Goal: Task Accomplishment & Management: Use online tool/utility

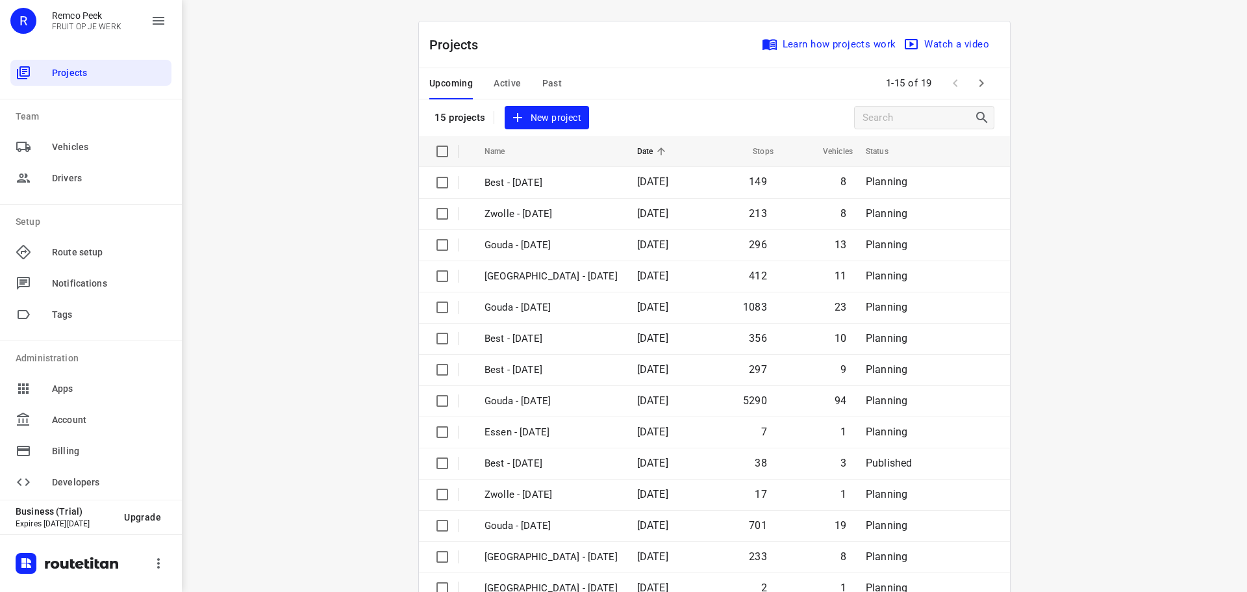
click at [1119, 264] on div "i © 2025 Routetitan , © Stadia Maps , © OpenMapTiles © OpenStreetMap contributo…" at bounding box center [714, 296] width 1065 height 592
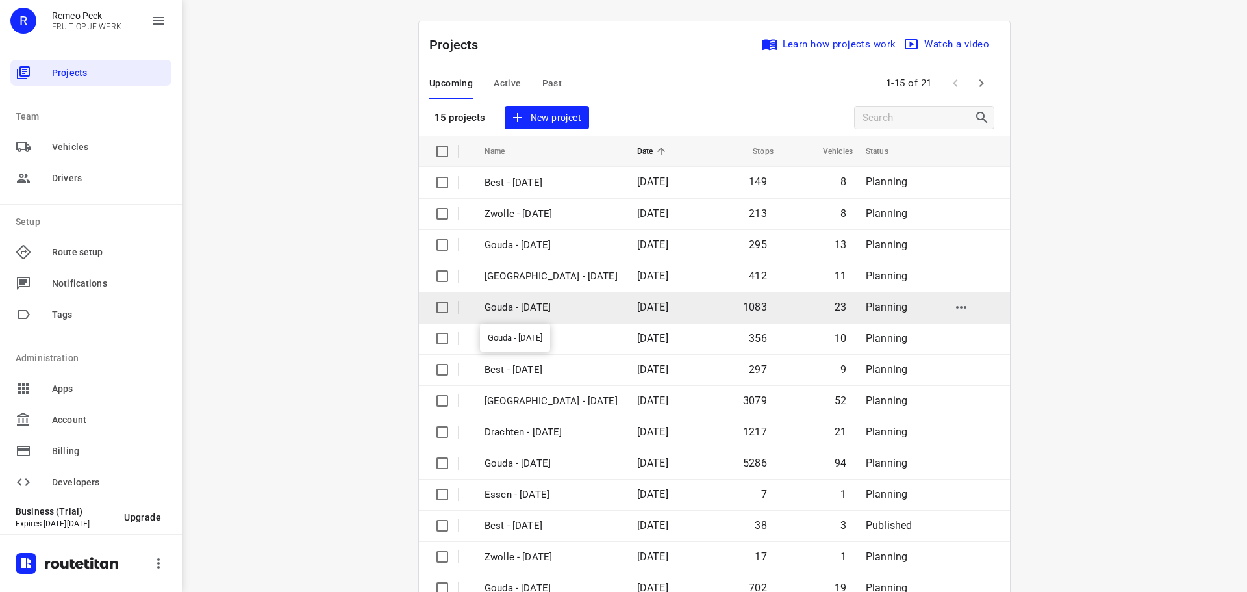
click at [532, 306] on p "Gouda - [DATE]" at bounding box center [550, 307] width 133 height 15
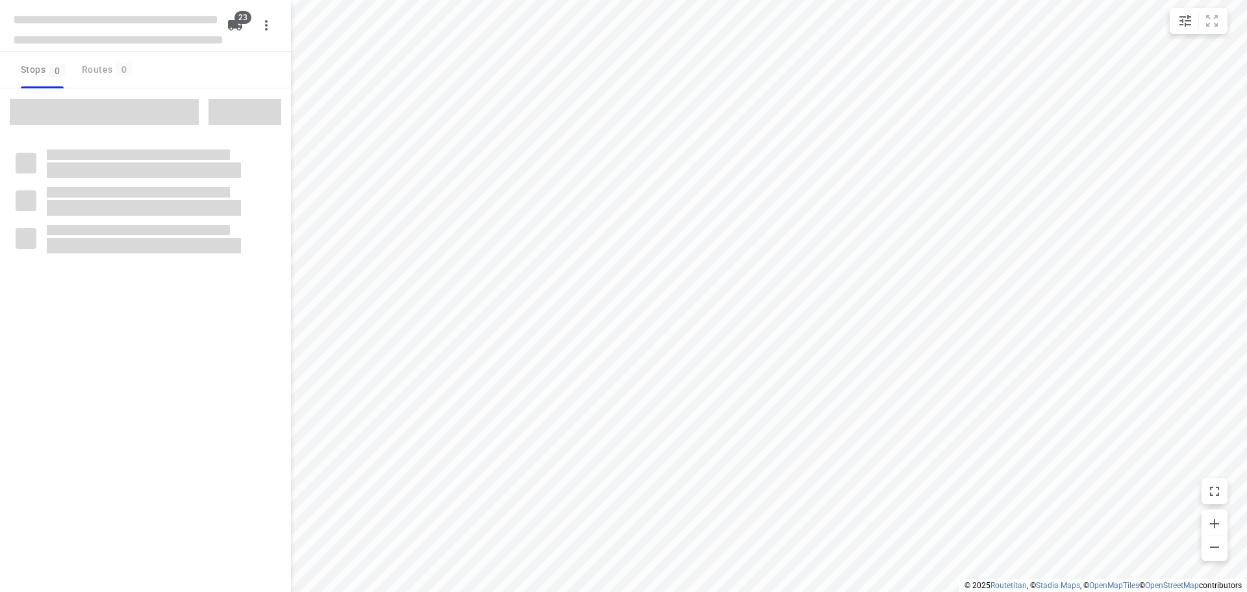
checkbox input "true"
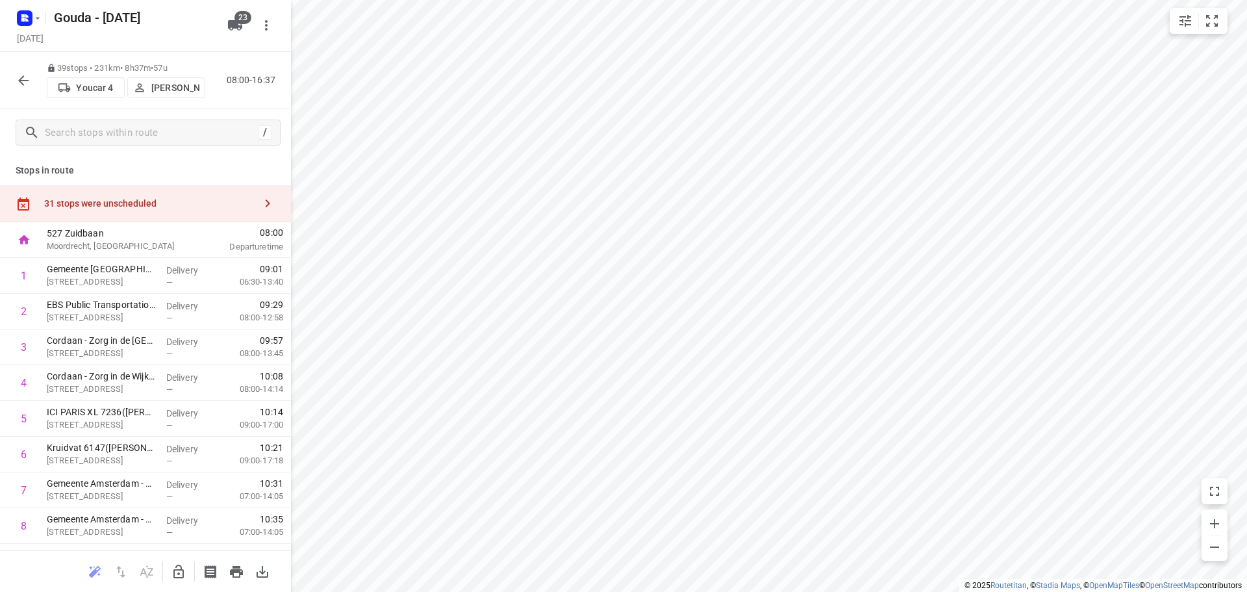
click at [16, 82] on icon "button" at bounding box center [24, 81] width 16 height 16
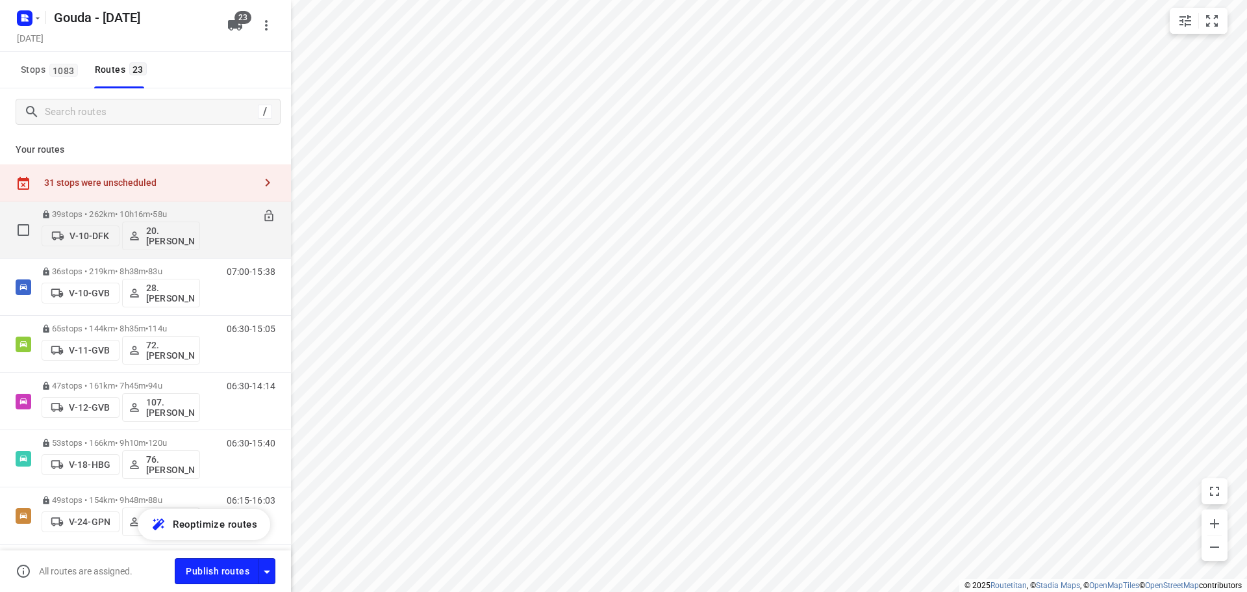
click at [118, 209] on p "39 stops • 262km • 10h16m • 58u" at bounding box center [121, 214] width 158 height 10
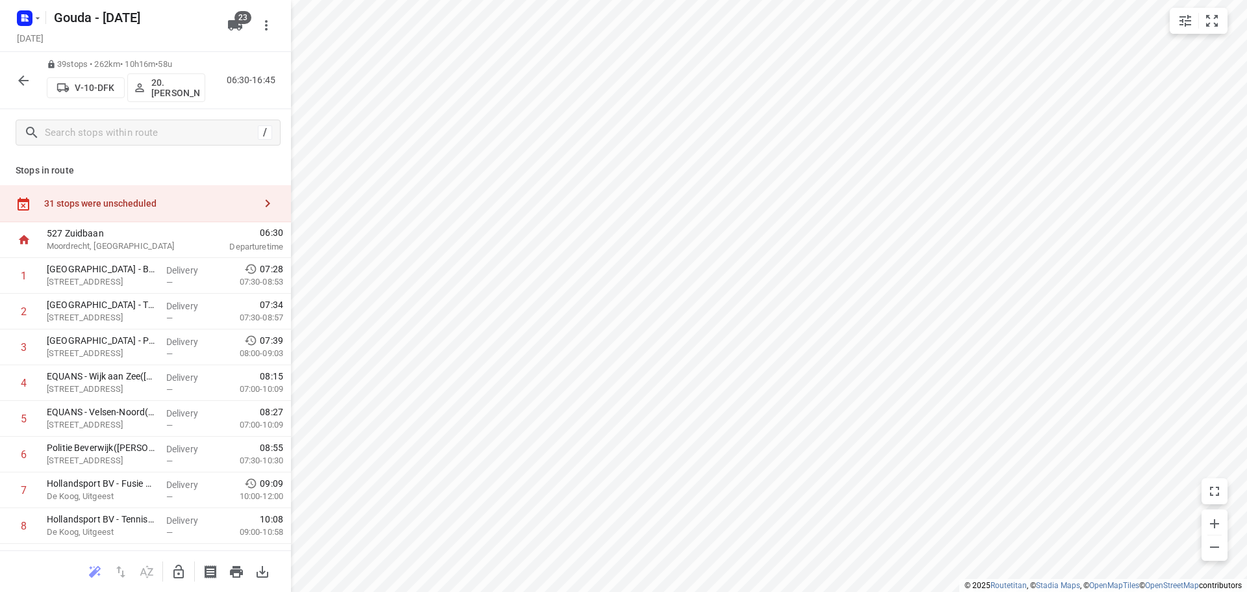
click at [18, 81] on icon "button" at bounding box center [24, 81] width 16 height 16
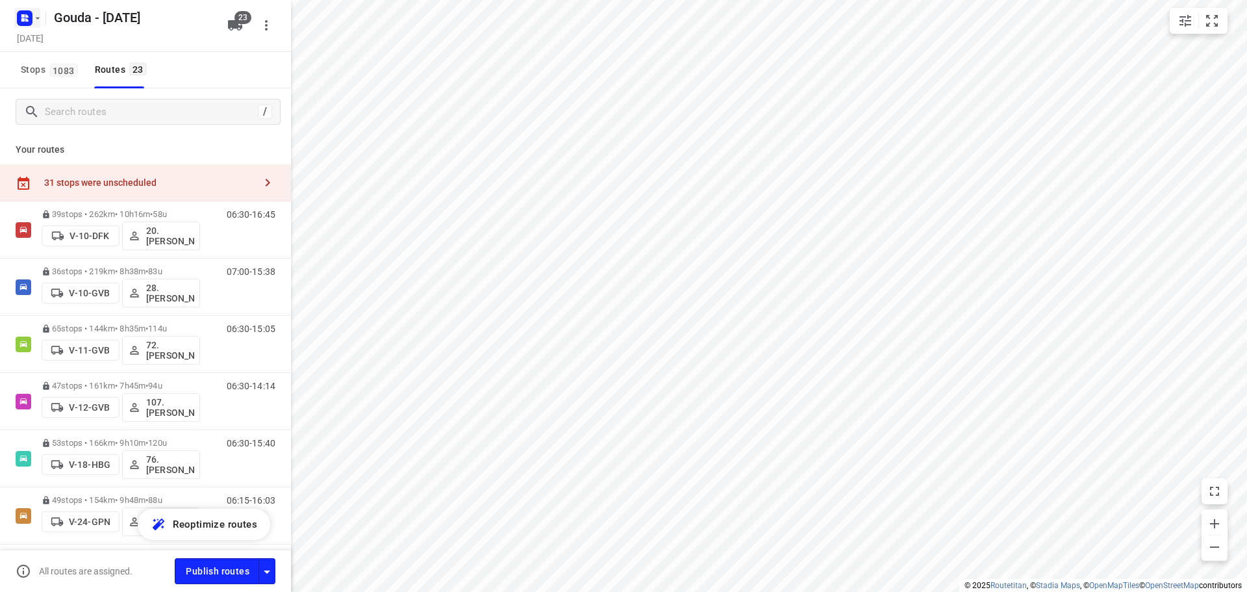
click at [34, 21] on icon "button" at bounding box center [37, 18] width 10 height 10
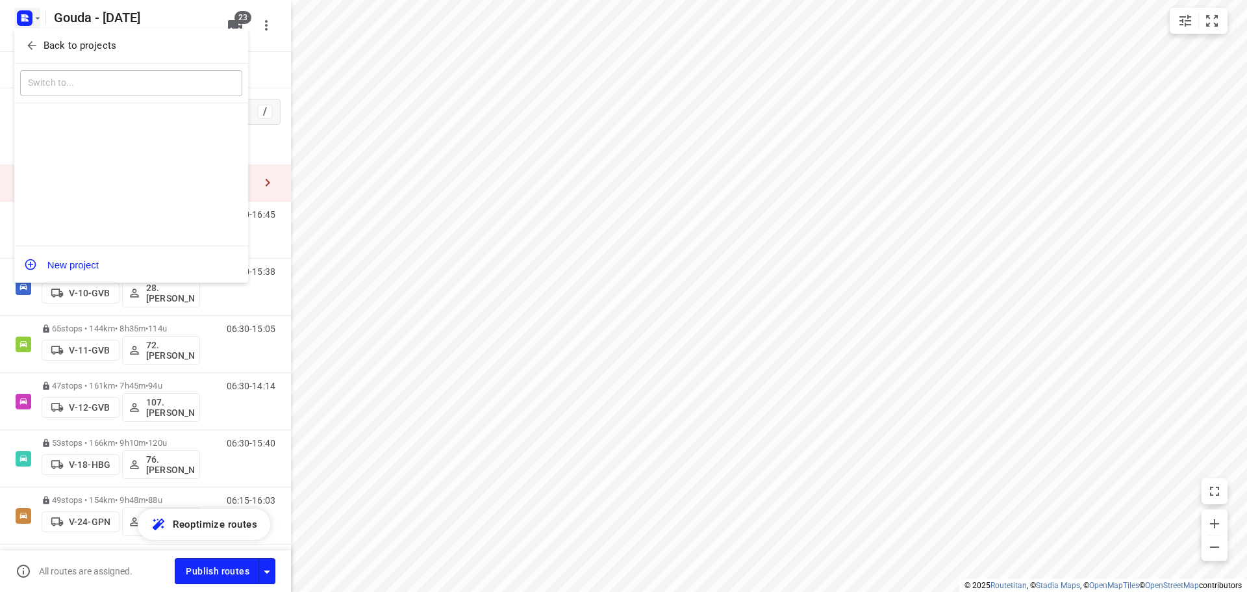
click at [38, 43] on icon "button" at bounding box center [31, 45] width 13 height 13
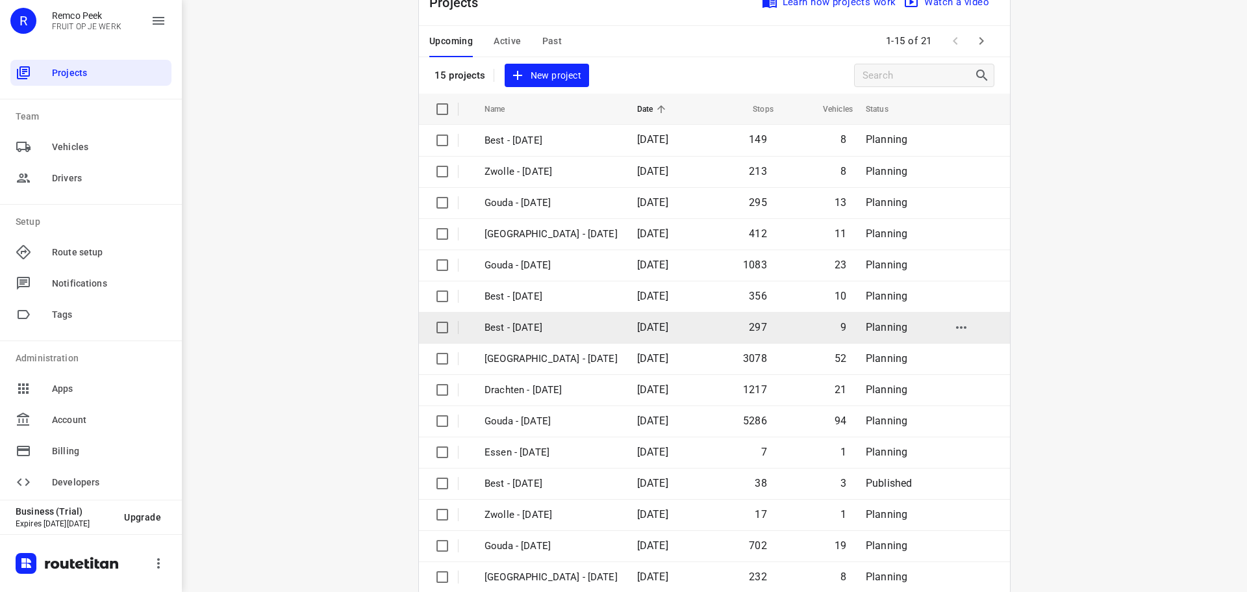
scroll to position [65, 0]
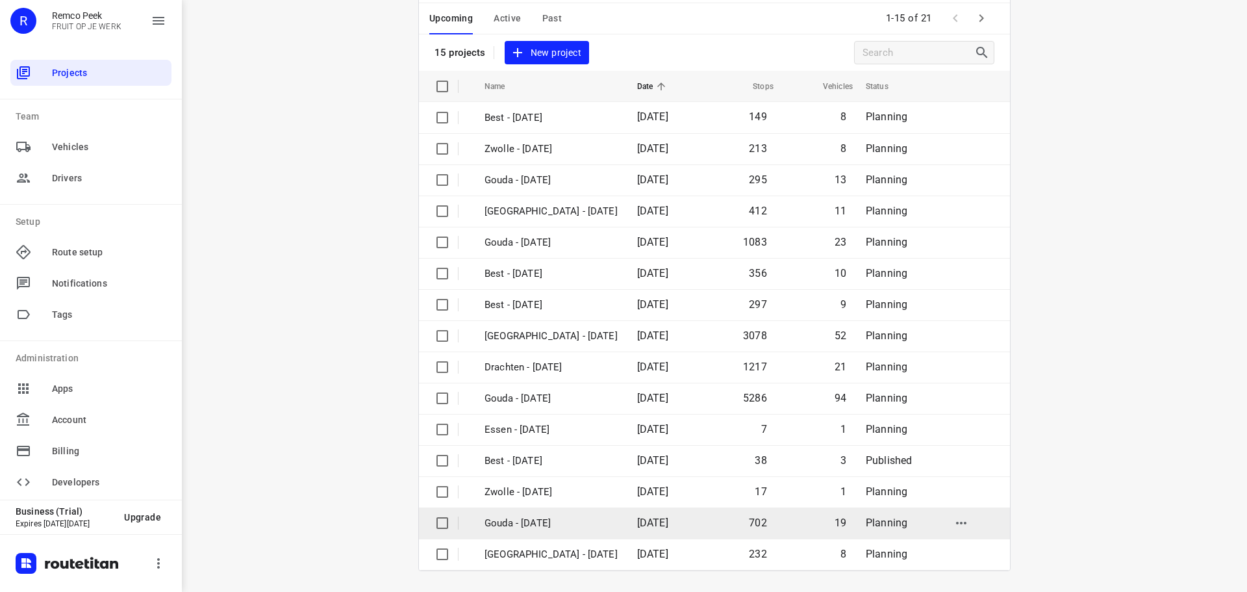
click at [534, 530] on p "Gouda - [DATE]" at bounding box center [550, 523] width 133 height 15
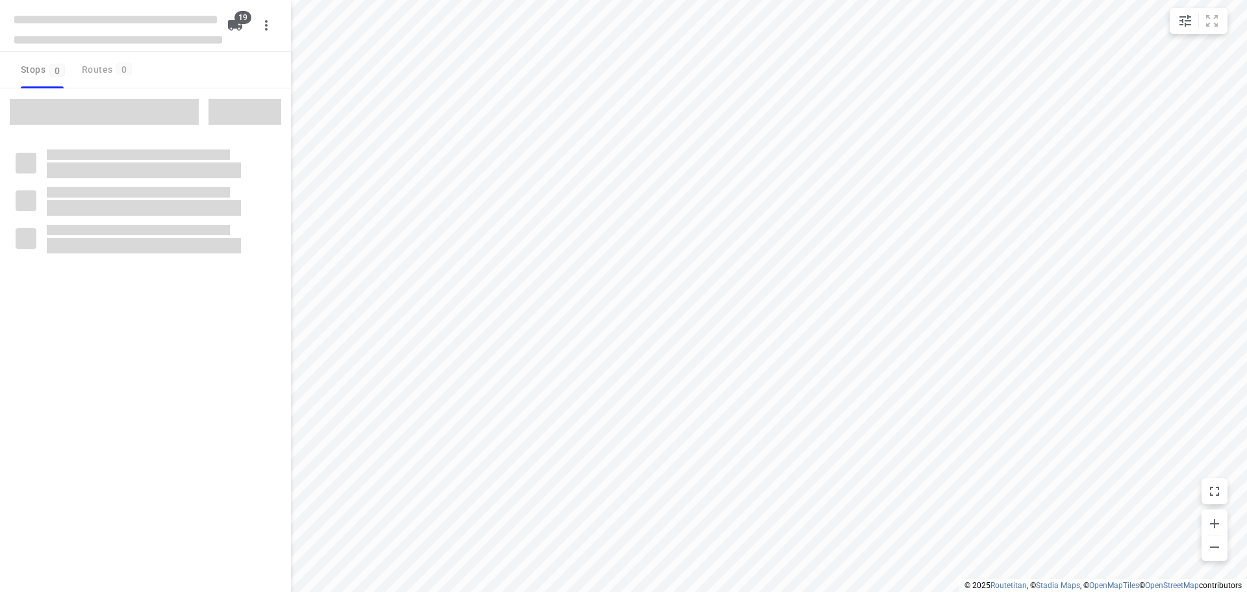
checkbox input "true"
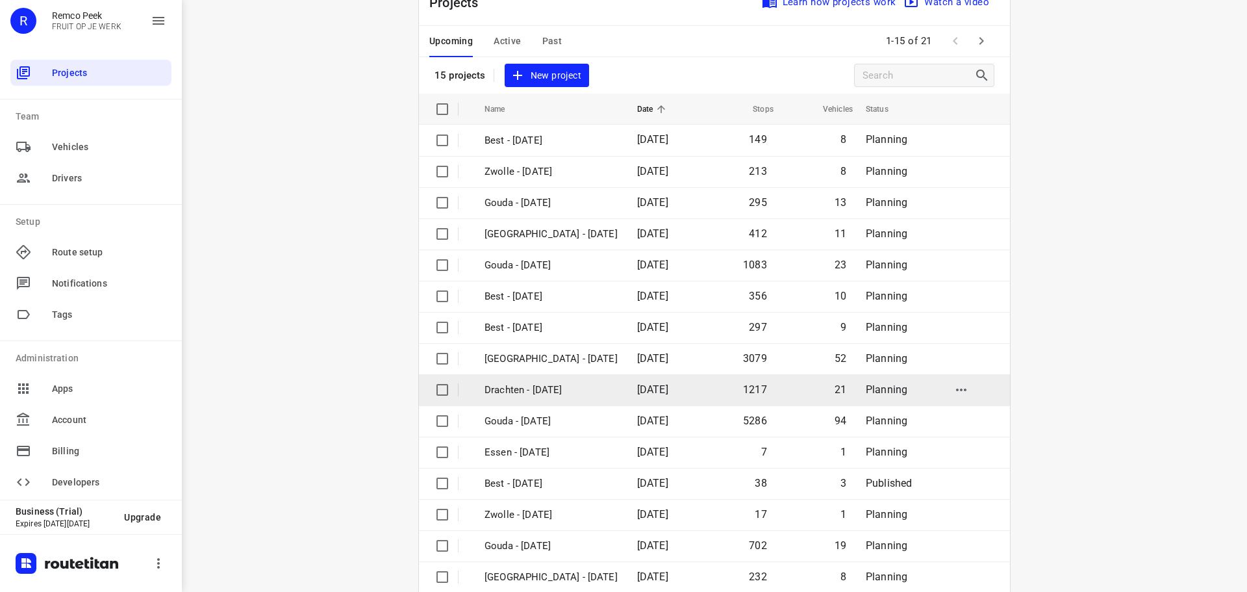
scroll to position [65, 0]
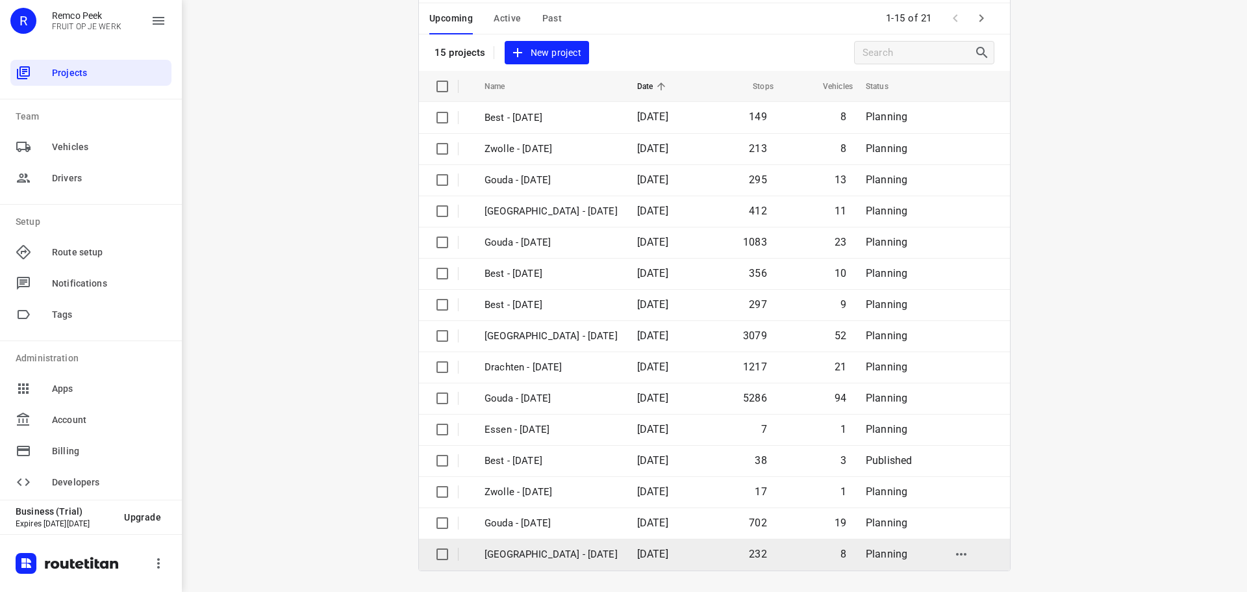
click at [529, 551] on p "[GEOGRAPHIC_DATA] - [DATE]" at bounding box center [550, 554] width 133 height 15
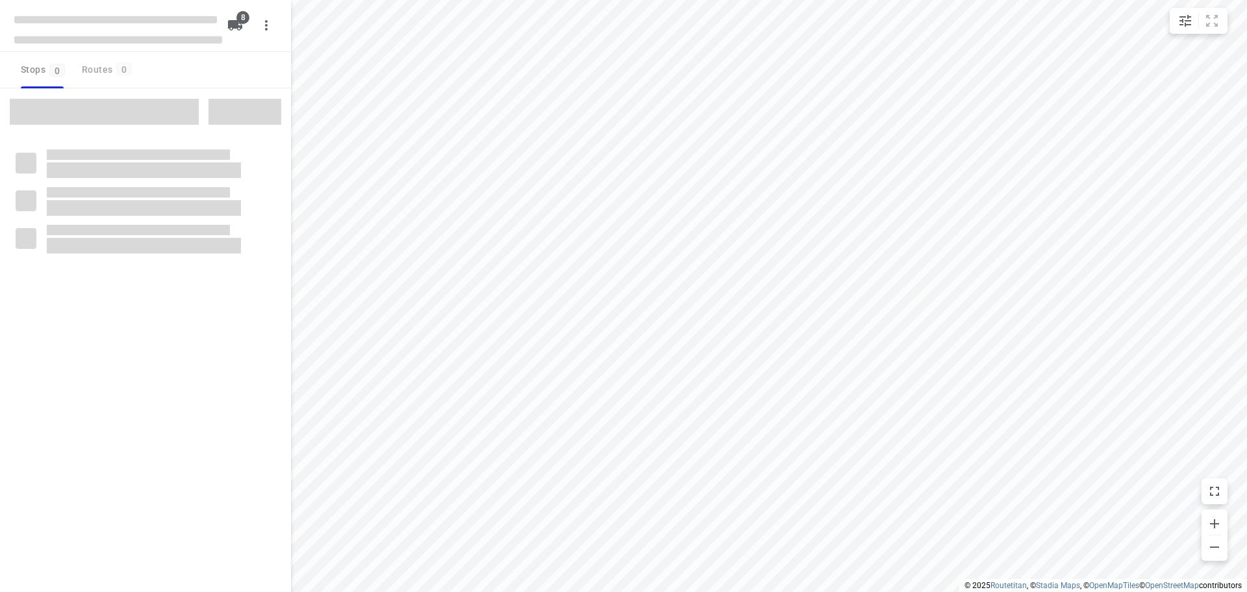
checkbox input "true"
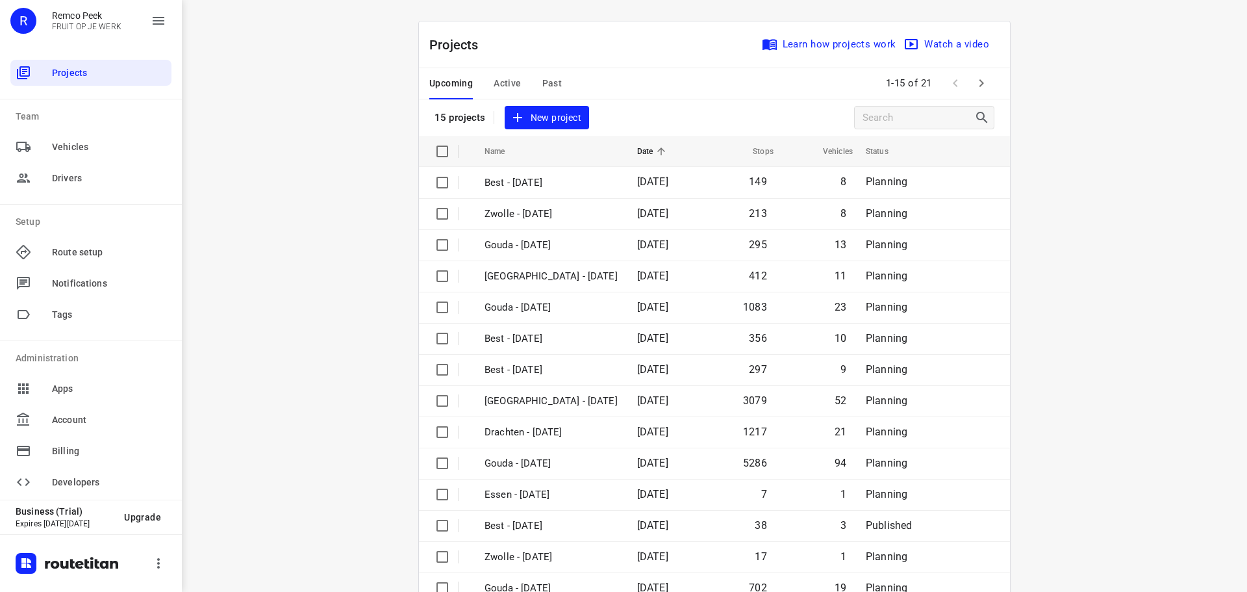
click at [977, 83] on icon "button" at bounding box center [981, 83] width 16 height 16
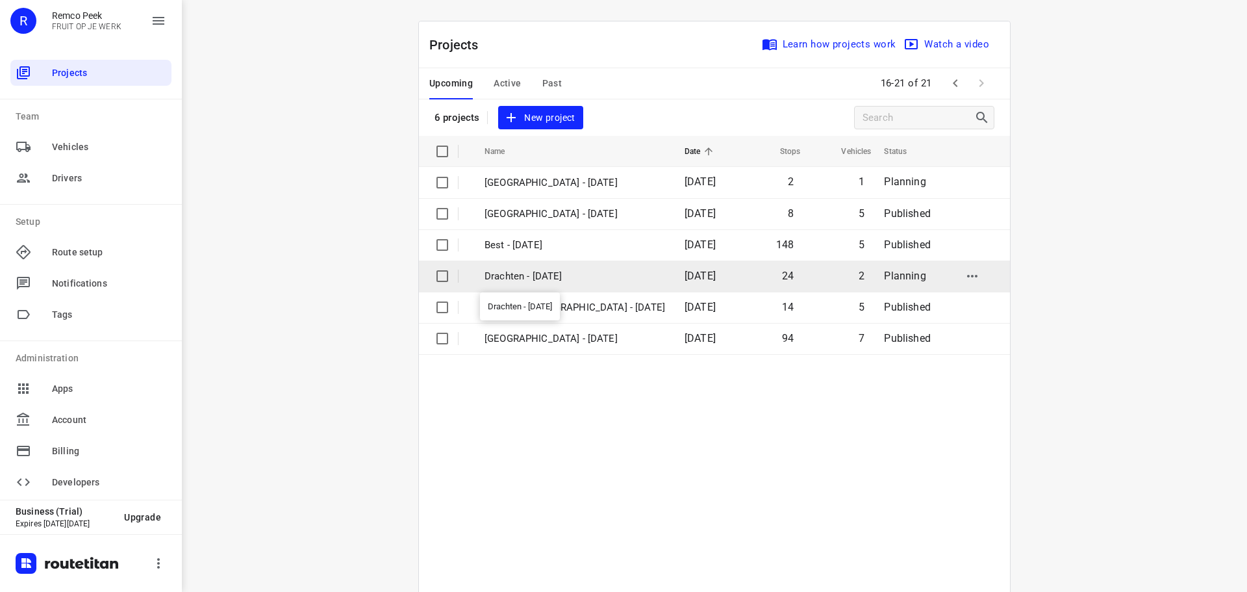
click at [544, 270] on p "Drachten - Thursday" at bounding box center [574, 276] width 181 height 15
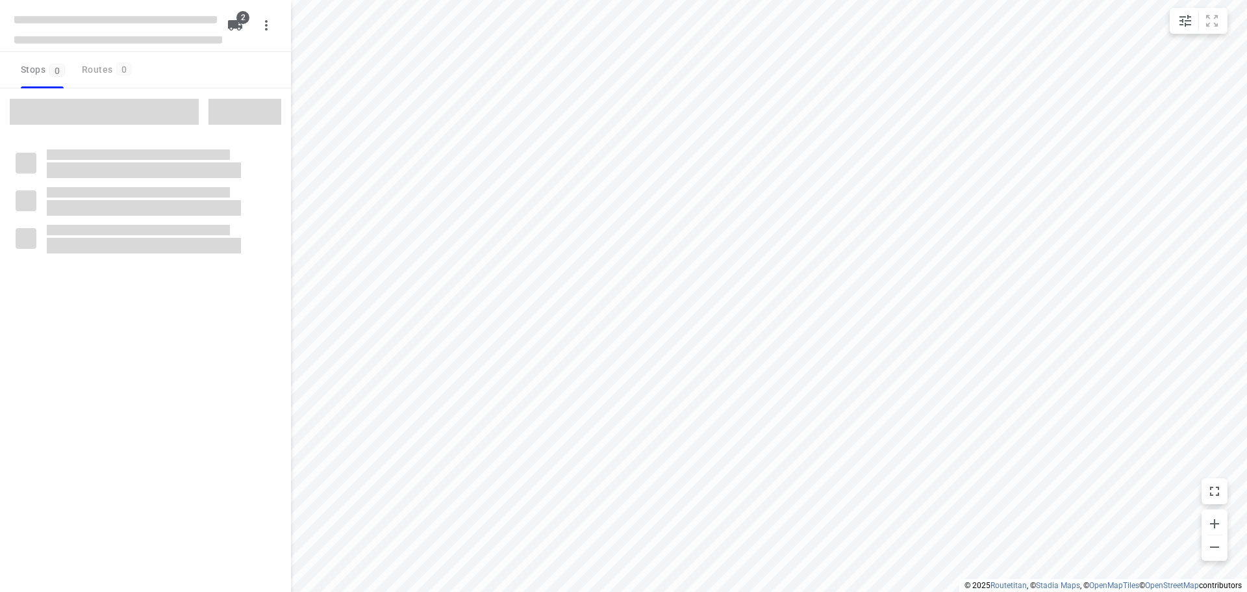
checkbox input "true"
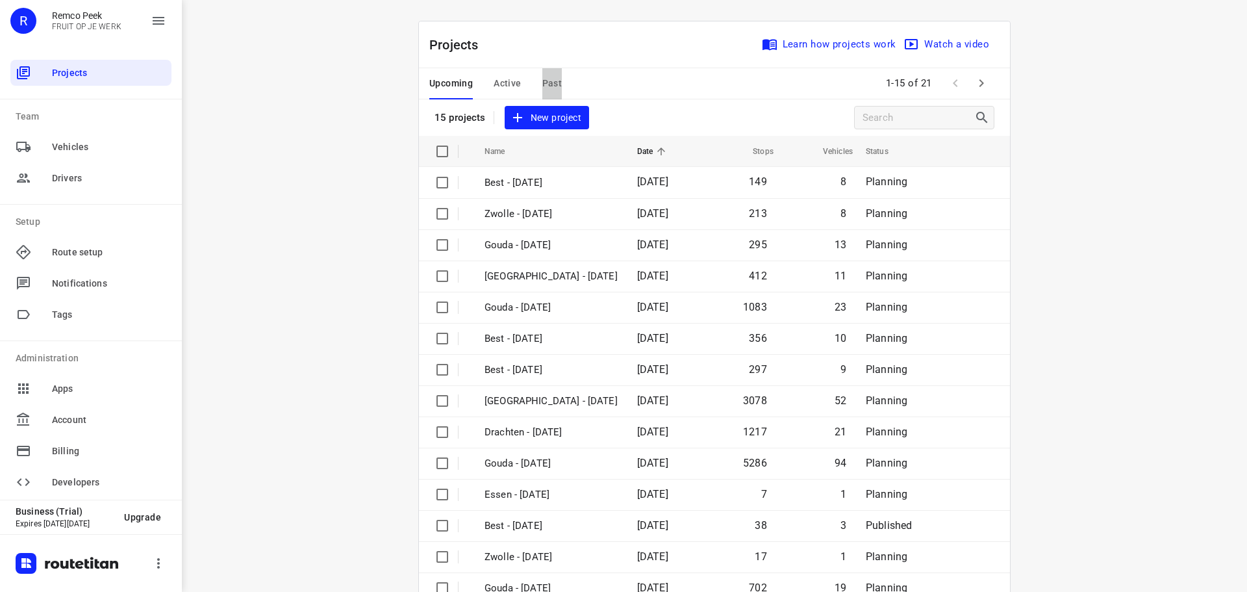
click at [542, 83] on span "Past" at bounding box center [552, 83] width 20 height 16
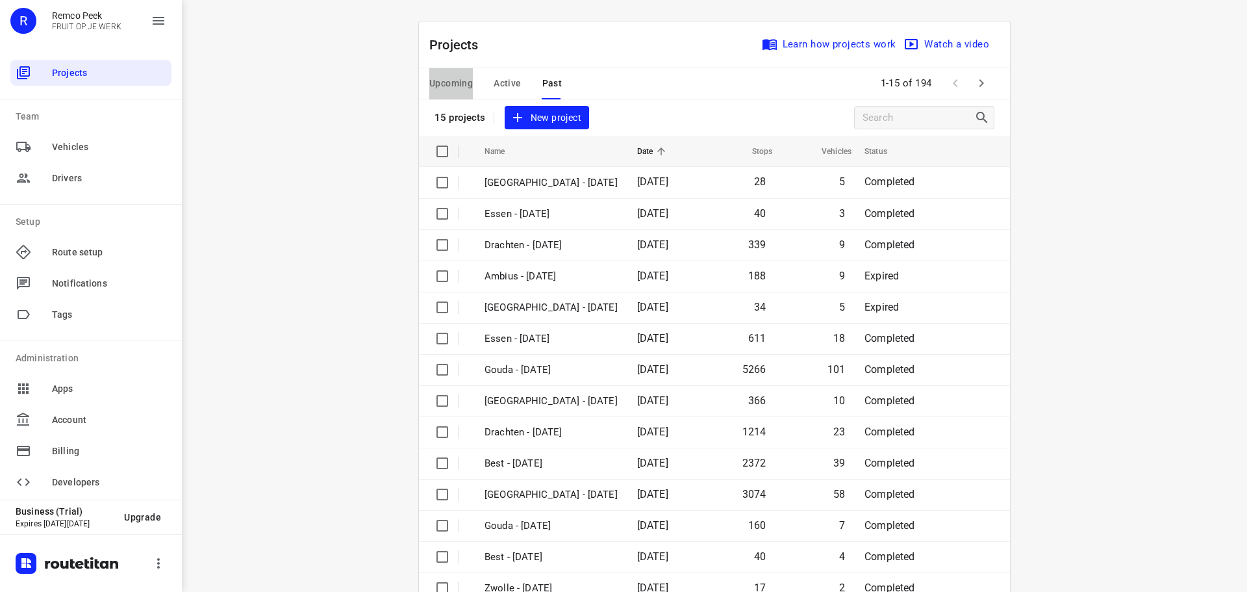
click at [451, 79] on span "Upcoming" at bounding box center [451, 83] width 44 height 16
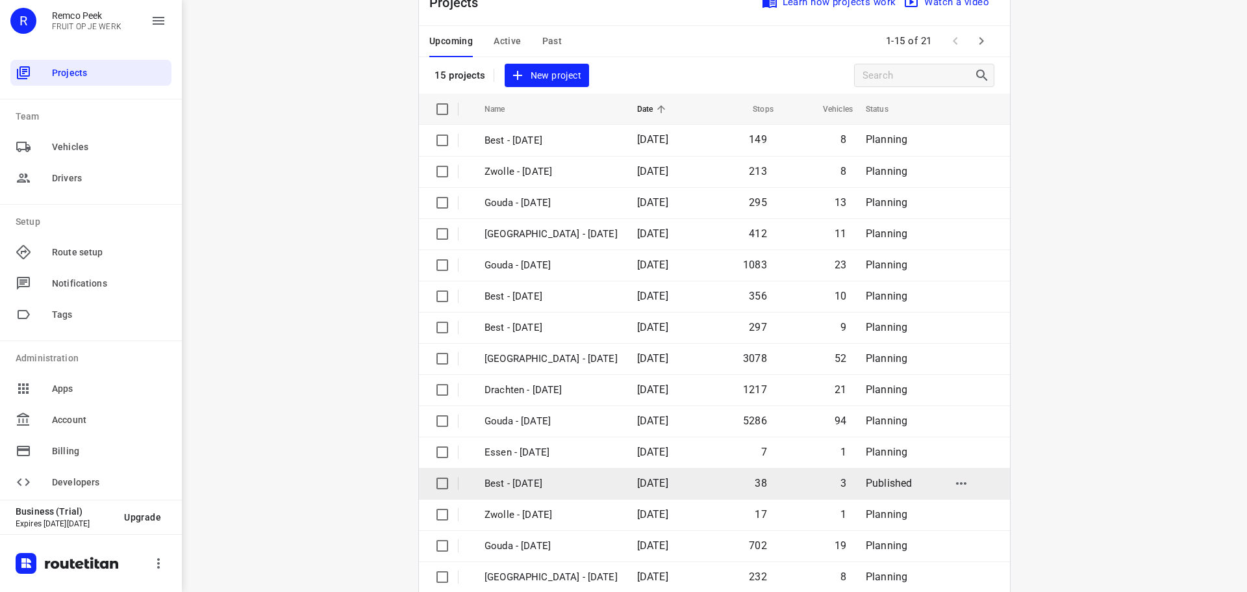
scroll to position [65, 0]
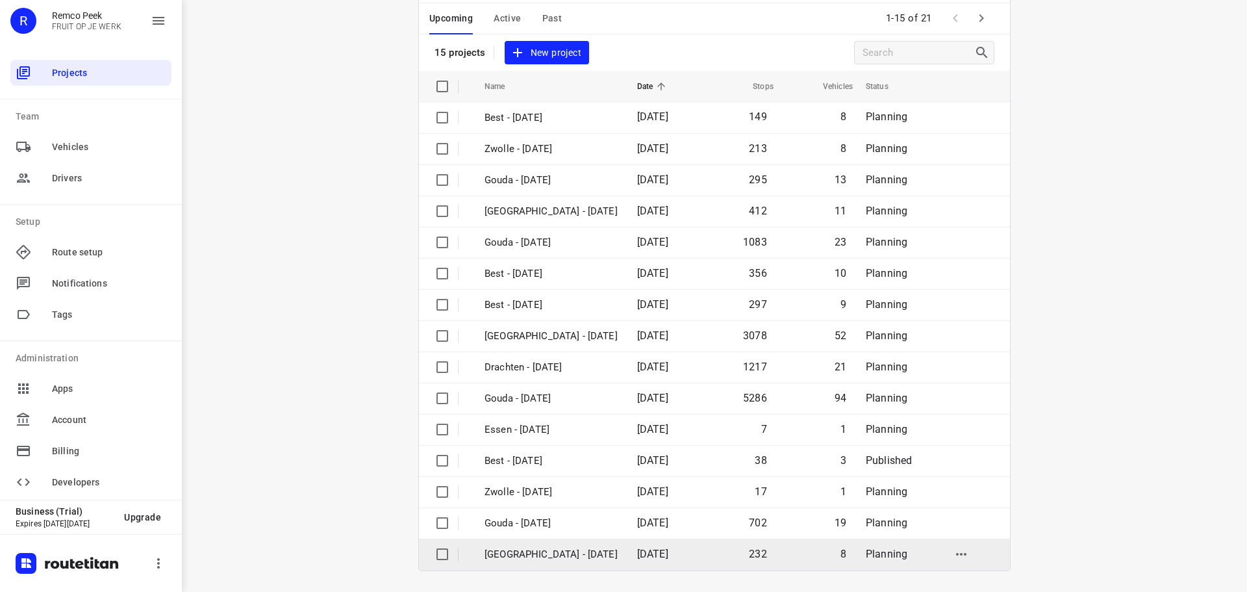
click at [517, 552] on p "Zwolle - Thursday" at bounding box center [550, 554] width 133 height 15
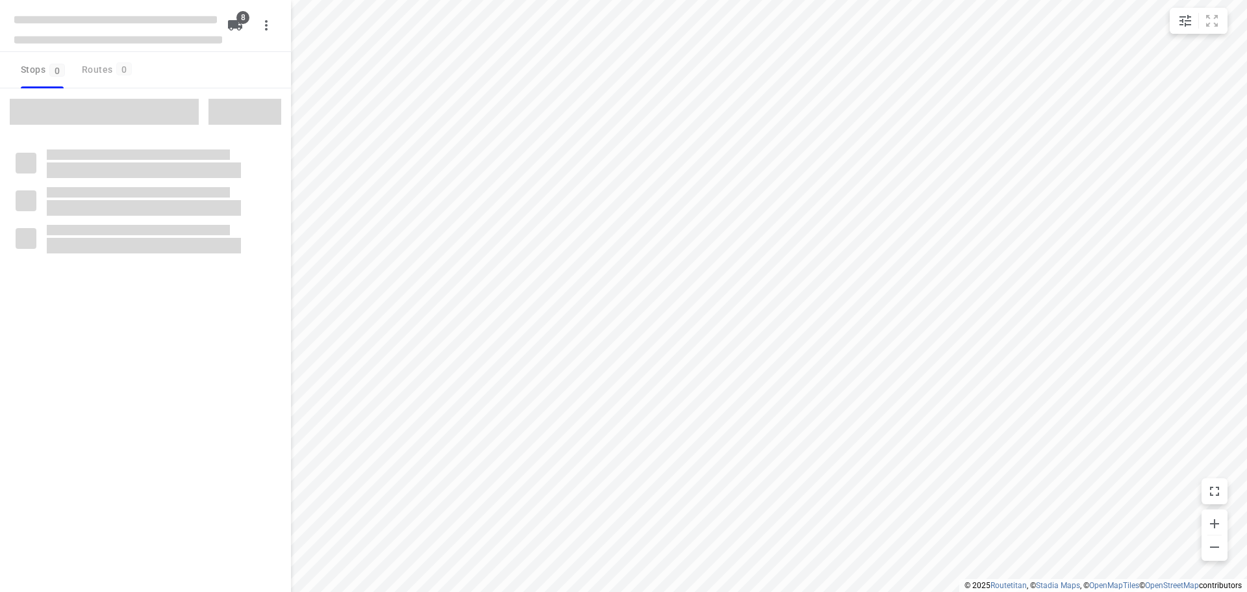
checkbox input "true"
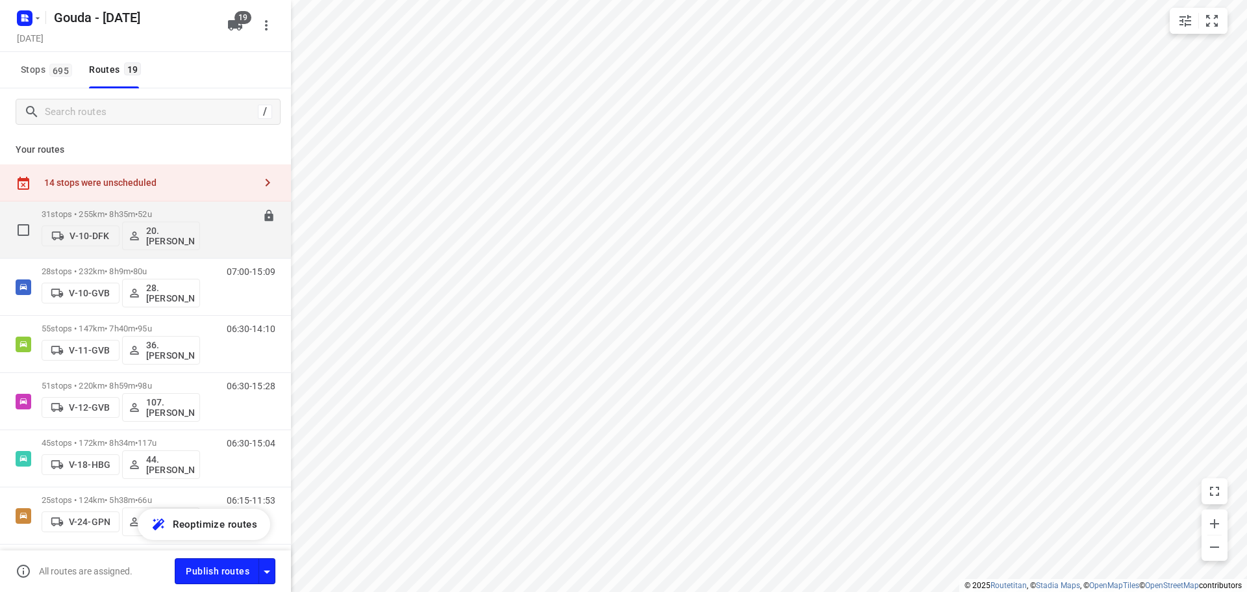
click at [123, 210] on p "31 stops • 255km • 8h35m • 52u" at bounding box center [121, 214] width 158 height 10
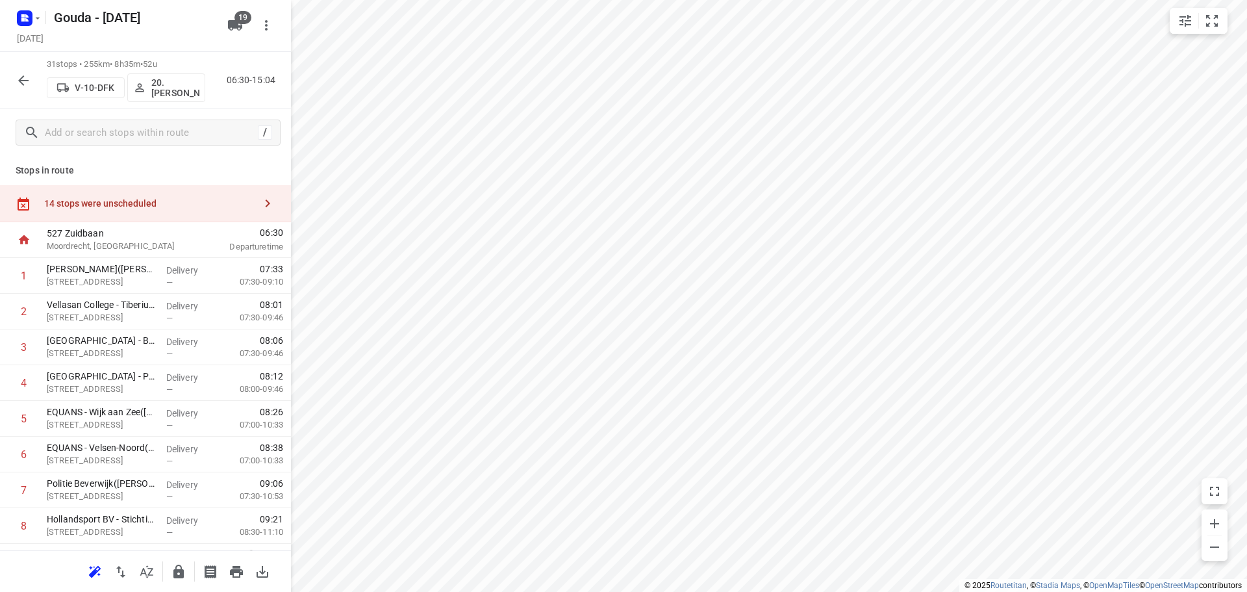
click at [260, 203] on icon "button" at bounding box center [268, 203] width 16 height 16
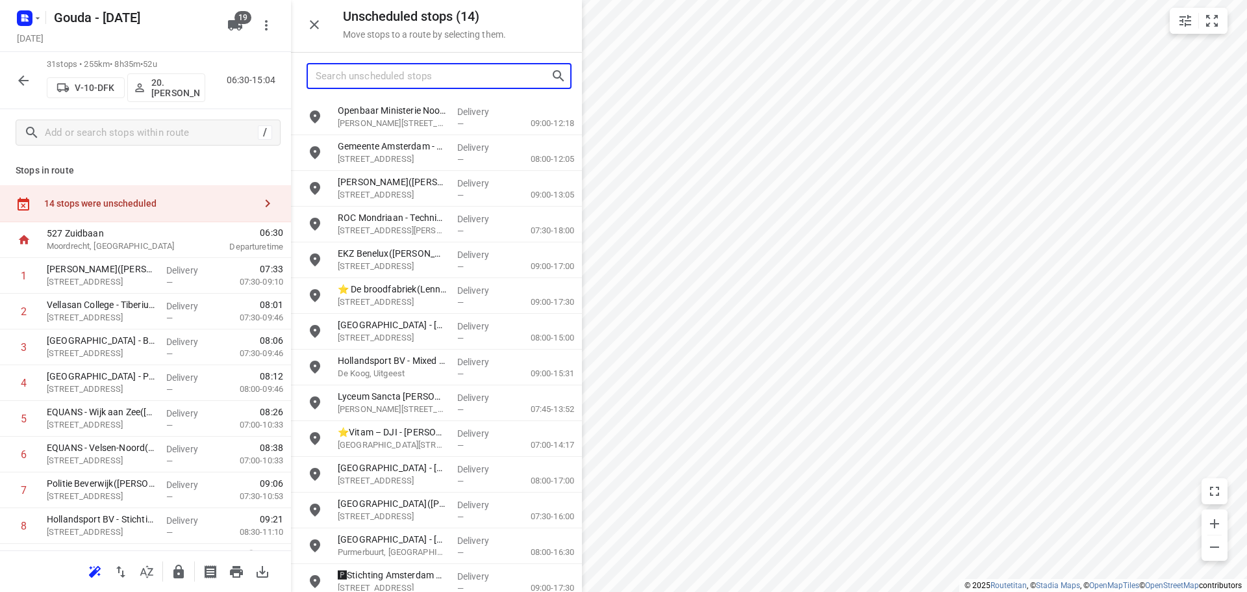
click at [408, 69] on input "Search unscheduled stops" at bounding box center [433, 76] width 235 height 20
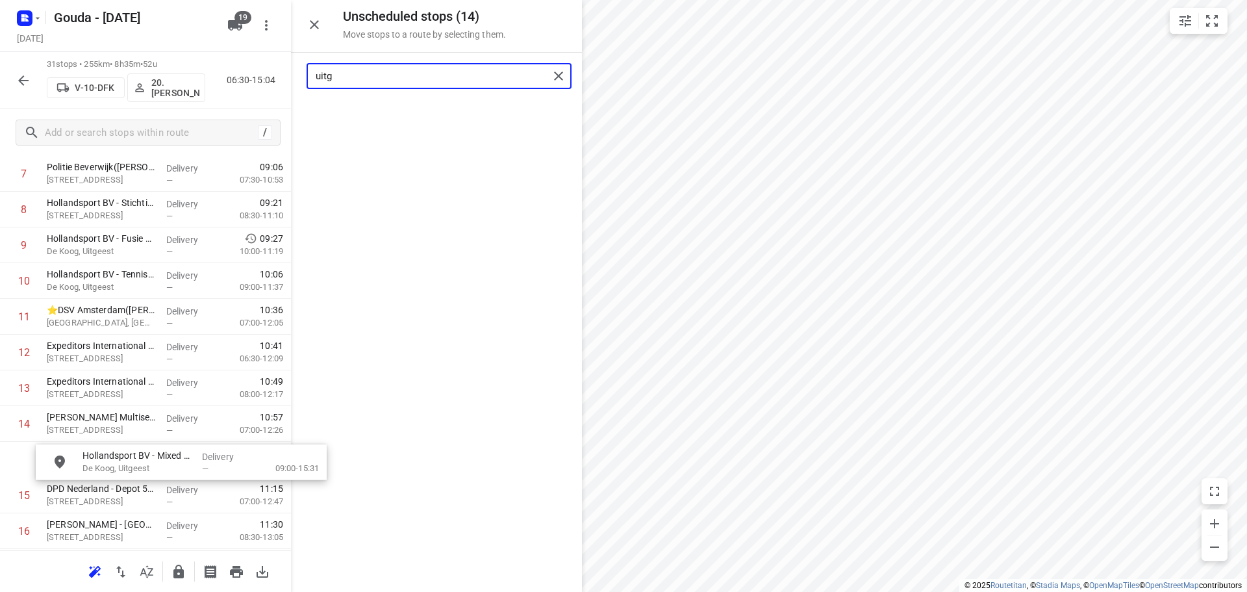
scroll to position [321, 0]
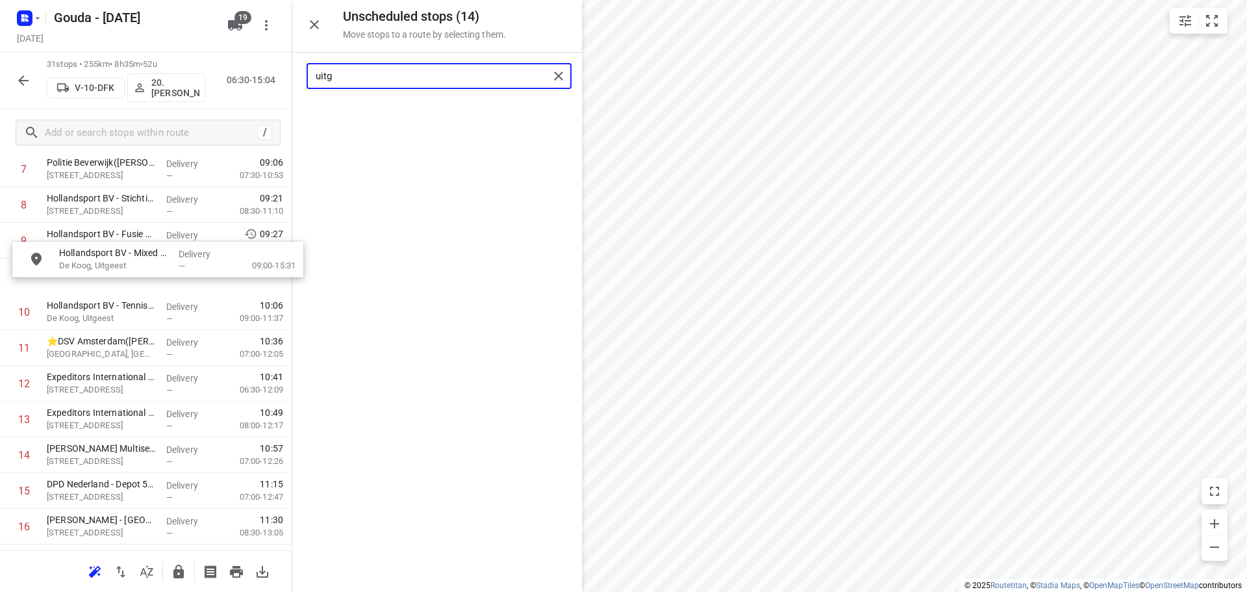
drag, startPoint x: 392, startPoint y: 125, endPoint x: 106, endPoint y: 271, distance: 320.6
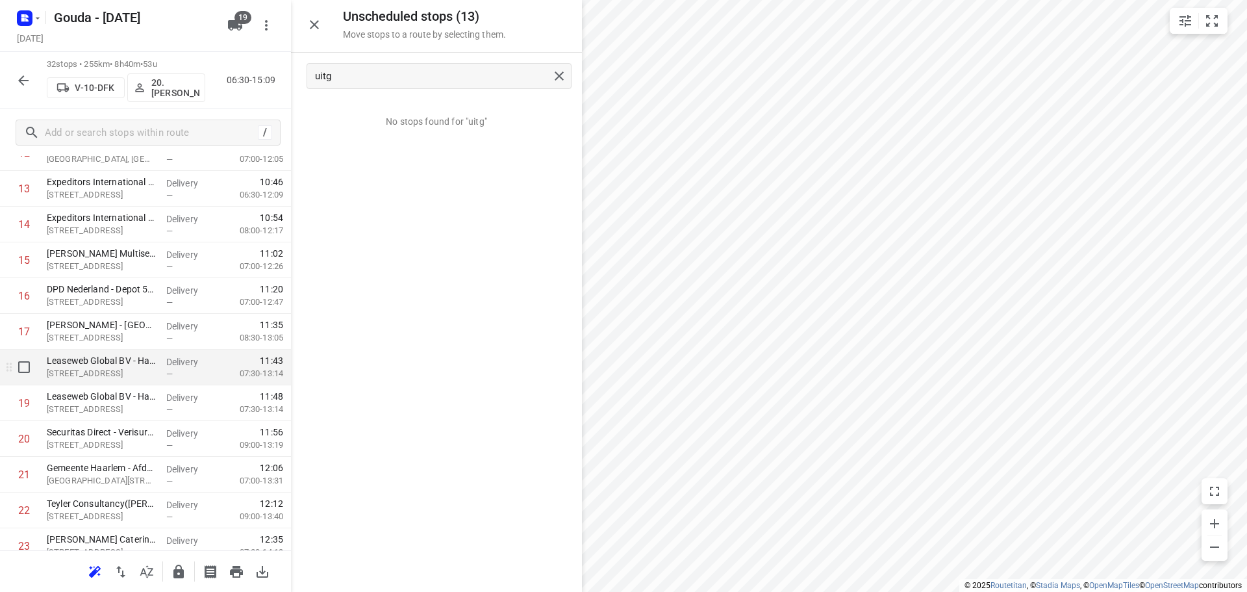
scroll to position [581, 0]
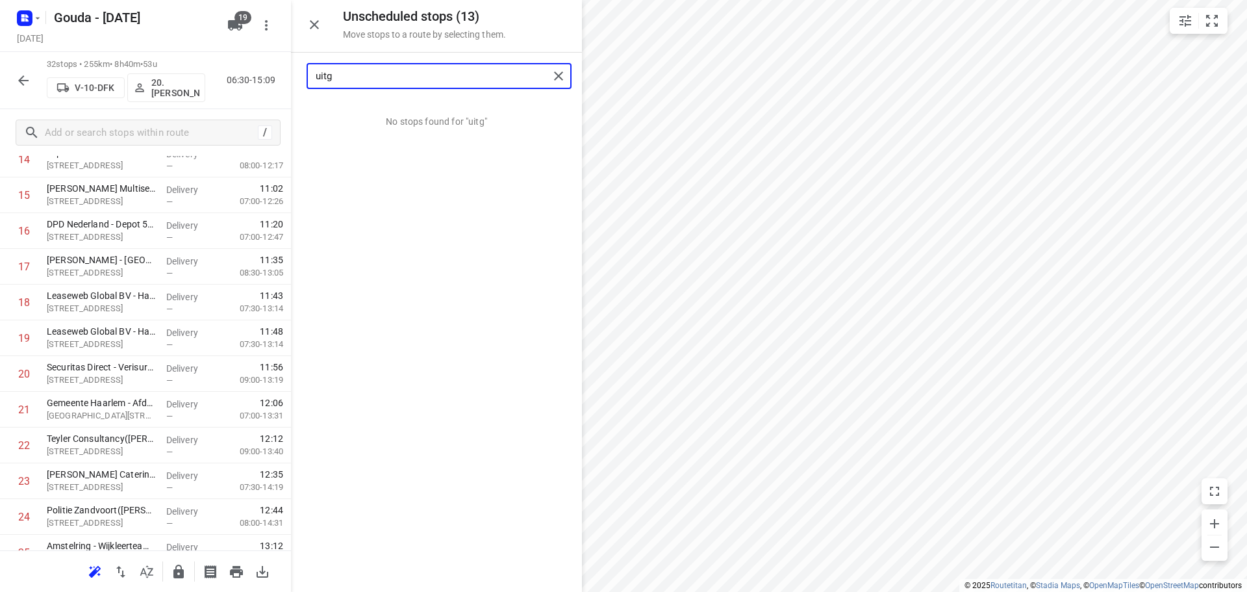
click at [516, 78] on input "uitg" at bounding box center [432, 76] width 233 height 20
drag, startPoint x: 413, startPoint y: 121, endPoint x: 125, endPoint y: 412, distance: 410.1
click at [399, 82] on input "simo" at bounding box center [432, 76] width 233 height 20
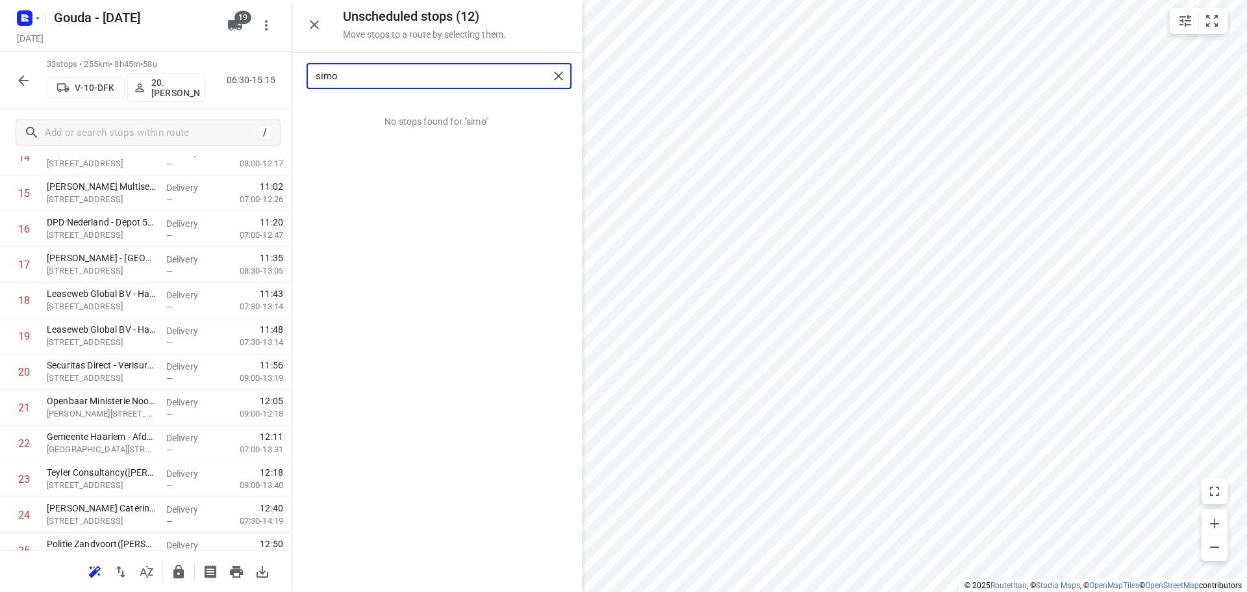
click at [399, 82] on input "simo" at bounding box center [432, 76] width 233 height 20
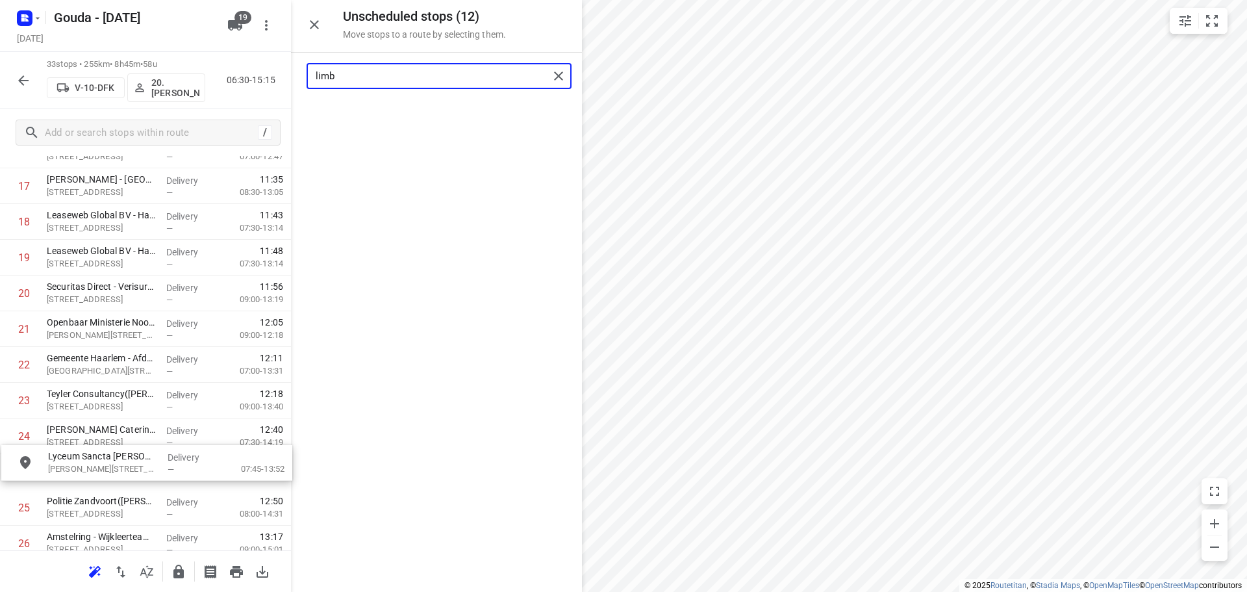
scroll to position [661, 0]
drag, startPoint x: 376, startPoint y: 131, endPoint x: 83, endPoint y: 449, distance: 432.0
click at [436, 79] on input "limb" at bounding box center [432, 76] width 233 height 20
click at [434, 77] on input "limb" at bounding box center [432, 76] width 233 height 20
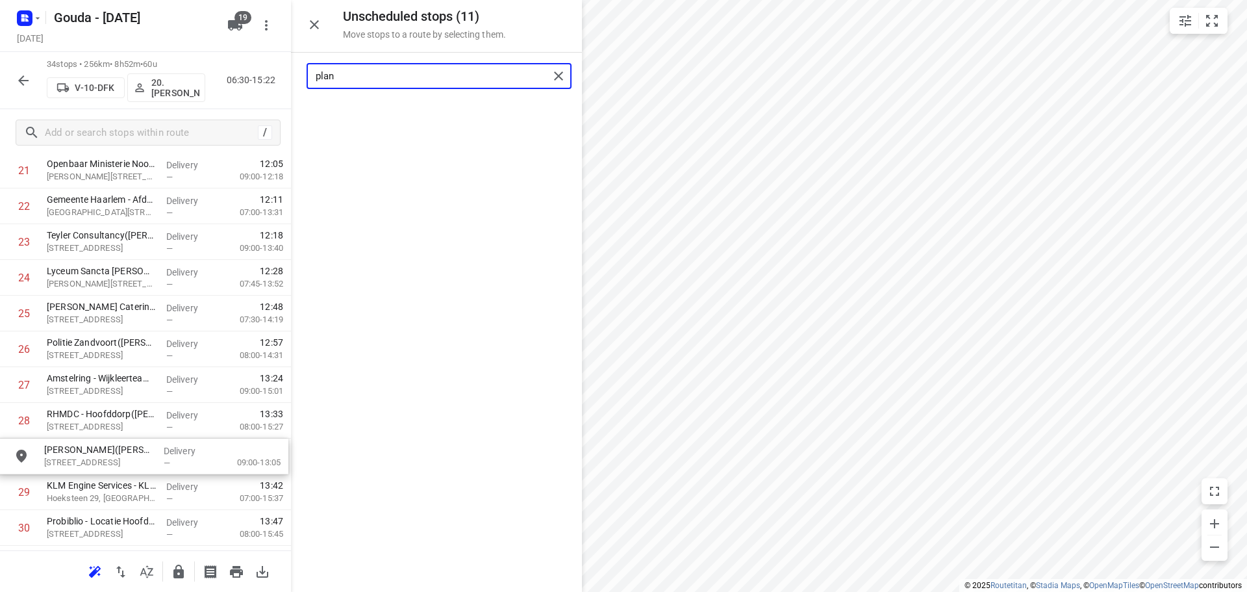
scroll to position [824, 5]
drag, startPoint x: 416, startPoint y: 123, endPoint x: 116, endPoint y: 473, distance: 461.0
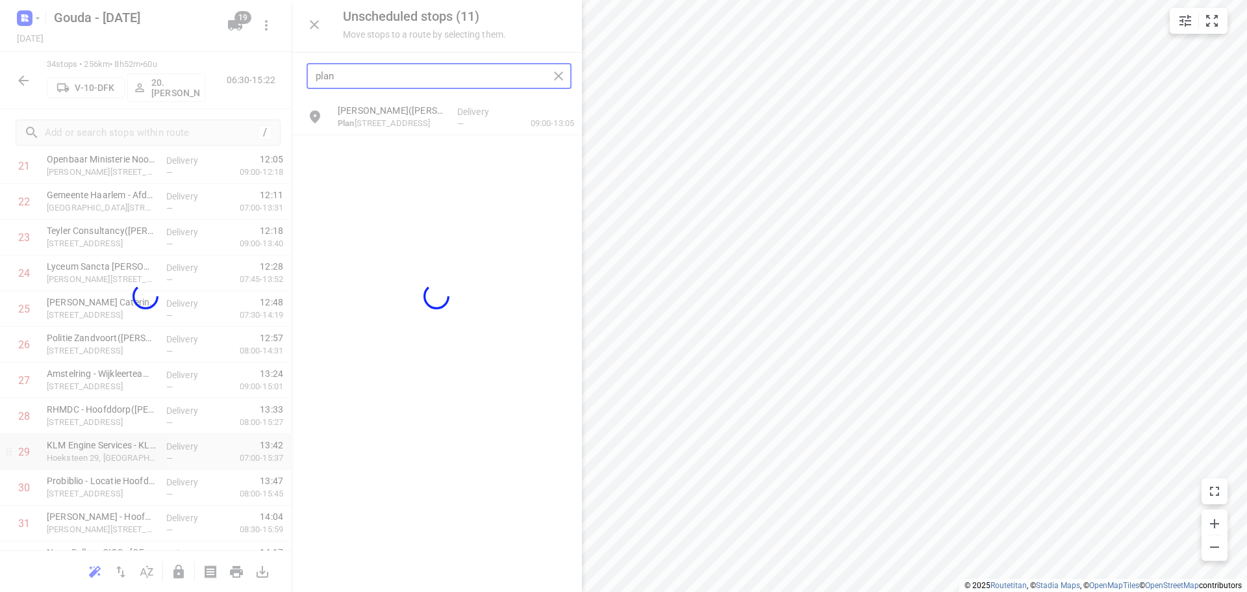
scroll to position [824, 0]
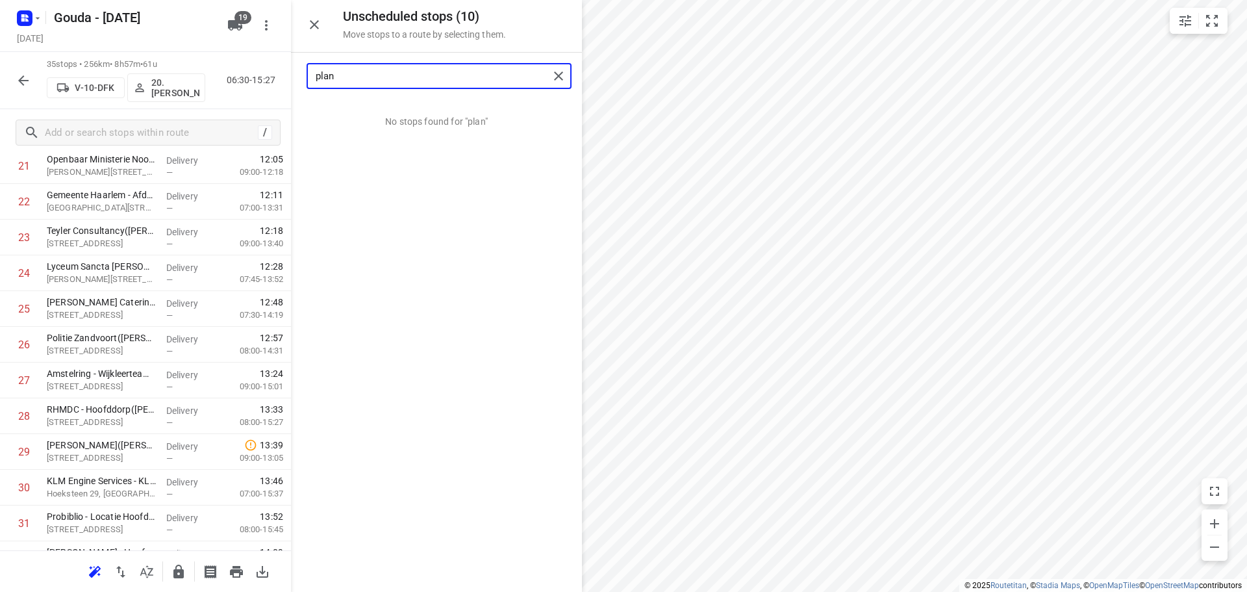
type input "plan"
click at [185, 564] on icon "button" at bounding box center [179, 572] width 16 height 16
click at [22, 78] on icon "button" at bounding box center [23, 80] width 10 height 10
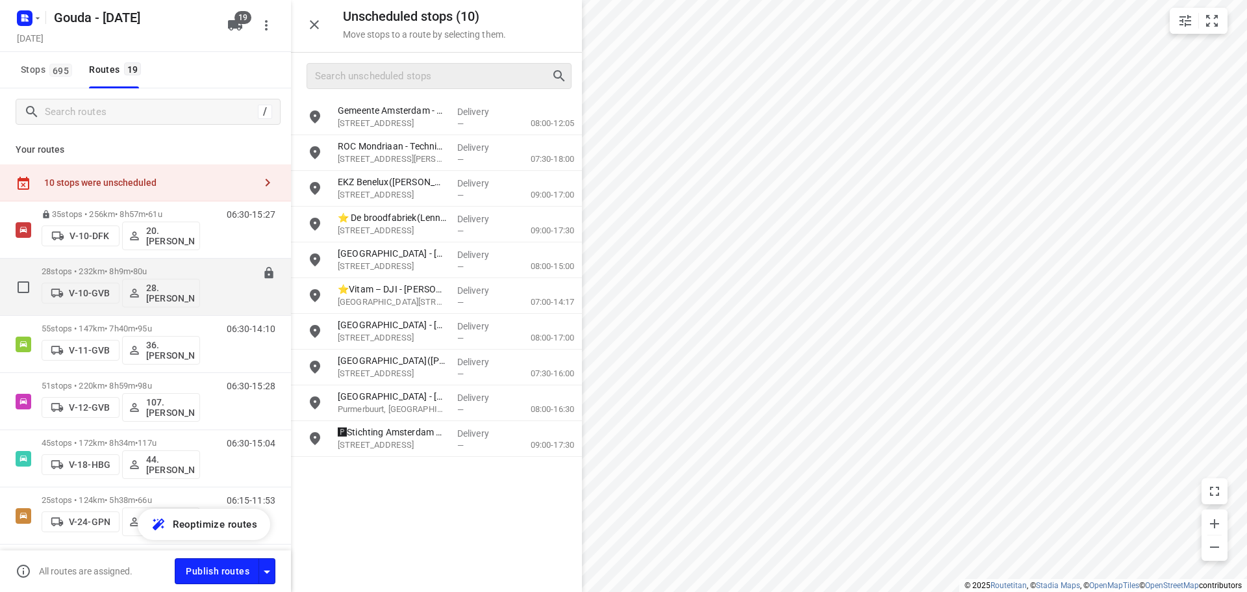
click at [96, 266] on div "28 stops • 232km • 8h9m • 80u V-10-GVB 28.Tomas Vukovic" at bounding box center [121, 287] width 158 height 54
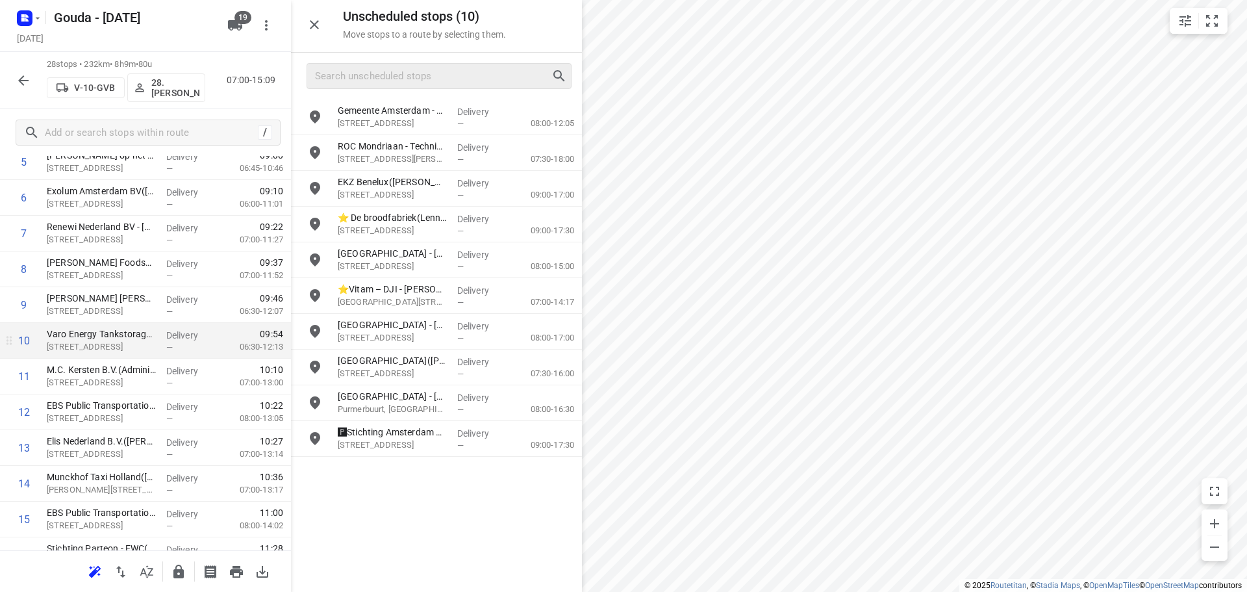
scroll to position [260, 0]
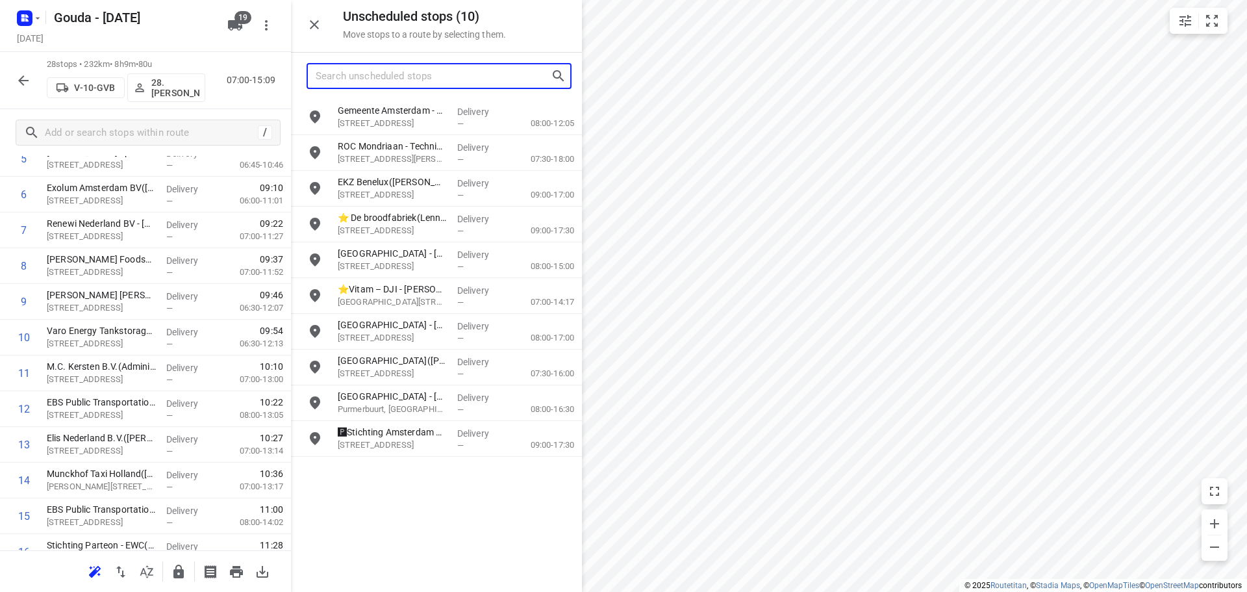
click at [464, 73] on input "Search unscheduled stops" at bounding box center [433, 76] width 235 height 20
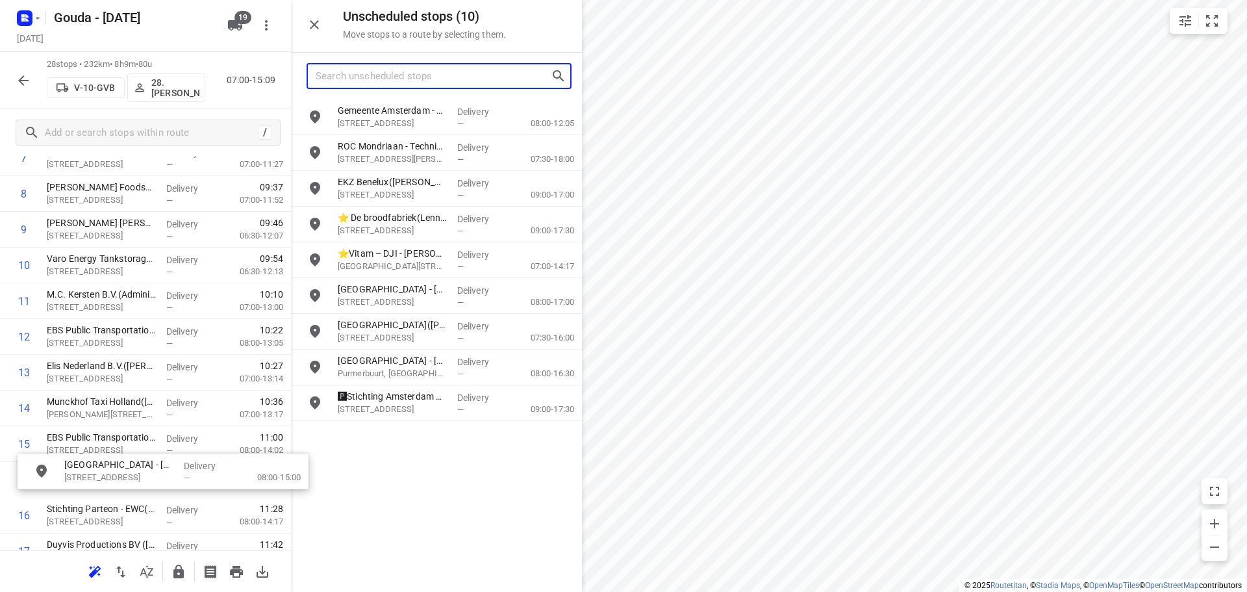
scroll to position [332, 0]
drag, startPoint x: 400, startPoint y: 260, endPoint x: 116, endPoint y: 440, distance: 336.9
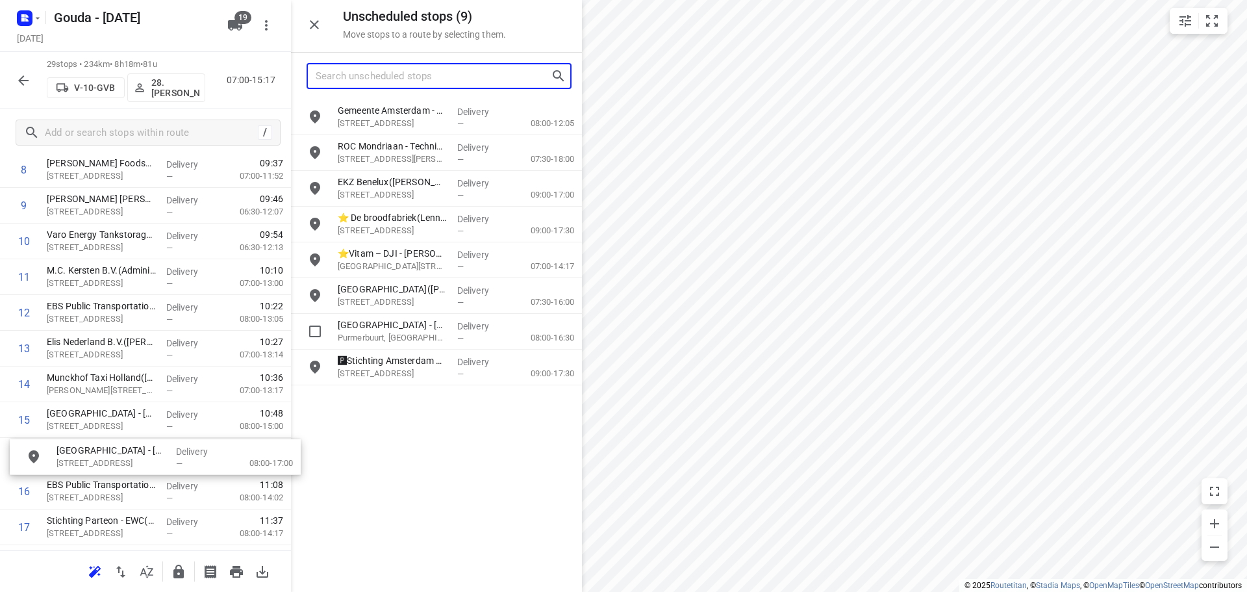
scroll to position [362, 0]
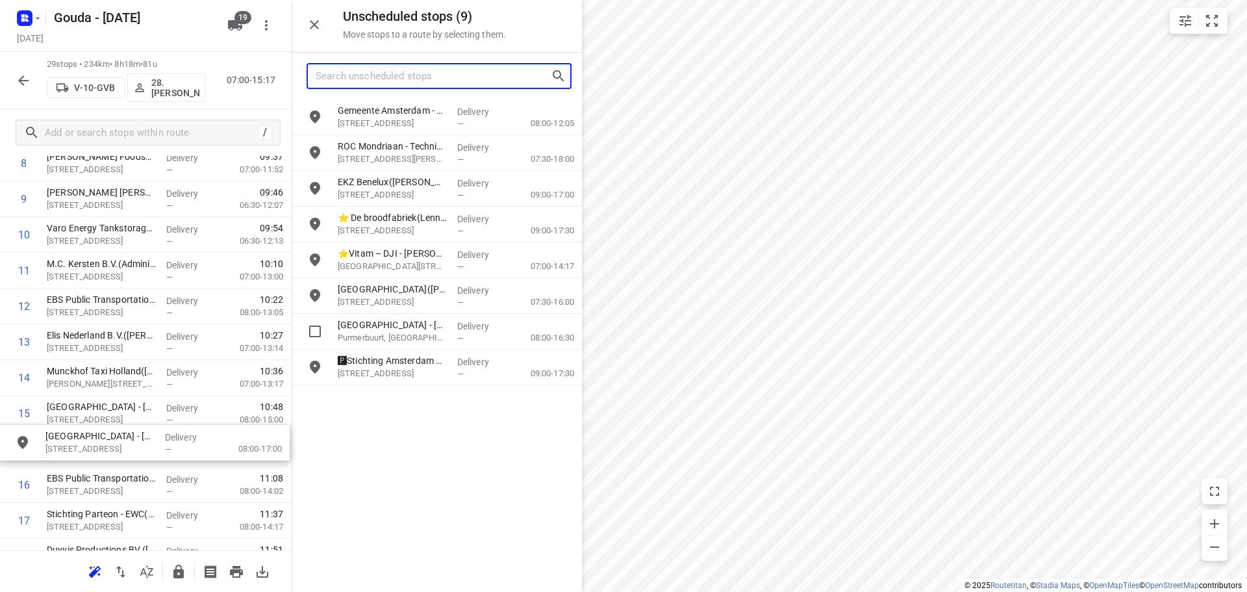
drag, startPoint x: 397, startPoint y: 293, endPoint x: 101, endPoint y: 443, distance: 331.9
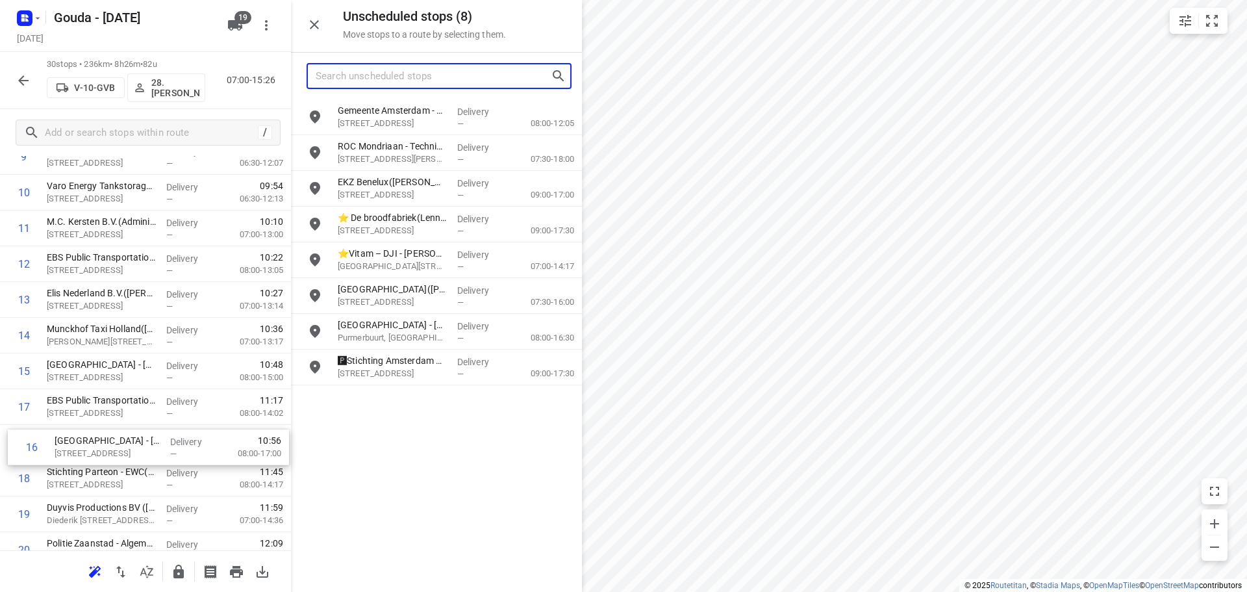
scroll to position [407, 0]
drag, startPoint x: 104, startPoint y: 451, endPoint x: 110, endPoint y: 442, distance: 11.2
click at [110, 442] on div "1 Vitam - Anker Amsterdam Spirits(Celine Treffers) Slego 2, Amsterdam Delivery …" at bounding box center [145, 386] width 291 height 1071
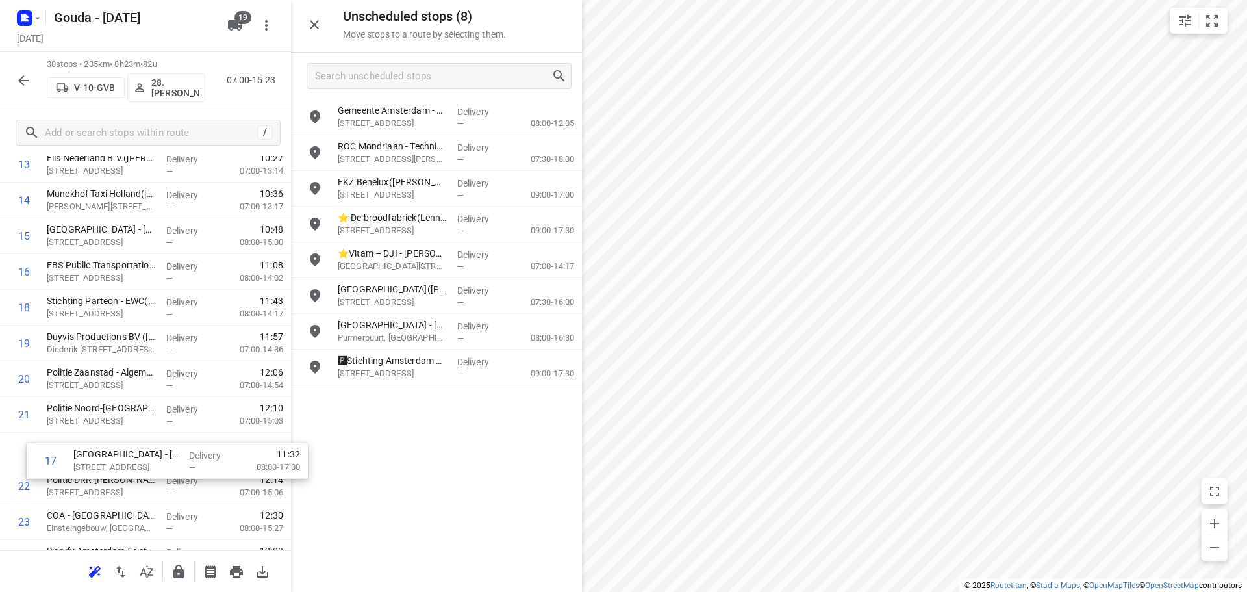
scroll to position [542, 0]
drag, startPoint x: 75, startPoint y: 438, endPoint x: 107, endPoint y: 445, distance: 32.6
click at [107, 445] on div "1 Vitam - Anker Amsterdam Spirits(Celine Treffers) Slego 2, Amsterdam Delivery …" at bounding box center [145, 251] width 291 height 1071
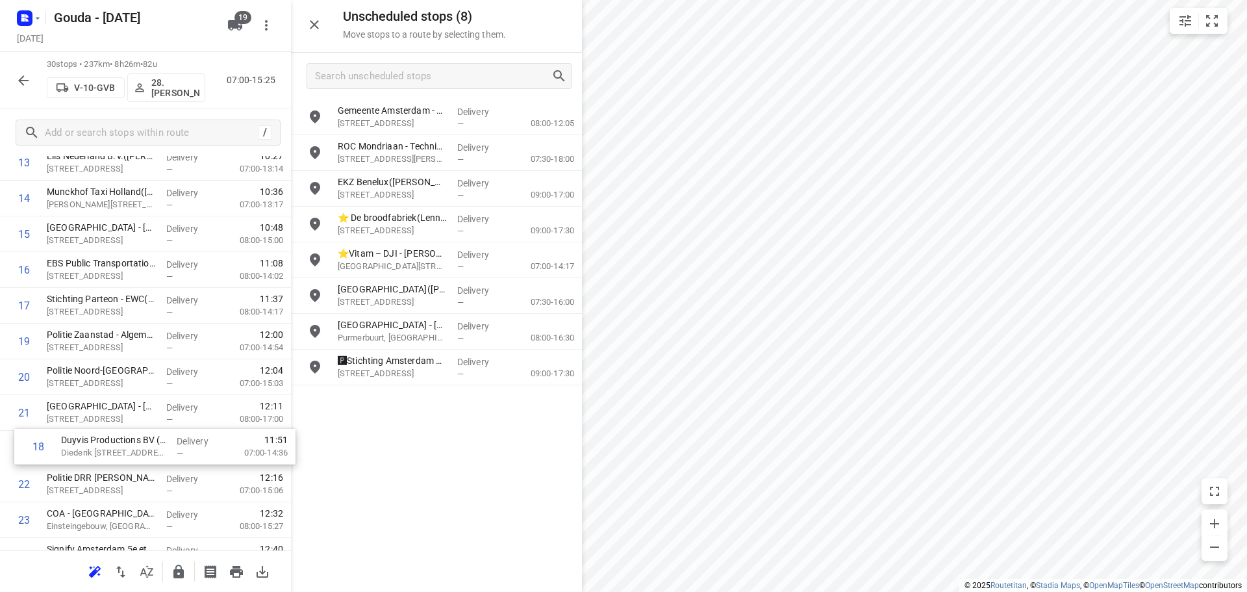
drag, startPoint x: 103, startPoint y: 348, endPoint x: 120, endPoint y: 452, distance: 105.4
click at [120, 452] on div "1 Vitam - Anker Amsterdam Spirits(Celine Treffers) Slego 2, Amsterdam Delivery …" at bounding box center [145, 251] width 291 height 1071
drag, startPoint x: 75, startPoint y: 275, endPoint x: 102, endPoint y: 447, distance: 173.6
click at [102, 447] on div "1 Vitam - Anker Amsterdam Spirits(Celine Treffers) Slego 2, Amsterdam Delivery …" at bounding box center [145, 251] width 291 height 1071
drag, startPoint x: 109, startPoint y: 273, endPoint x: 120, endPoint y: 368, distance: 96.1
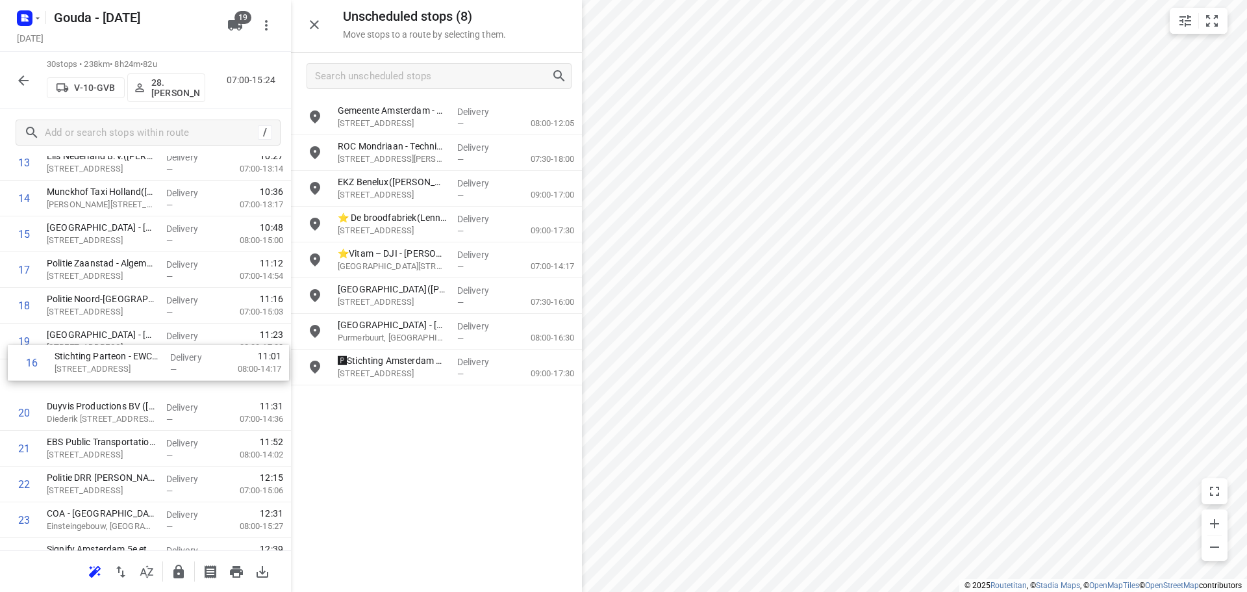
click at [120, 368] on div "1 Vitam - Anker Amsterdam Spirits(Celine Treffers) Slego 2, Amsterdam Delivery …" at bounding box center [145, 251] width 291 height 1071
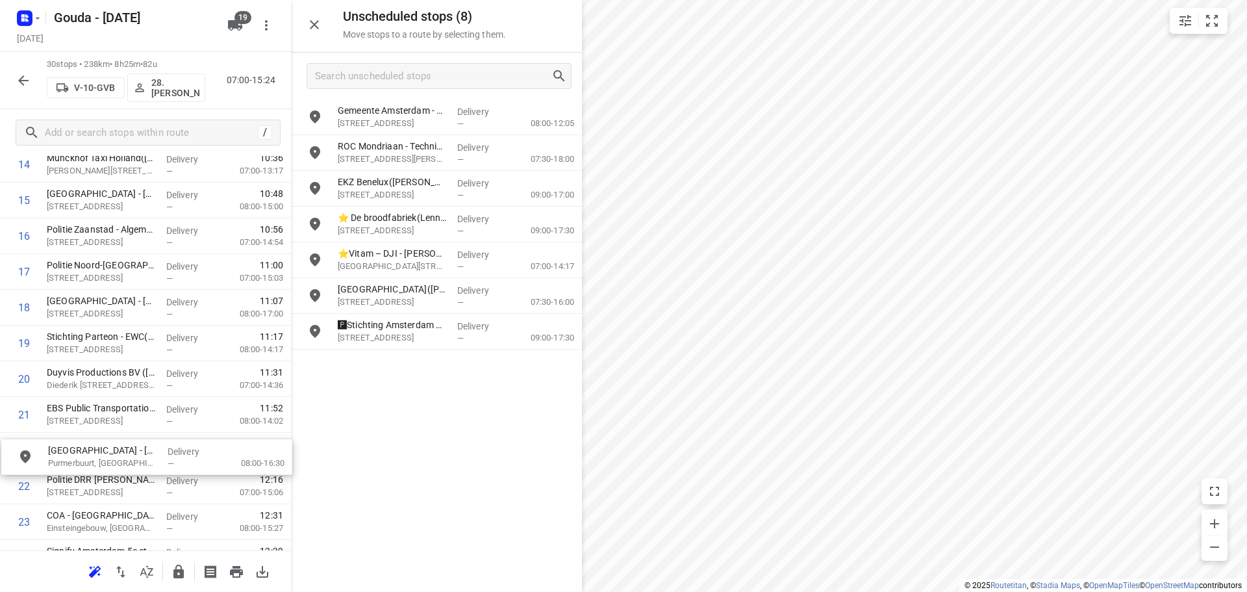
scroll to position [577, 0]
drag, startPoint x: 389, startPoint y: 333, endPoint x: 88, endPoint y: 445, distance: 321.3
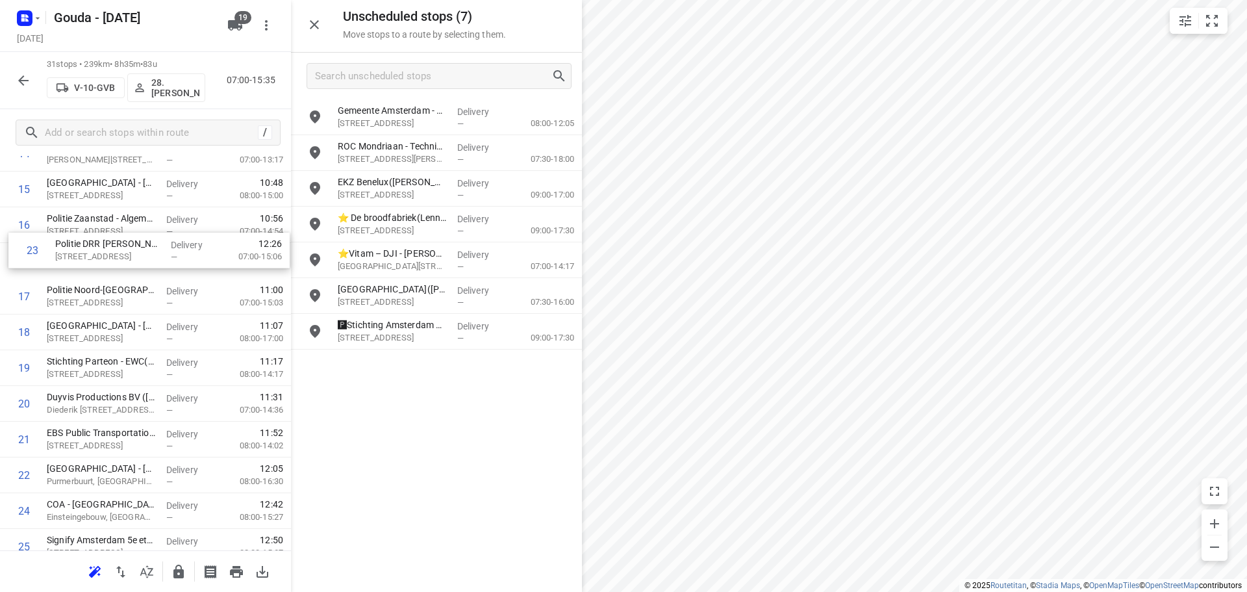
scroll to position [583, 0]
drag, startPoint x: 102, startPoint y: 232, endPoint x: 110, endPoint y: 282, distance: 51.3
click at [110, 282] on div "1 Vitam - Anker Amsterdam Spirits(Celine Treffers) Slego 2, Amsterdam Delivery …" at bounding box center [145, 228] width 291 height 1107
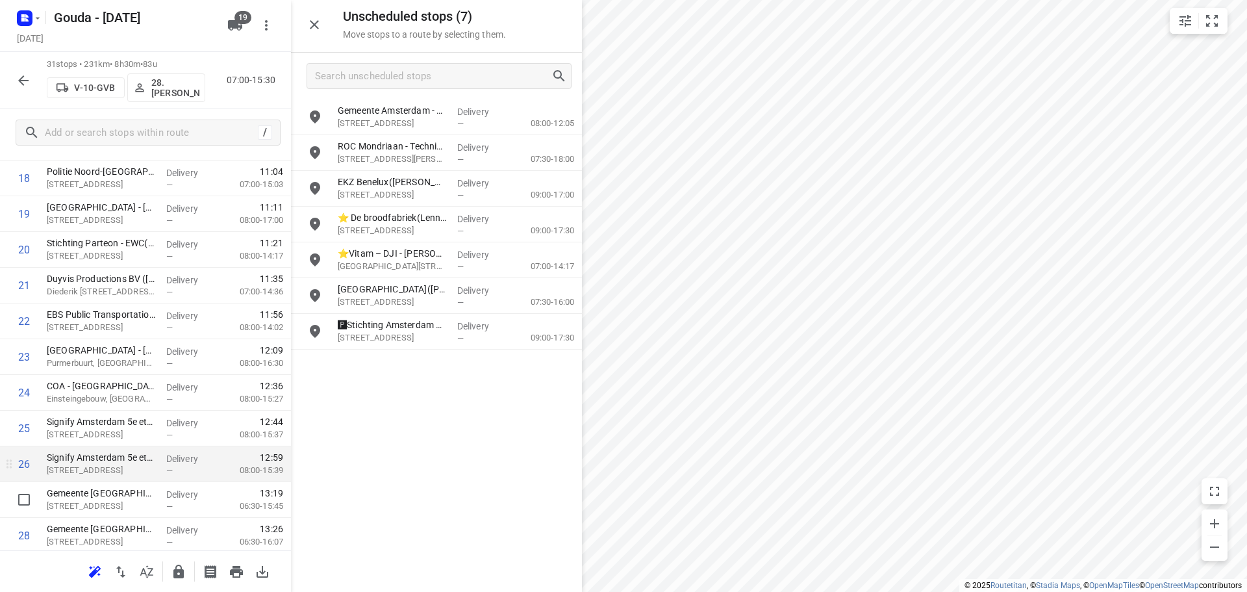
scroll to position [851, 0]
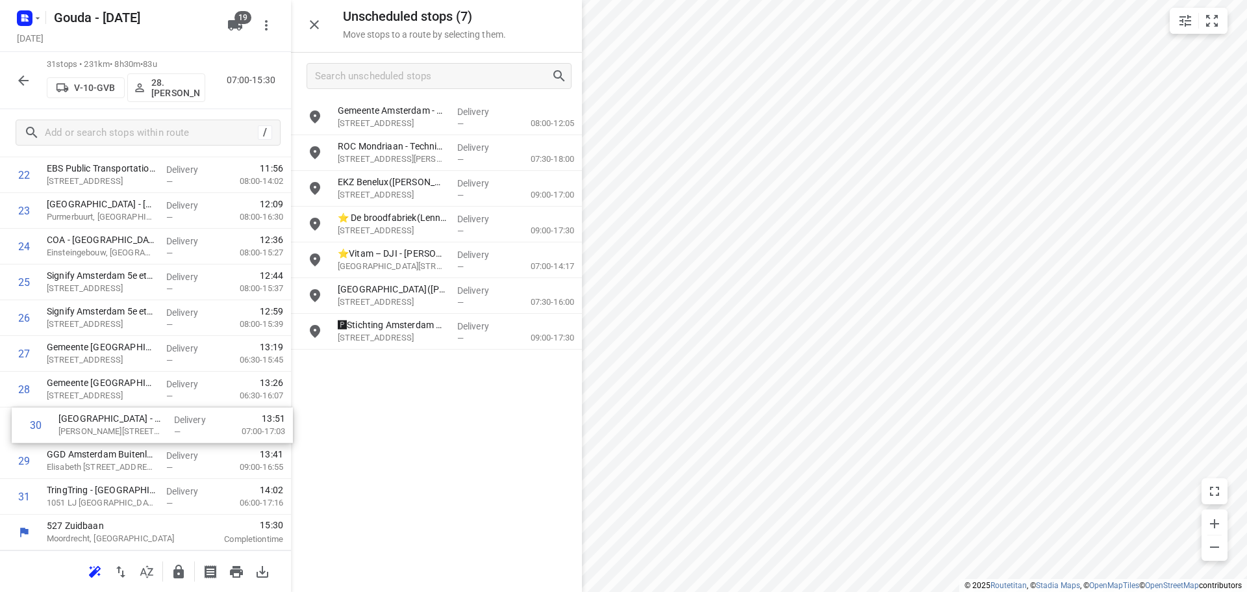
drag, startPoint x: 82, startPoint y: 459, endPoint x: 86, endPoint y: 427, distance: 32.7
drag, startPoint x: 97, startPoint y: 497, endPoint x: 102, endPoint y: 453, distance: 45.1
click at [174, 571] on icon "button" at bounding box center [178, 571] width 10 height 14
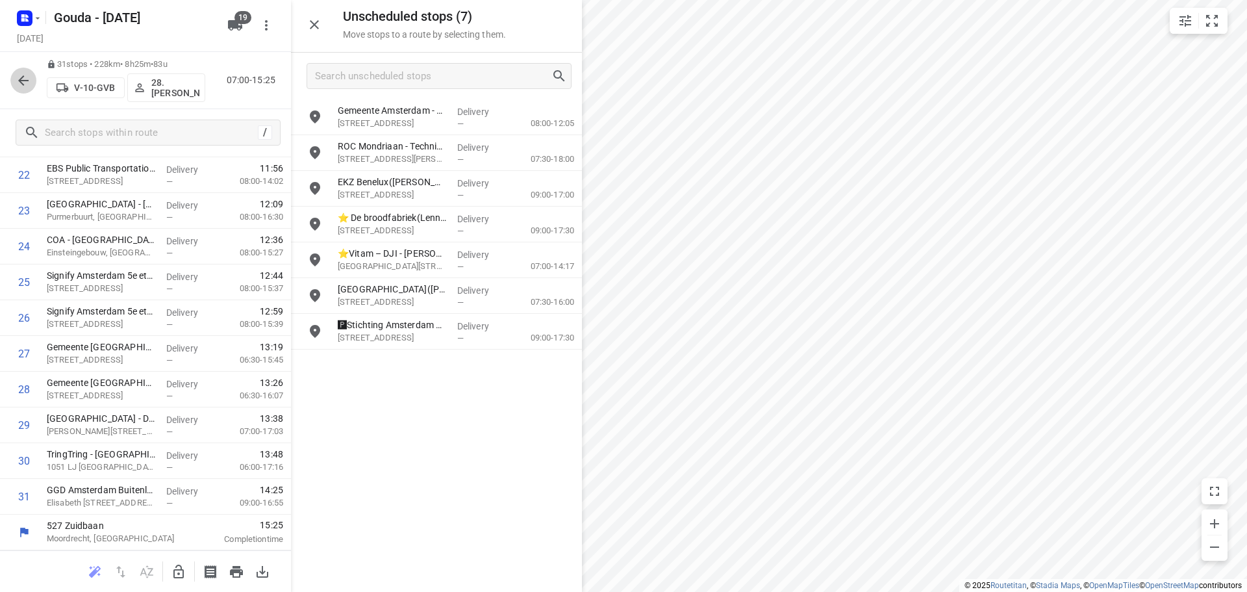
click at [20, 87] on icon "button" at bounding box center [24, 81] width 16 height 16
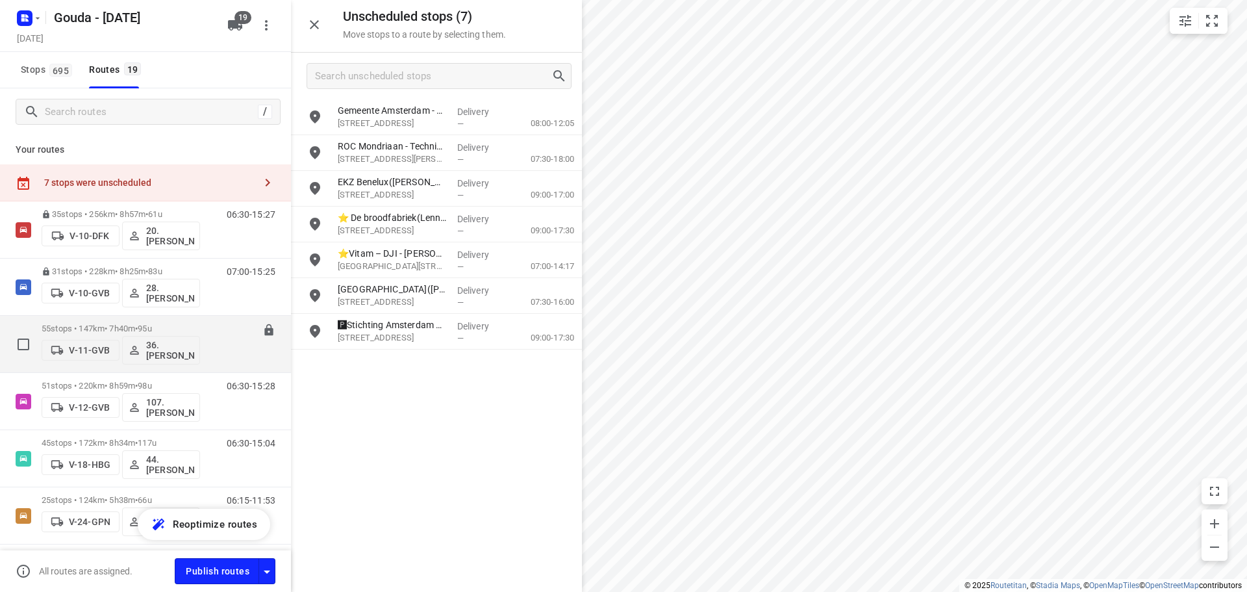
click at [134, 326] on p "55 stops • 147km • 7h40m • 95u" at bounding box center [121, 328] width 158 height 10
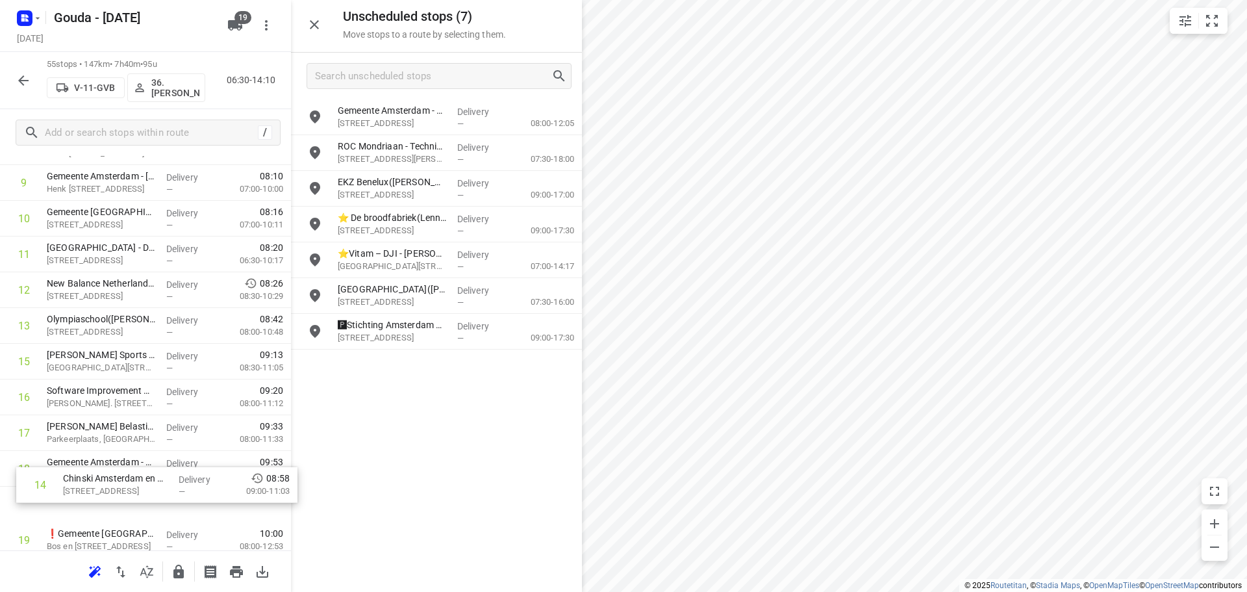
scroll to position [396, 0]
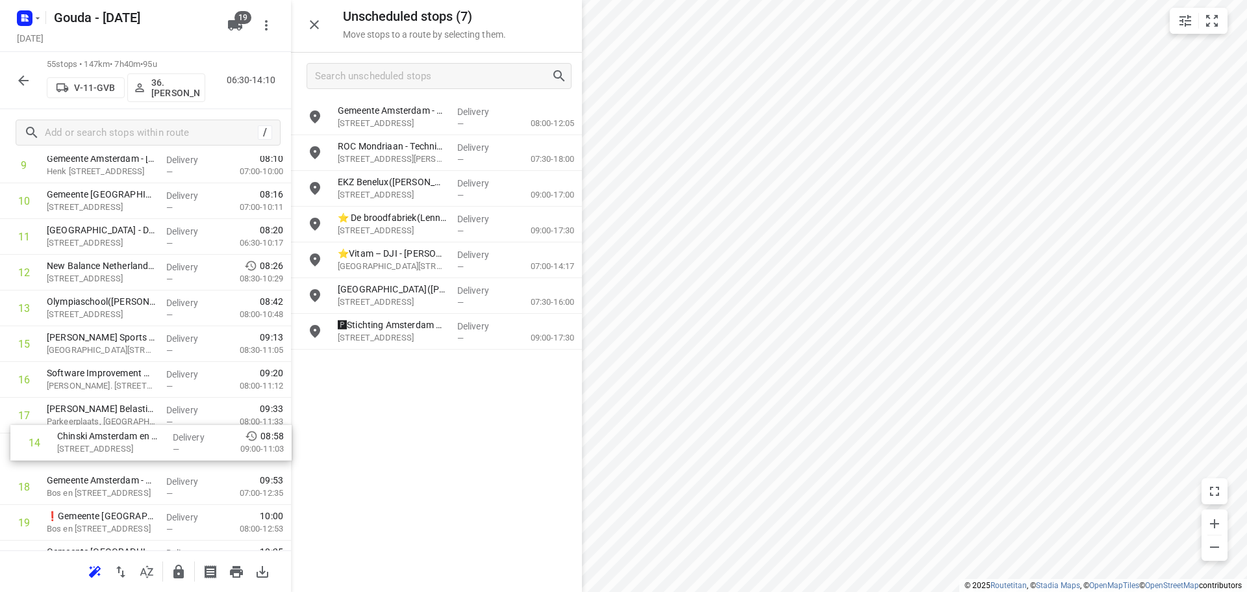
drag, startPoint x: 101, startPoint y: 475, endPoint x: 111, endPoint y: 442, distance: 34.7
drag, startPoint x: 99, startPoint y: 388, endPoint x: 99, endPoint y: 308, distance: 79.2
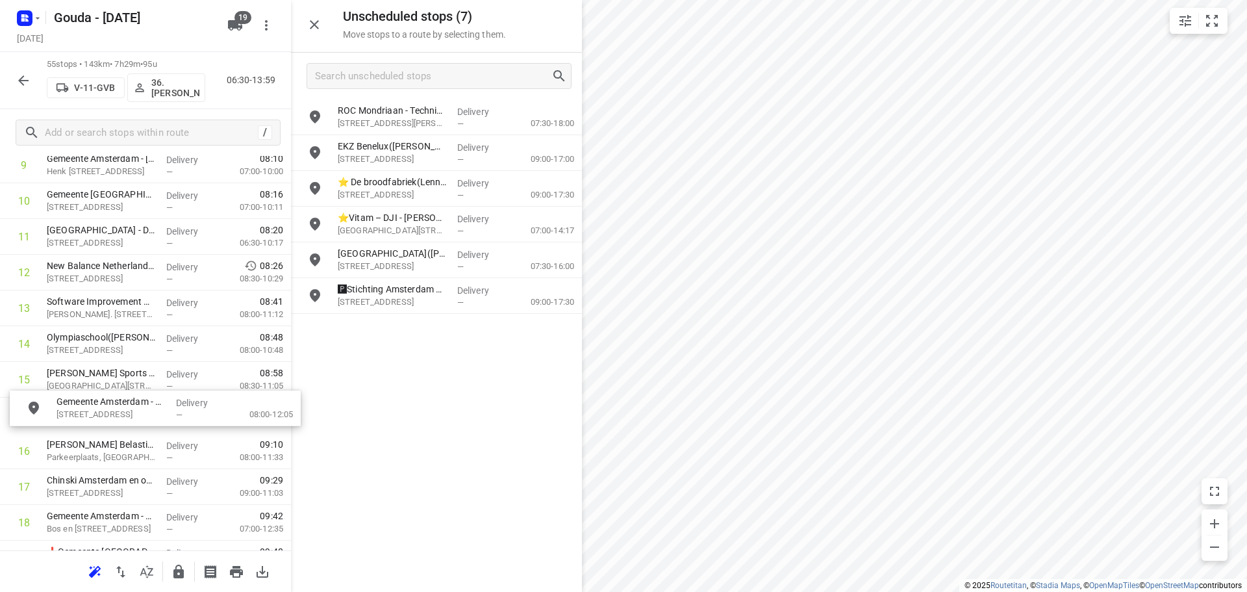
drag, startPoint x: 388, startPoint y: 125, endPoint x: 103, endPoint y: 418, distance: 409.2
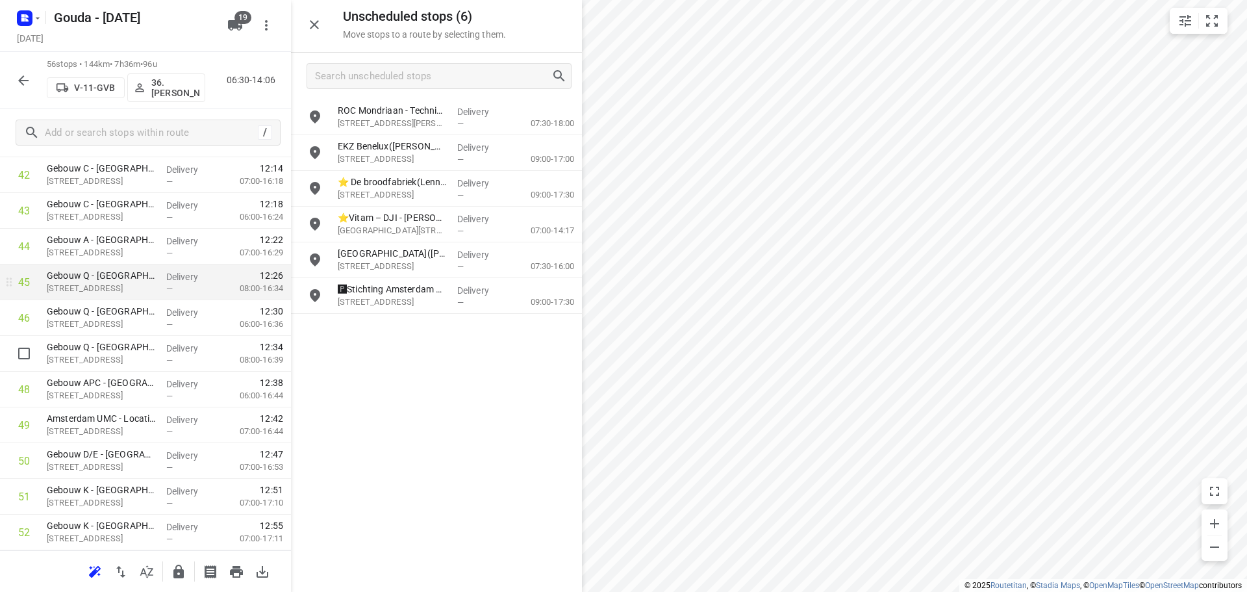
scroll to position [1744, 0]
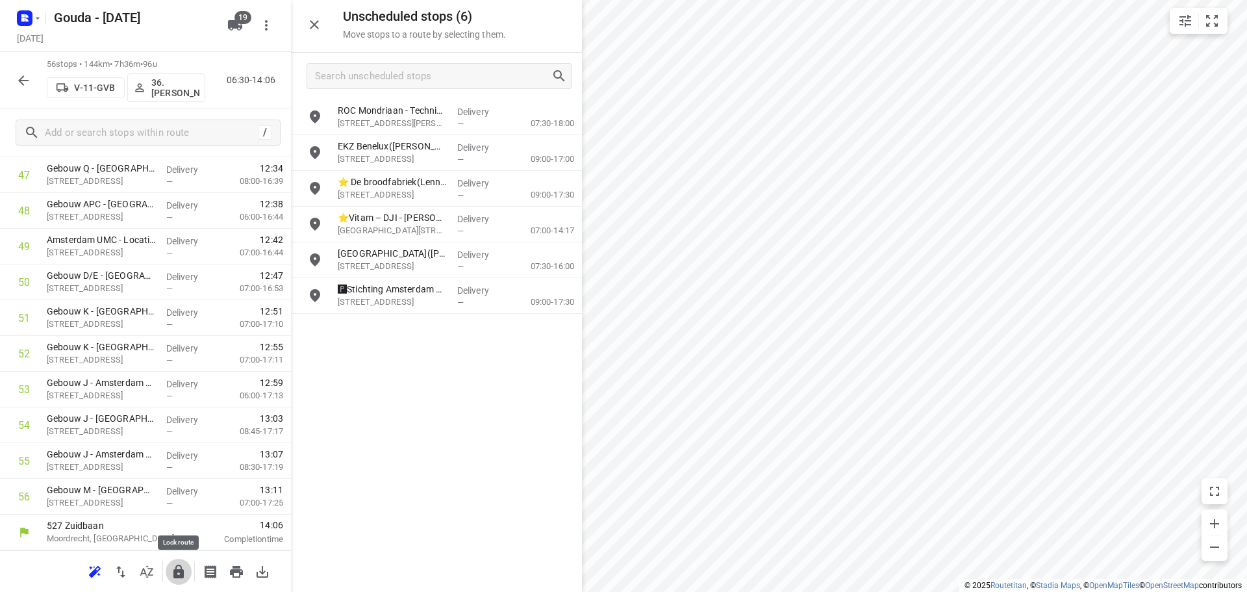
click at [179, 572] on icon "button" at bounding box center [179, 572] width 16 height 16
click at [27, 85] on icon "button" at bounding box center [24, 81] width 16 height 16
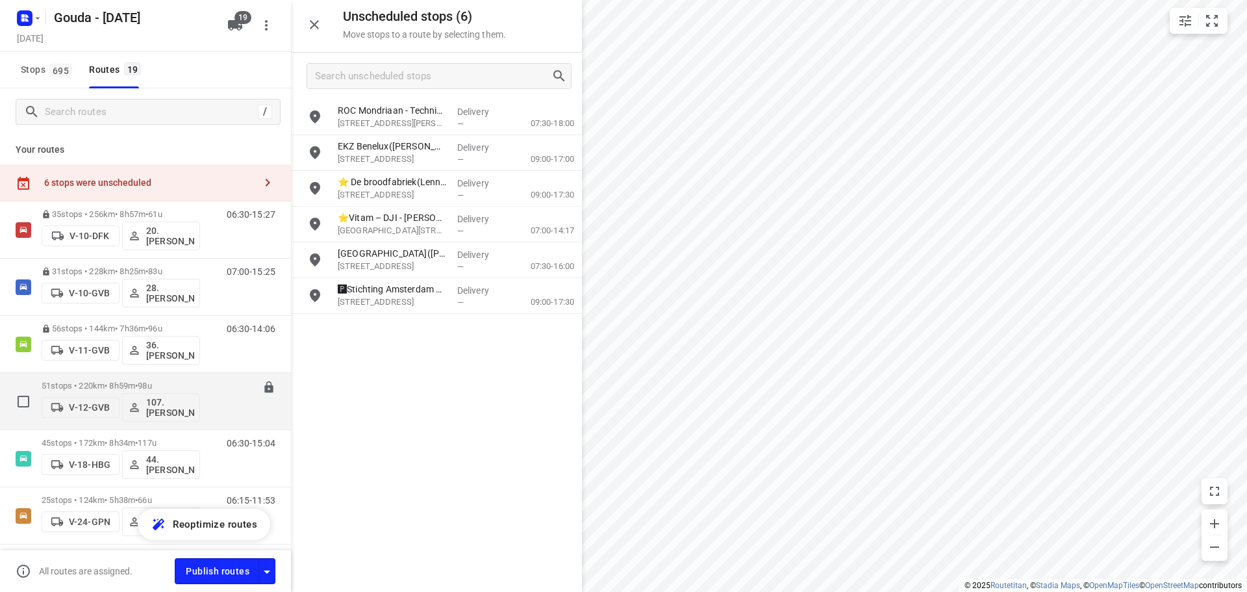
click at [114, 380] on div "51 stops • 220km • 8h59m • 98u V-12-GVB 107.Femke Bogaards" at bounding box center [121, 401] width 158 height 54
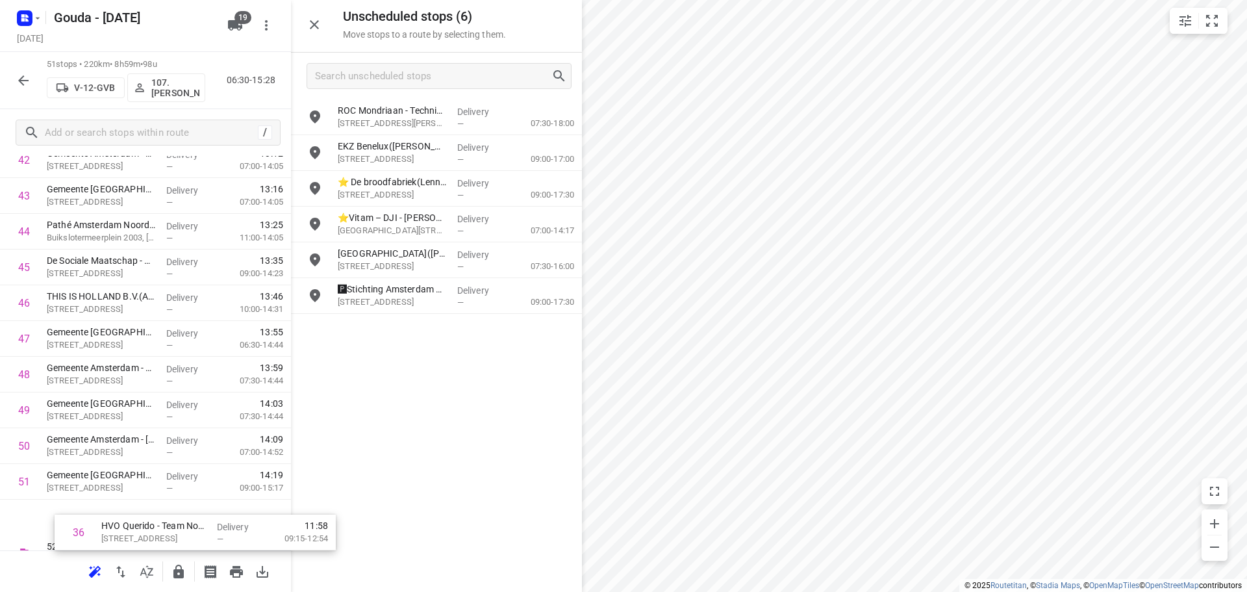
scroll to position [1565, 0]
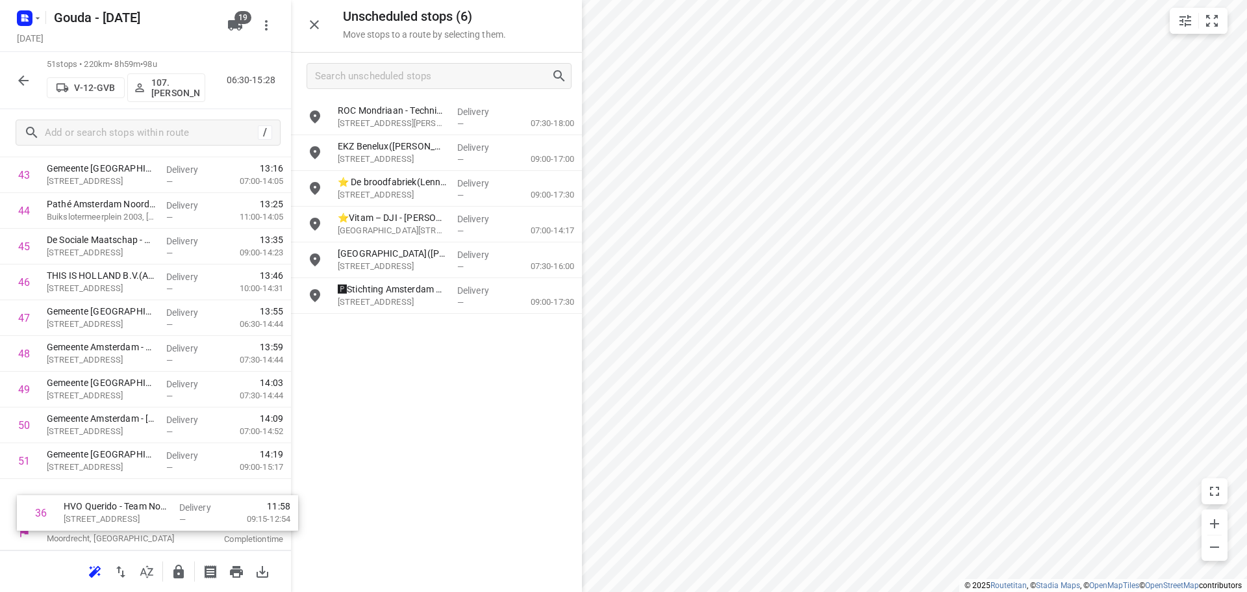
drag, startPoint x: 133, startPoint y: 431, endPoint x: 129, endPoint y: 509, distance: 78.7
click at [178, 571] on icon "button" at bounding box center [178, 571] width 10 height 14
click at [19, 80] on icon "button" at bounding box center [23, 80] width 10 height 10
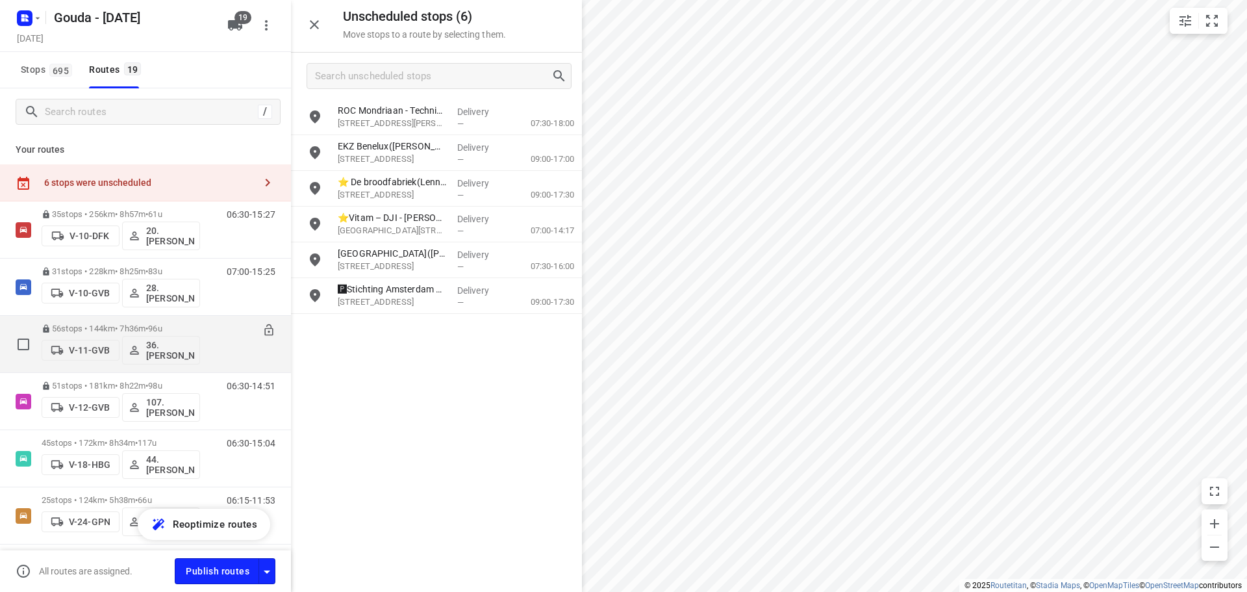
scroll to position [130, 0]
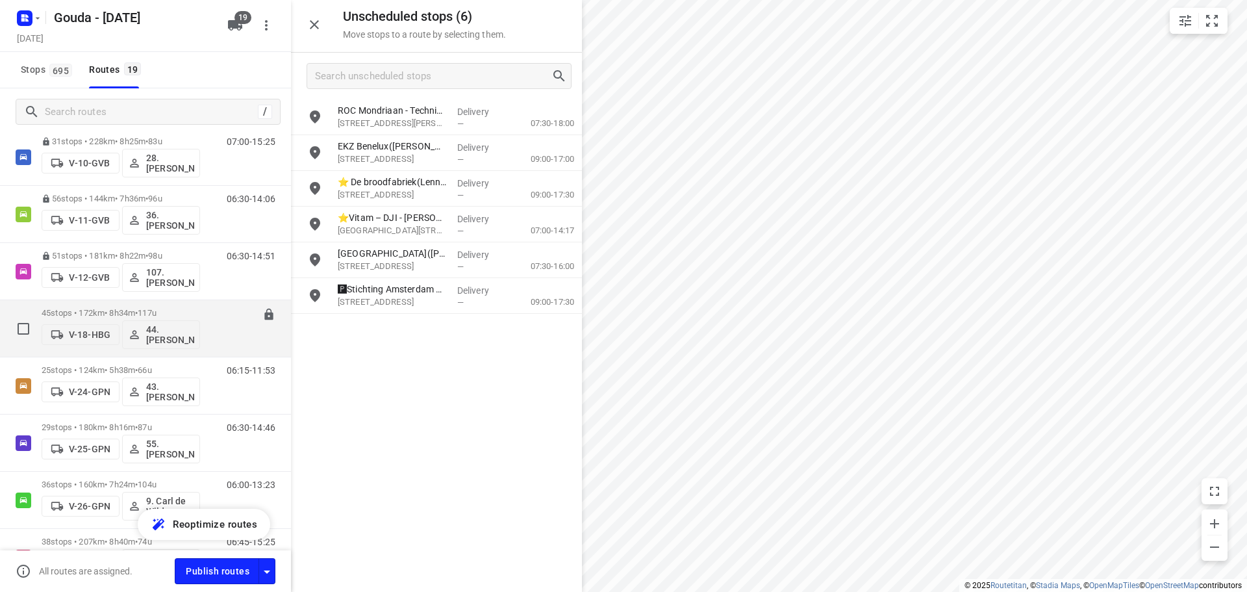
click at [112, 308] on p "45 stops • 172km • 8h34m • 117u" at bounding box center [121, 313] width 158 height 10
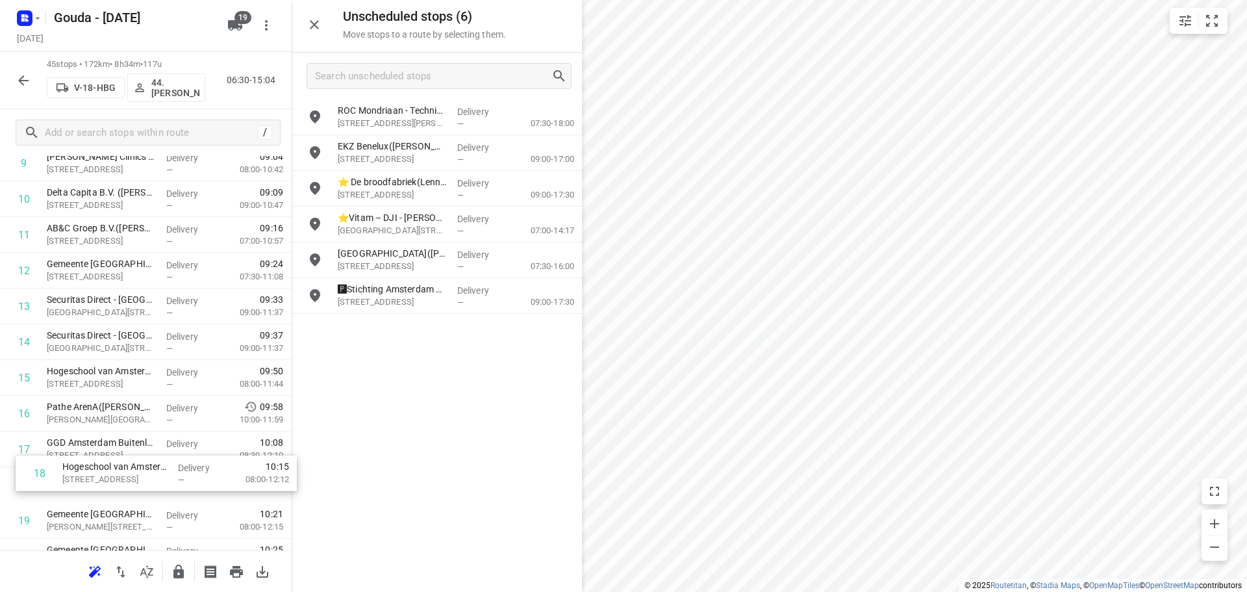
scroll to position [401, 0]
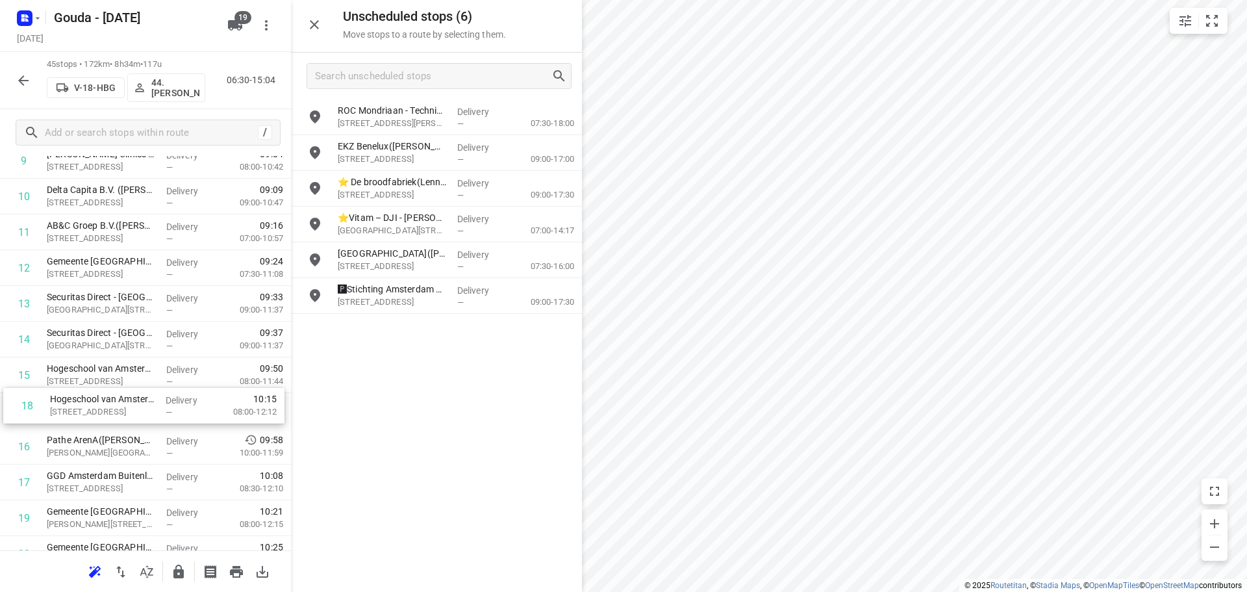
drag, startPoint x: 94, startPoint y: 499, endPoint x: 101, endPoint y: 411, distance: 88.0
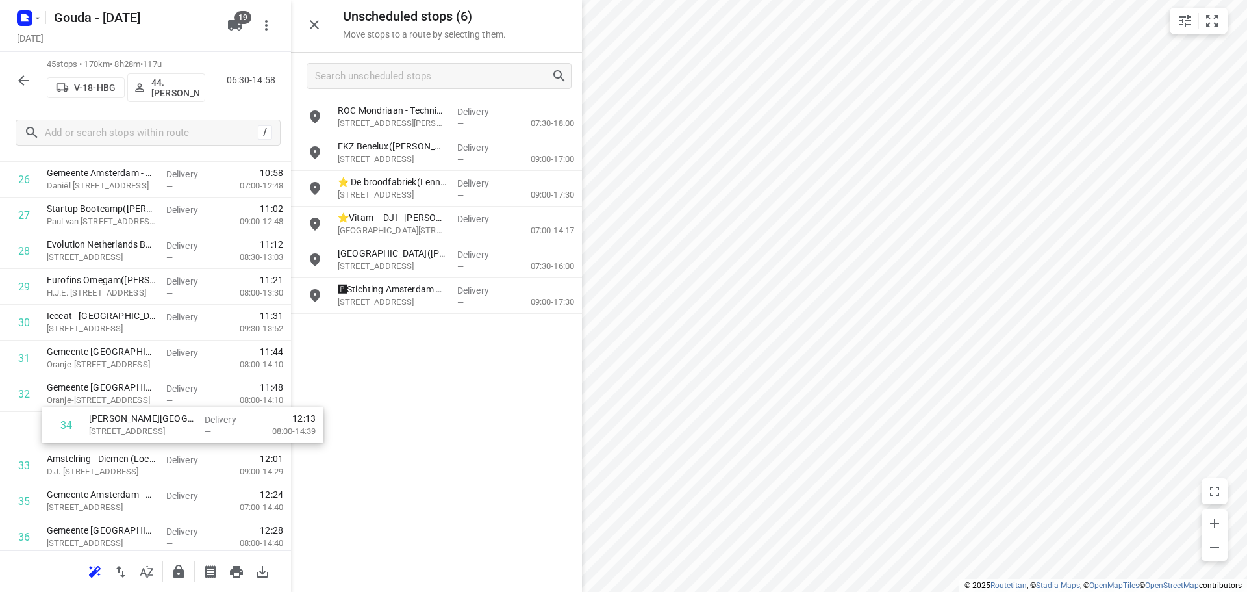
scroll to position [990, 0]
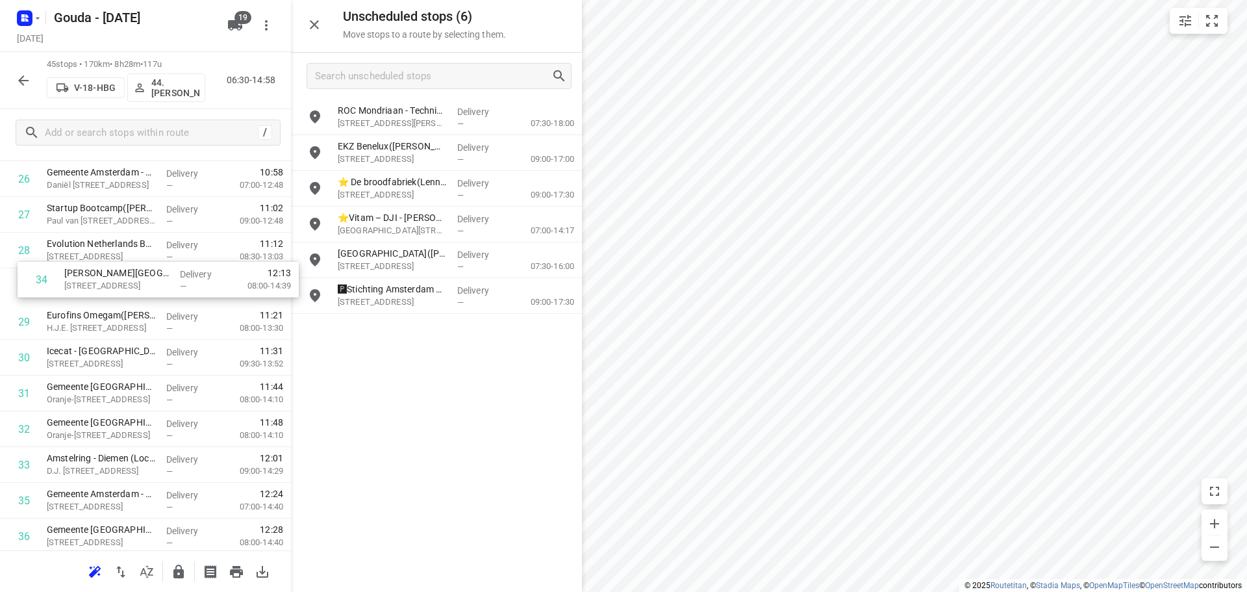
drag, startPoint x: 71, startPoint y: 481, endPoint x: 94, endPoint y: 291, distance: 191.0
click at [94, 291] on div "1 Partners voor Jeugd - MP Amsterdam Centraal kantoor(Jada Duiker) Paasheuvelwe…" at bounding box center [145, 71] width 291 height 1607
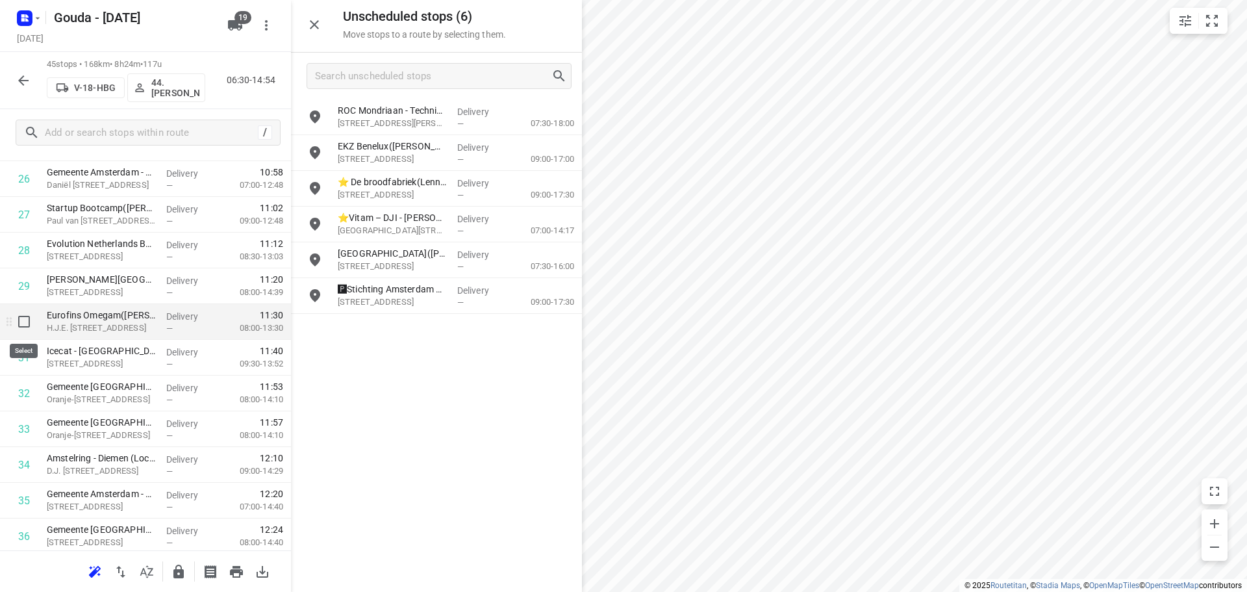
click at [22, 327] on input "checkbox" at bounding box center [24, 321] width 26 height 26
checkbox input "true"
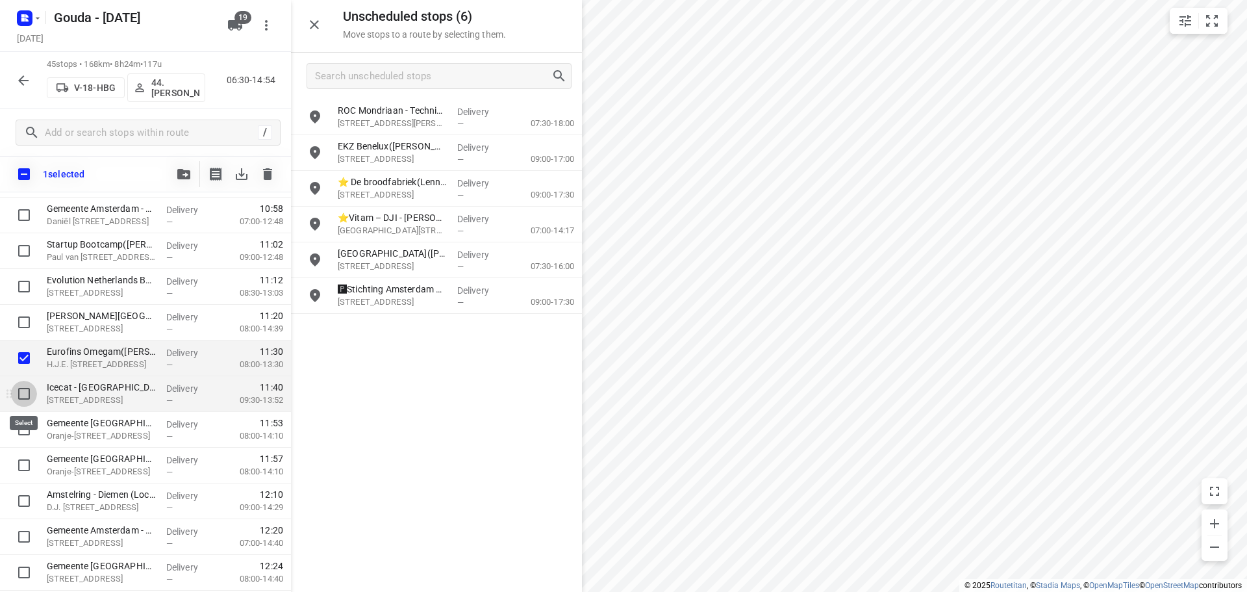
click at [25, 393] on input "checkbox" at bounding box center [24, 394] width 26 height 26
checkbox input "true"
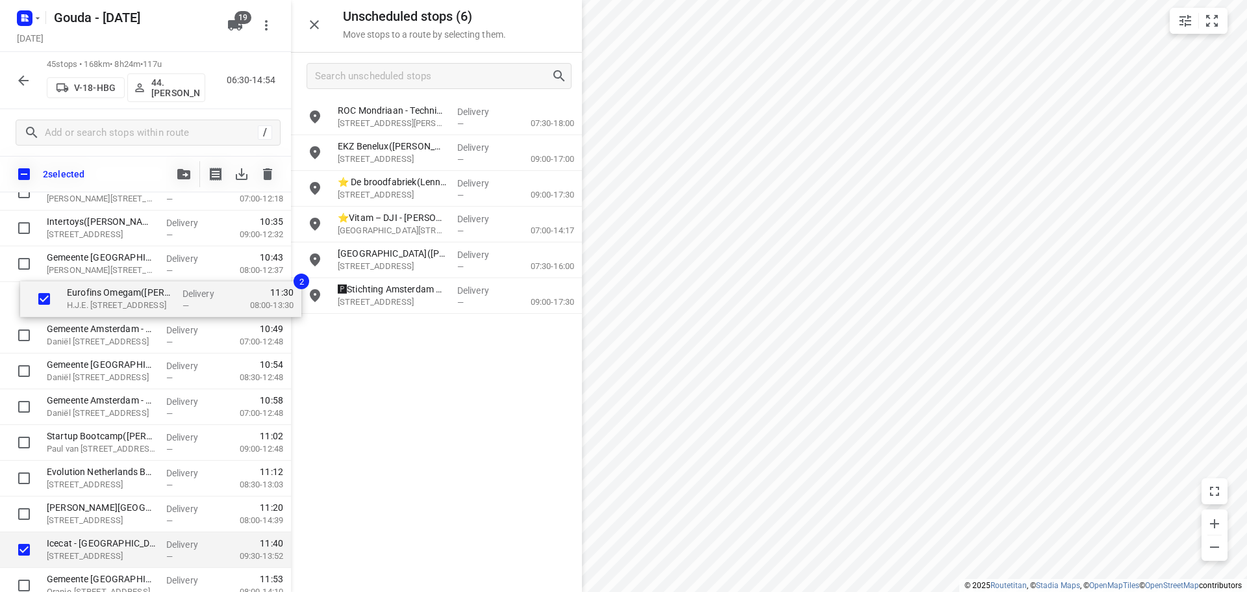
scroll to position [834, 0]
drag, startPoint x: 68, startPoint y: 488, endPoint x: 84, endPoint y: 300, distance: 189.0
click at [84, 300] on div "Partners voor Jeugd - MP Amsterdam Centraal kantoor(Jada Duiker) Paasheuvelweg …" at bounding box center [145, 263] width 291 height 1607
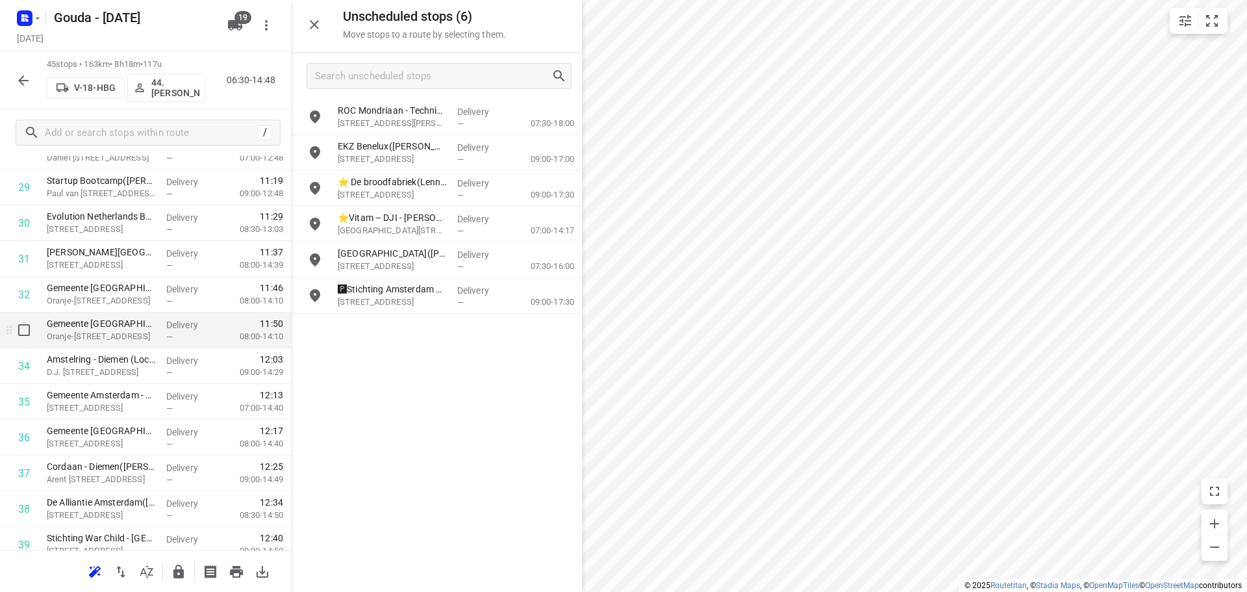
scroll to position [1094, 0]
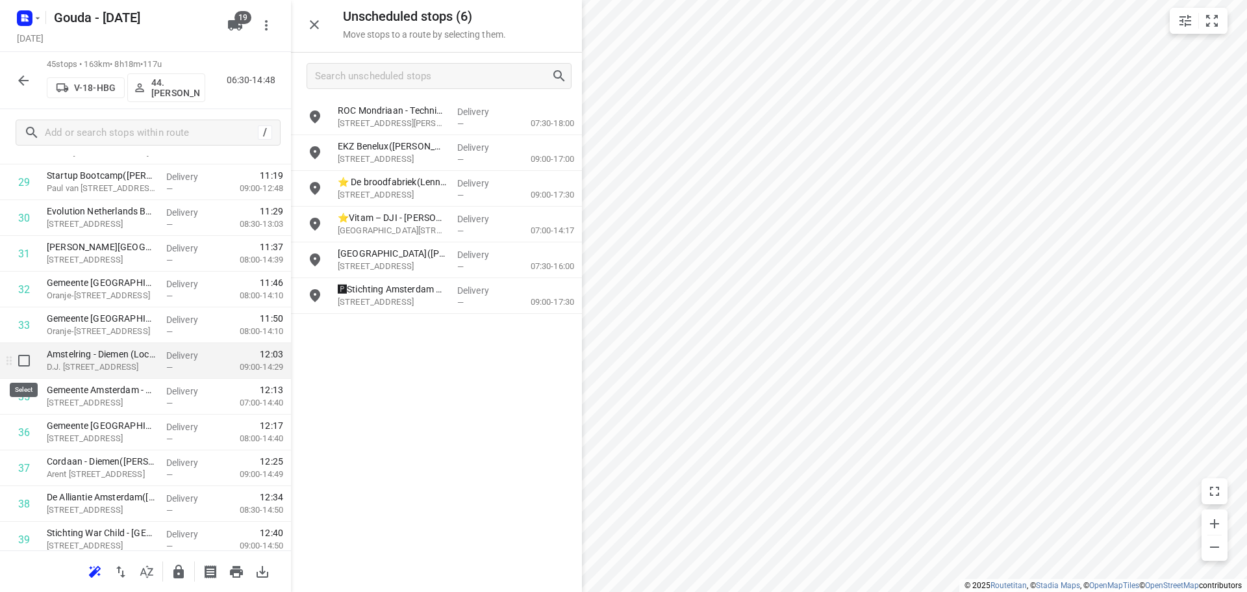
click at [24, 358] on input "checkbox" at bounding box center [24, 360] width 26 height 26
checkbox input "true"
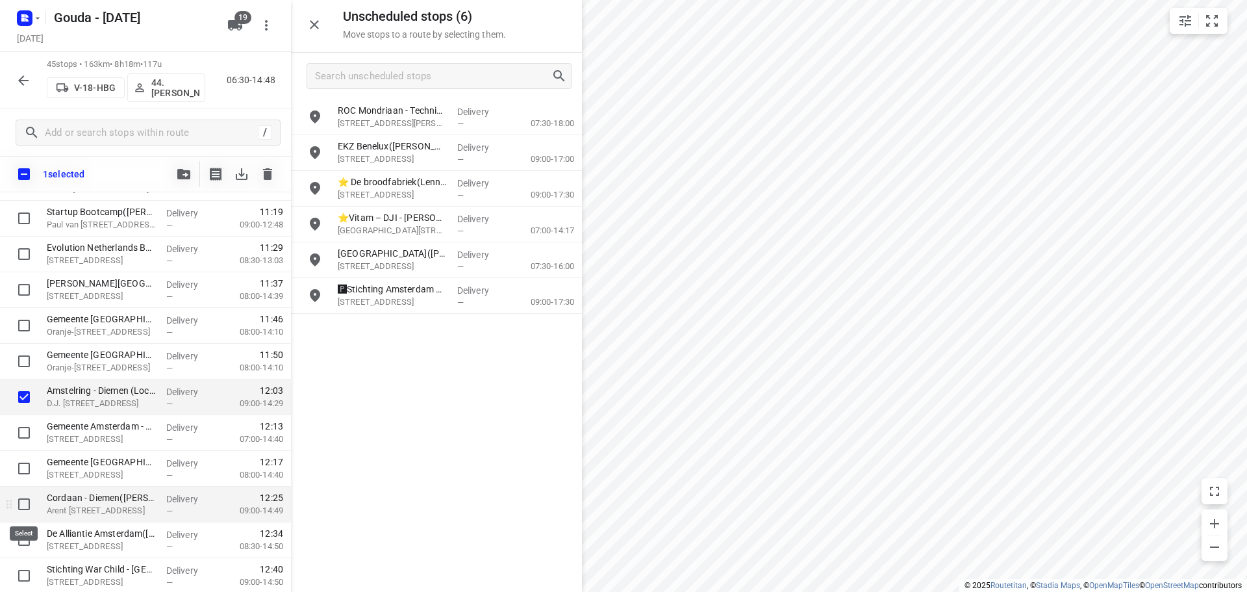
click at [23, 501] on input "checkbox" at bounding box center [24, 504] width 26 height 26
checkbox input "true"
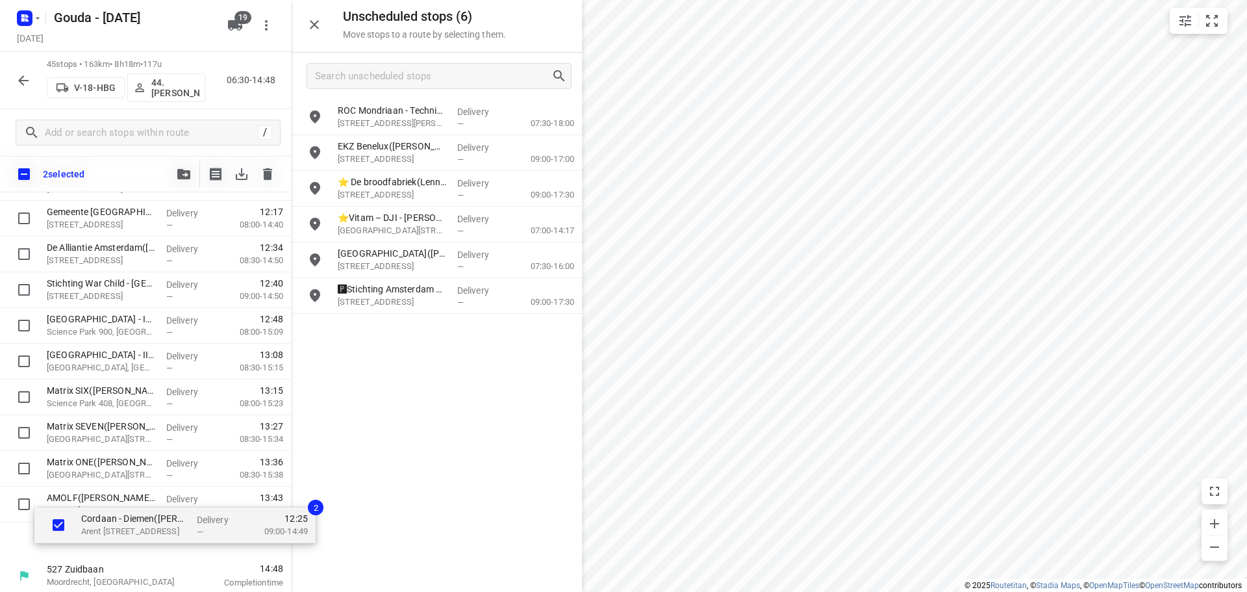
scroll to position [1345, 0]
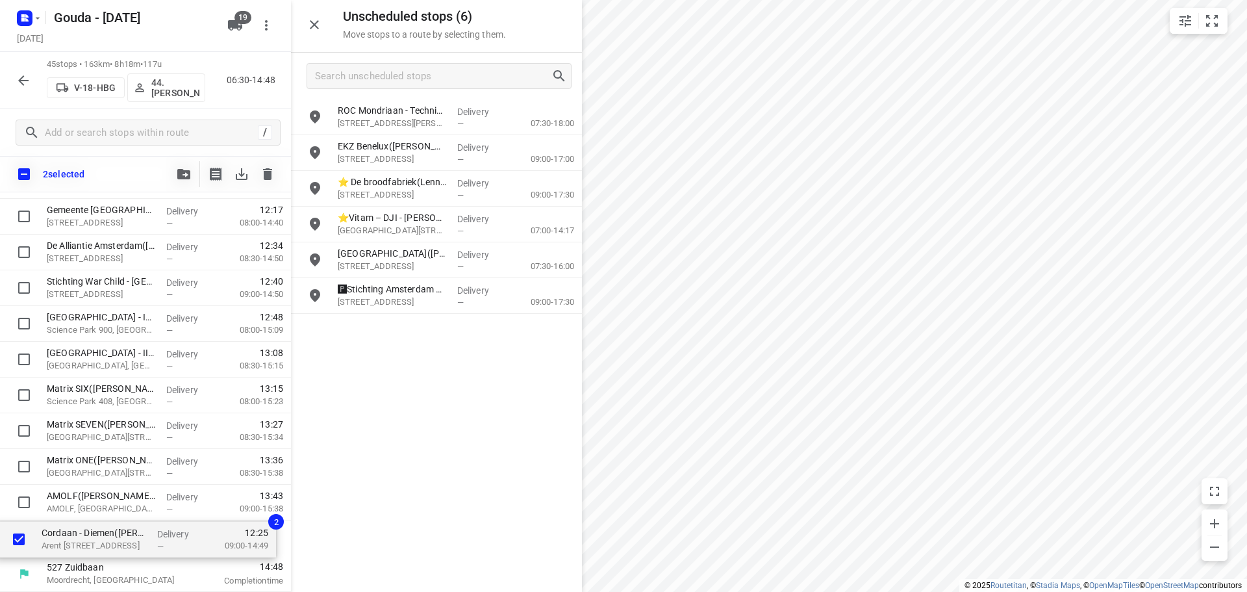
drag, startPoint x: 103, startPoint y: 258, endPoint x: 103, endPoint y: 545, distance: 287.0
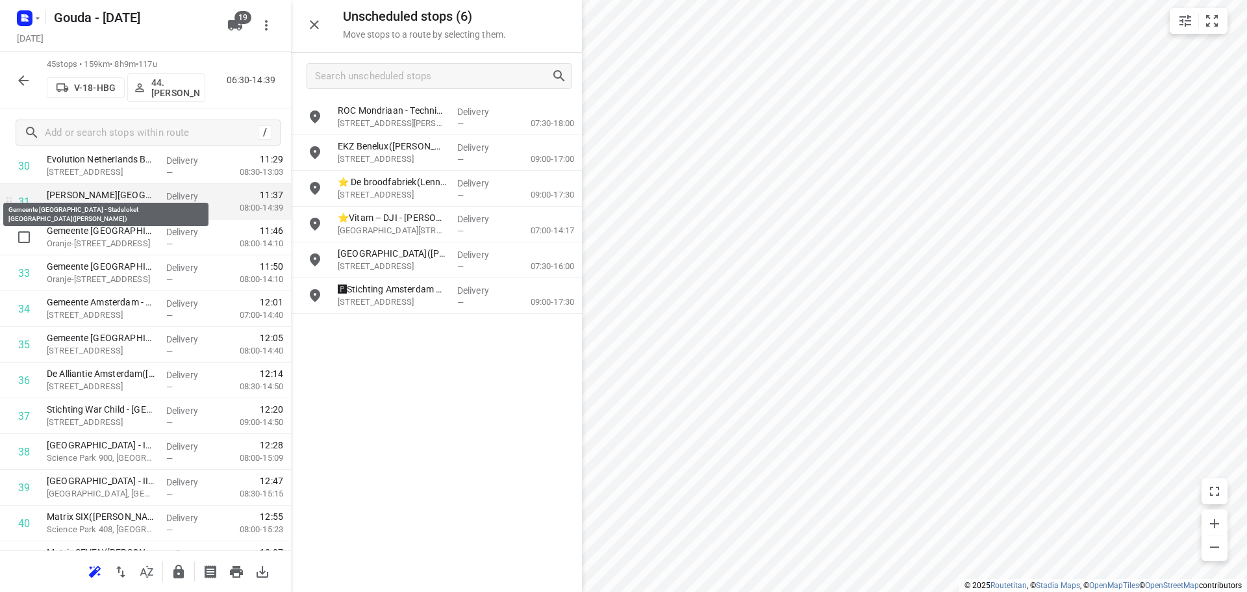
scroll to position [1086, 0]
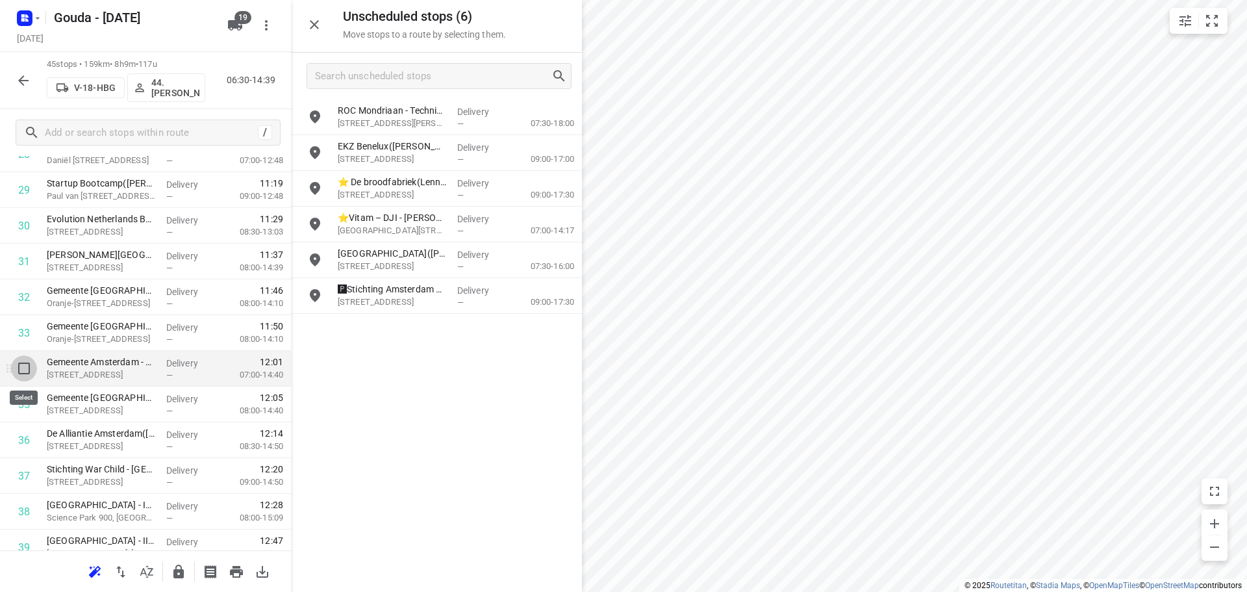
click at [23, 370] on input "checkbox" at bounding box center [24, 368] width 26 height 26
checkbox input "true"
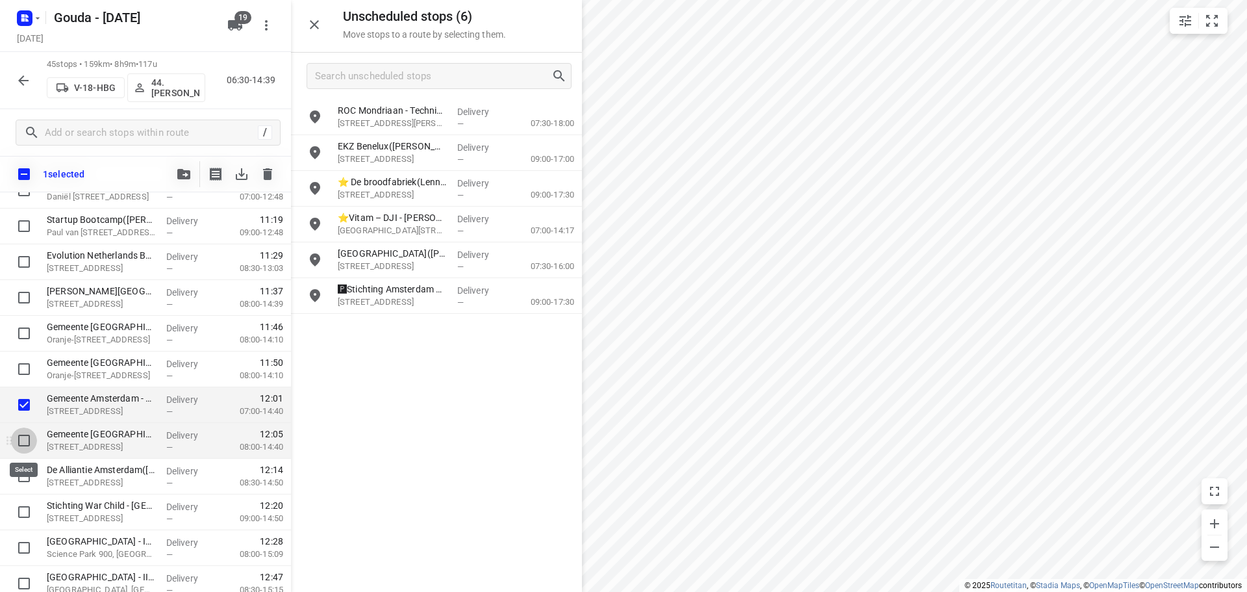
click at [19, 442] on input "checkbox" at bounding box center [24, 440] width 26 height 26
checkbox input "true"
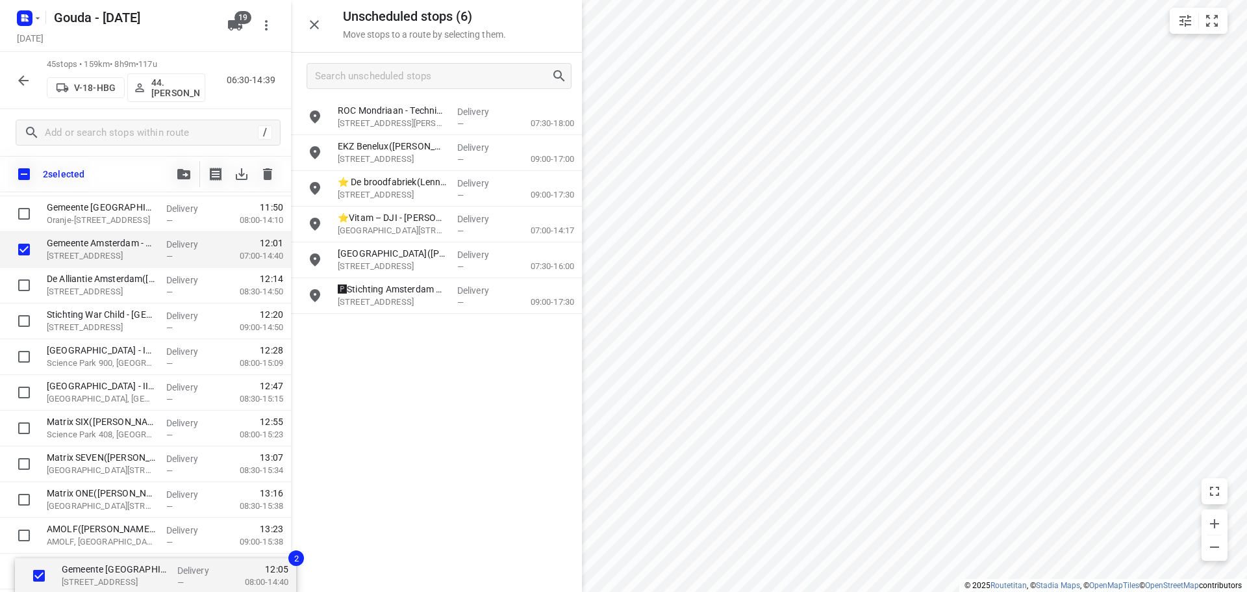
scroll to position [1345, 0]
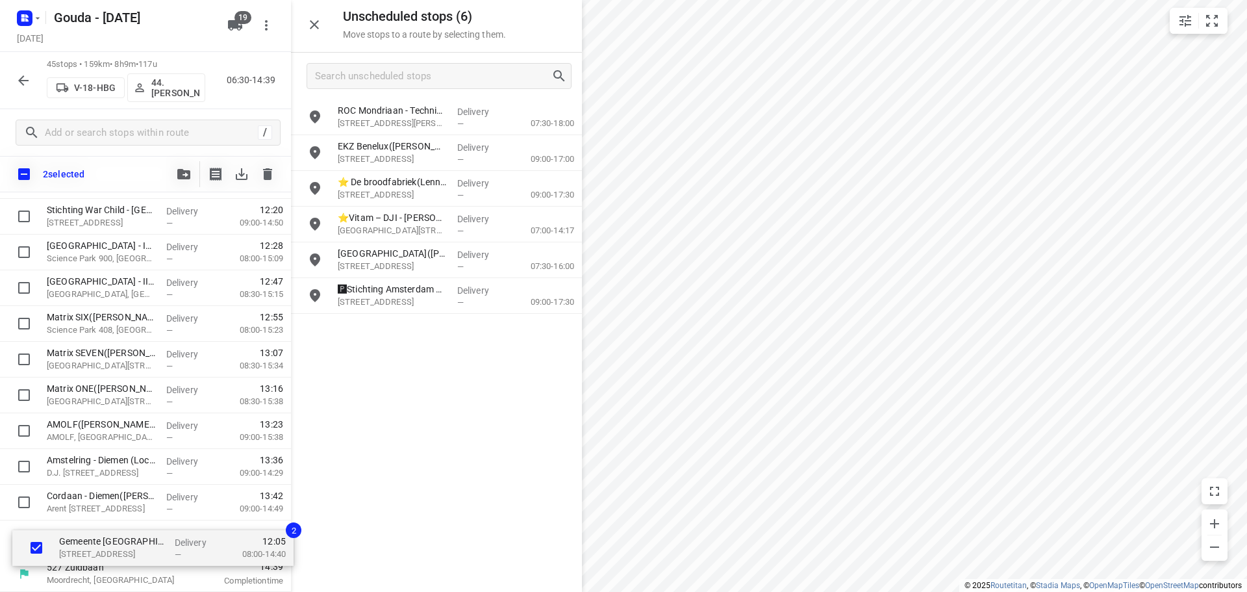
drag, startPoint x: 75, startPoint y: 439, endPoint x: 94, endPoint y: 549, distance: 111.2
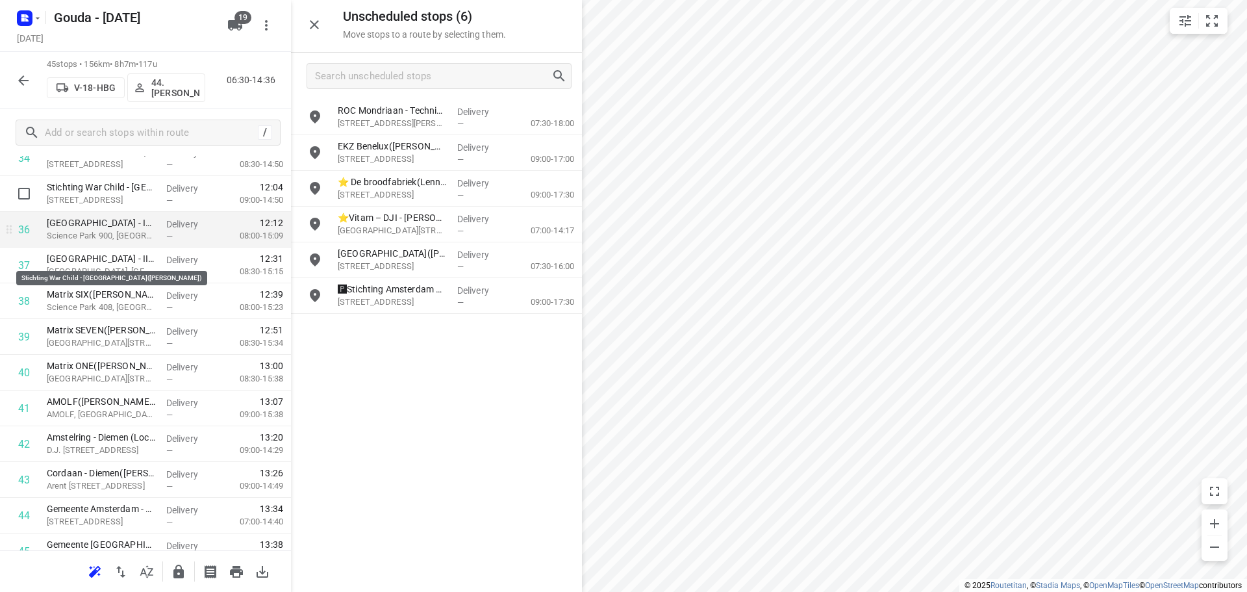
scroll to position [1216, 0]
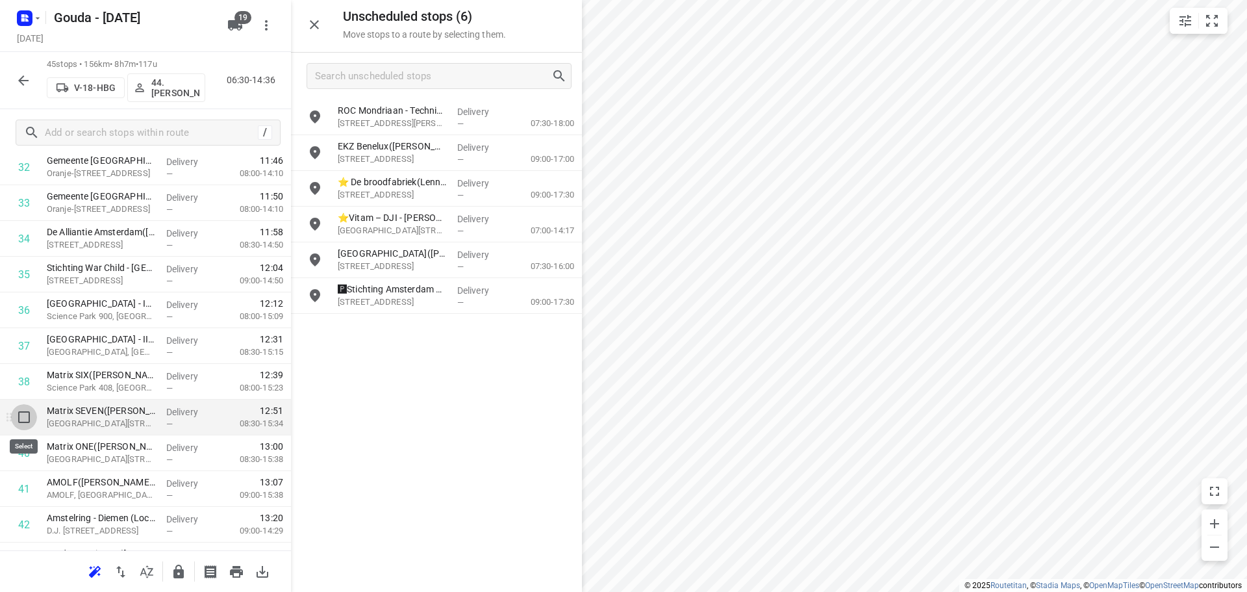
click at [19, 415] on input "checkbox" at bounding box center [24, 417] width 26 height 26
checkbox input "true"
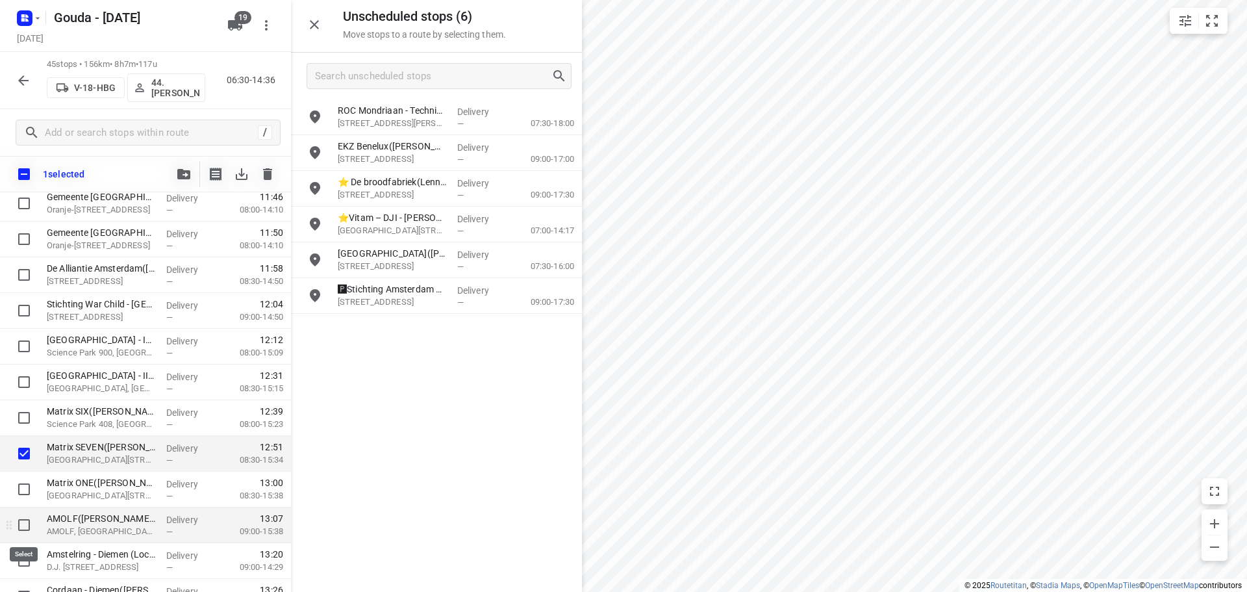
click at [30, 532] on input "checkbox" at bounding box center [24, 525] width 26 height 26
checkbox input "true"
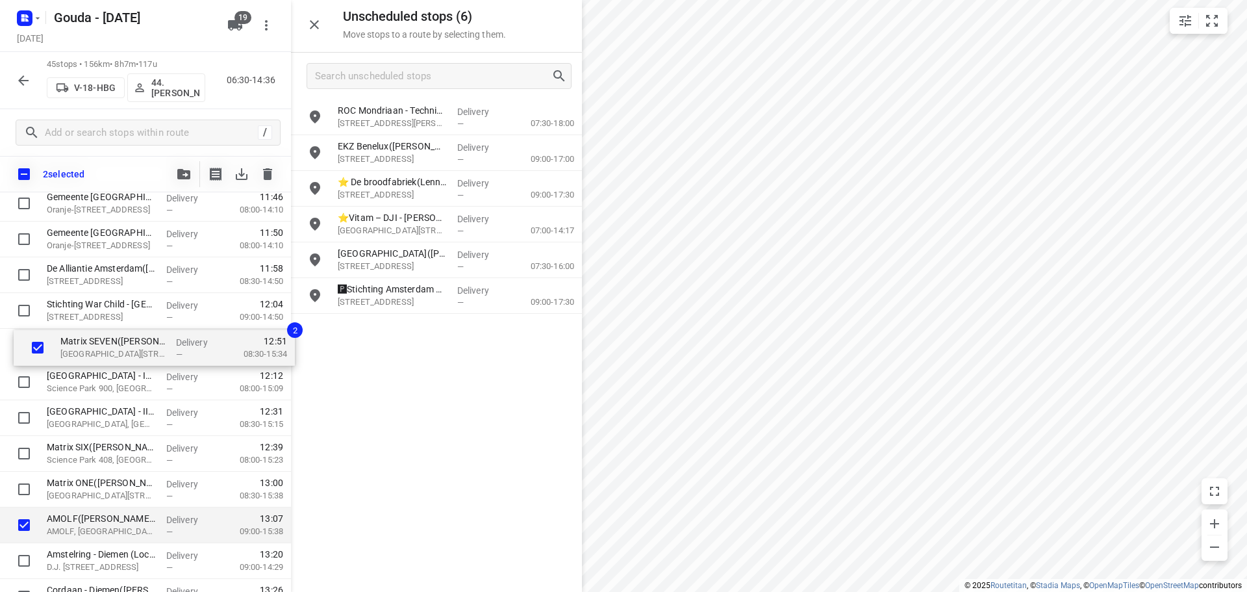
drag, startPoint x: 86, startPoint y: 455, endPoint x: 103, endPoint y: 348, distance: 107.8
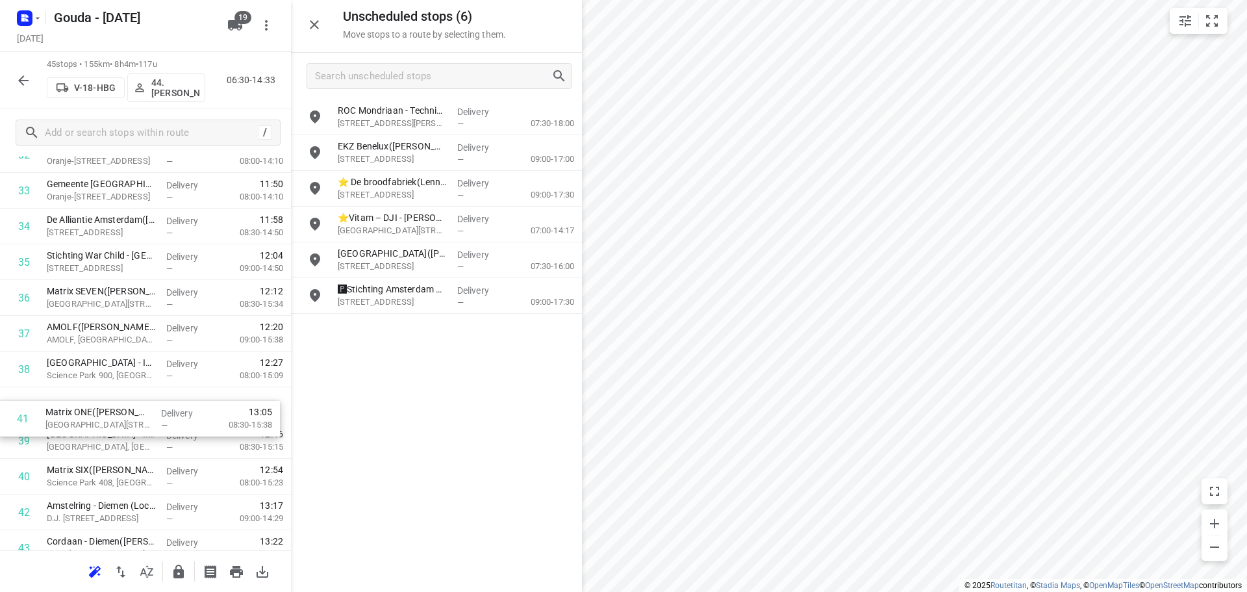
scroll to position [1229, 0]
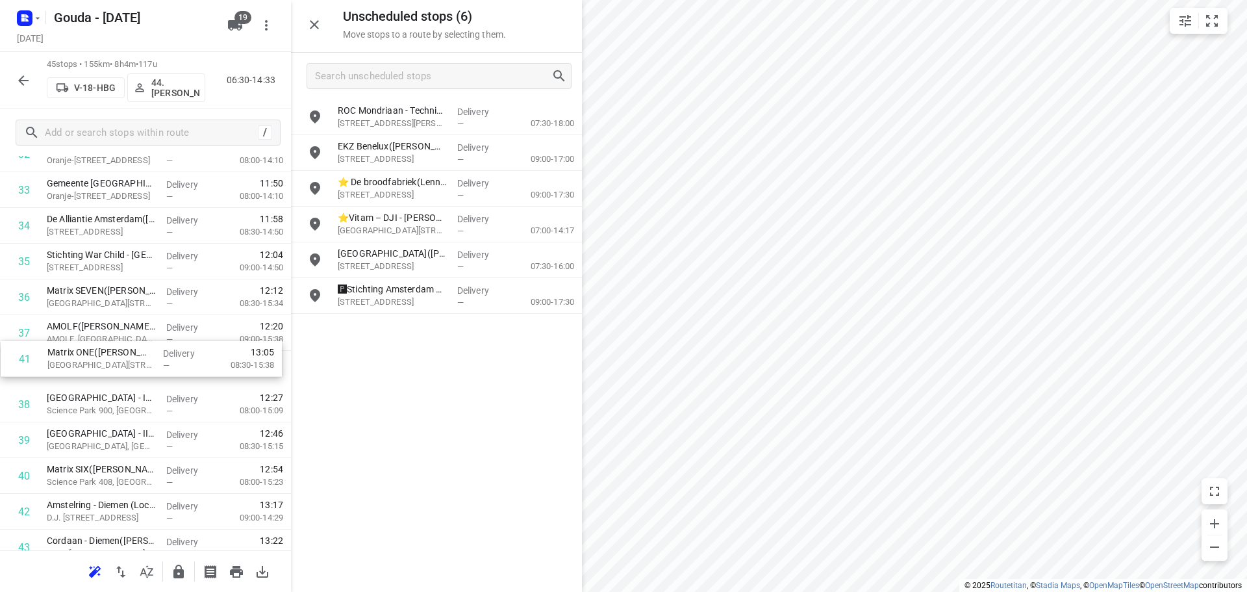
drag, startPoint x: 69, startPoint y: 486, endPoint x: 75, endPoint y: 355, distance: 131.3
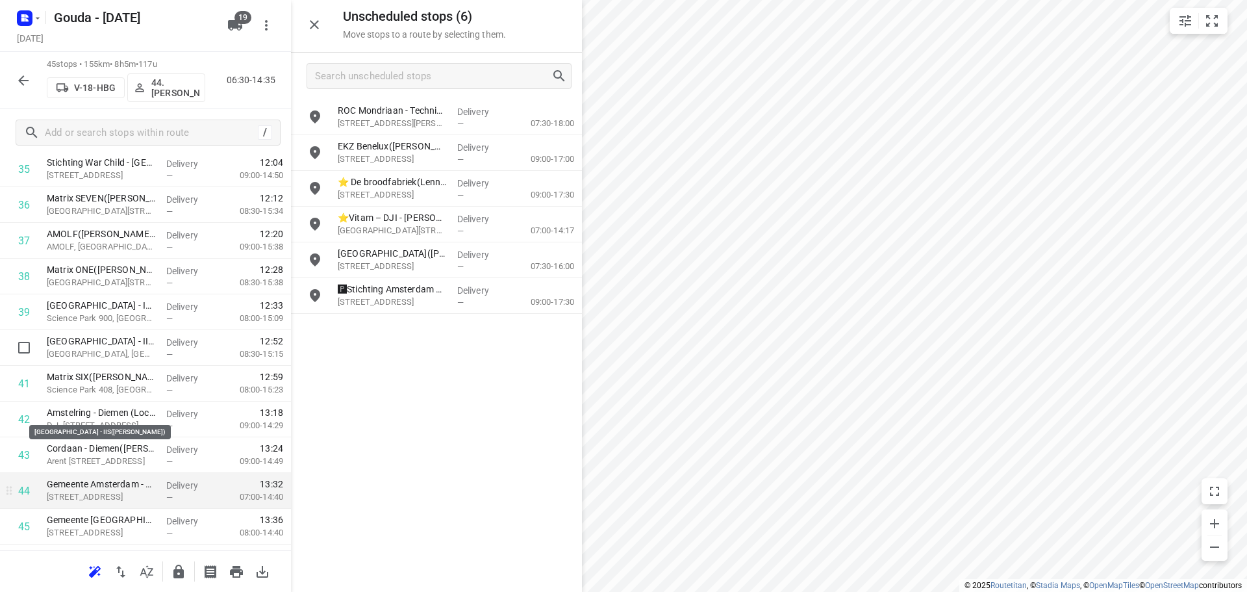
scroll to position [1351, 0]
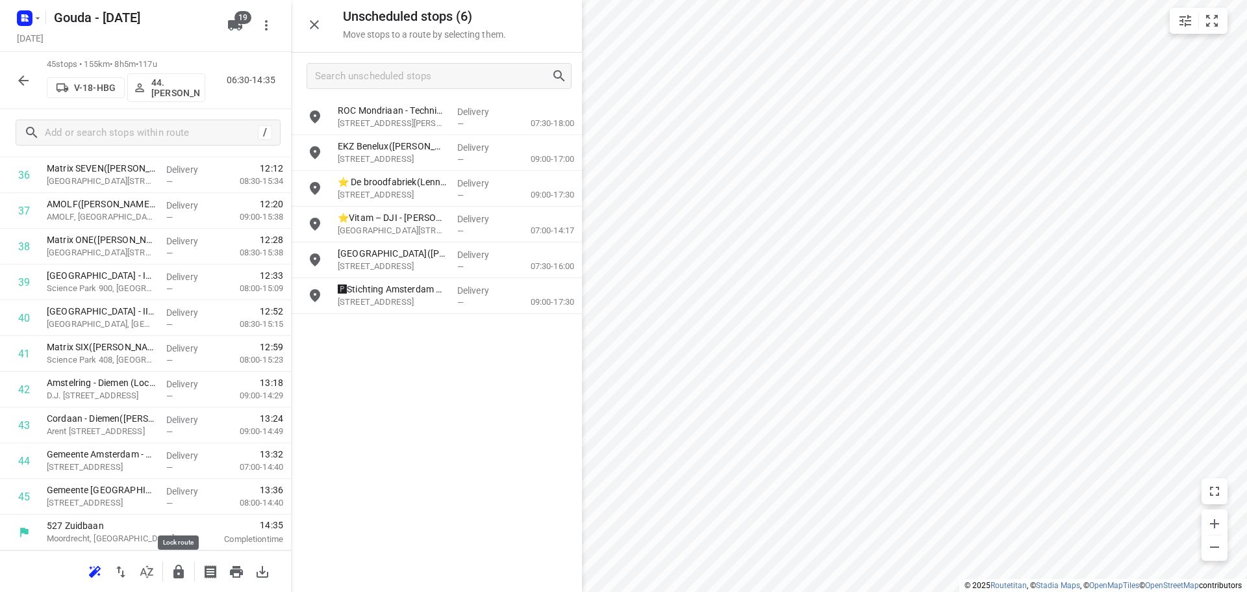
click at [181, 567] on icon "button" at bounding box center [179, 572] width 16 height 16
click at [21, 78] on icon "button" at bounding box center [23, 80] width 10 height 10
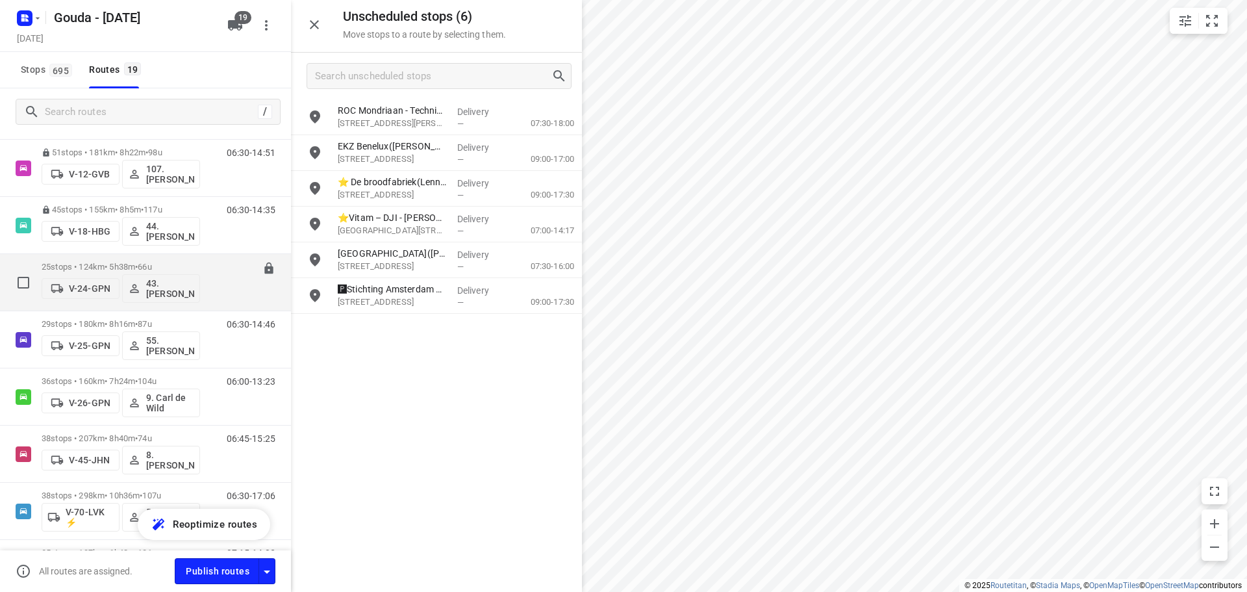
scroll to position [140, 0]
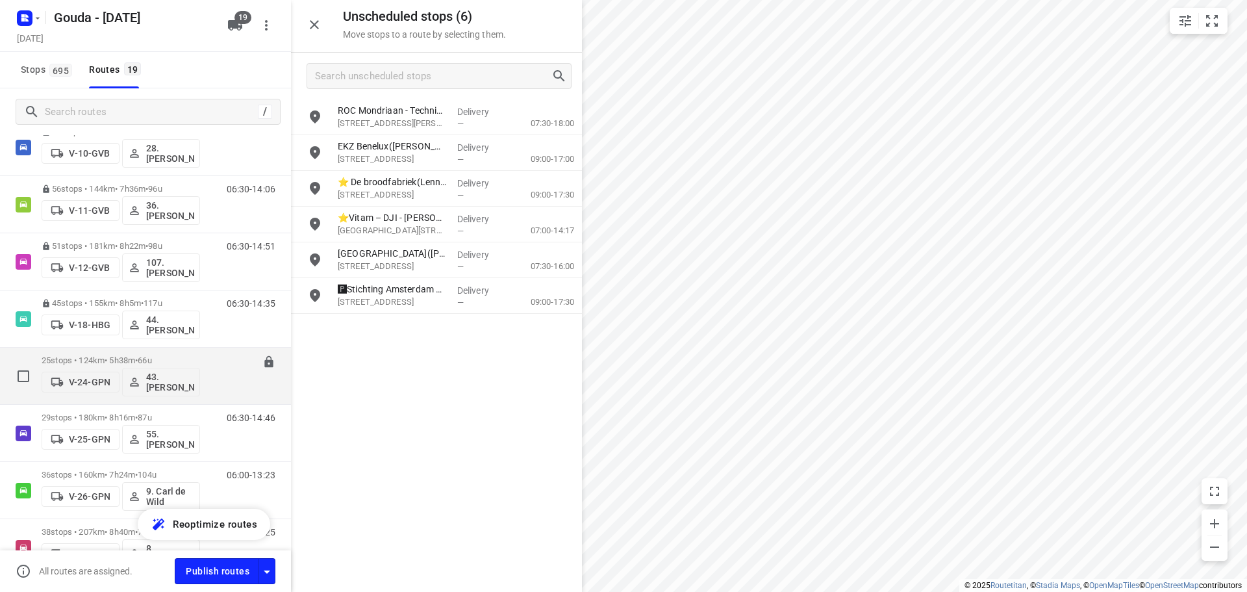
click at [99, 355] on p "25 stops • 124km • 5h38m • 66u" at bounding box center [121, 360] width 158 height 10
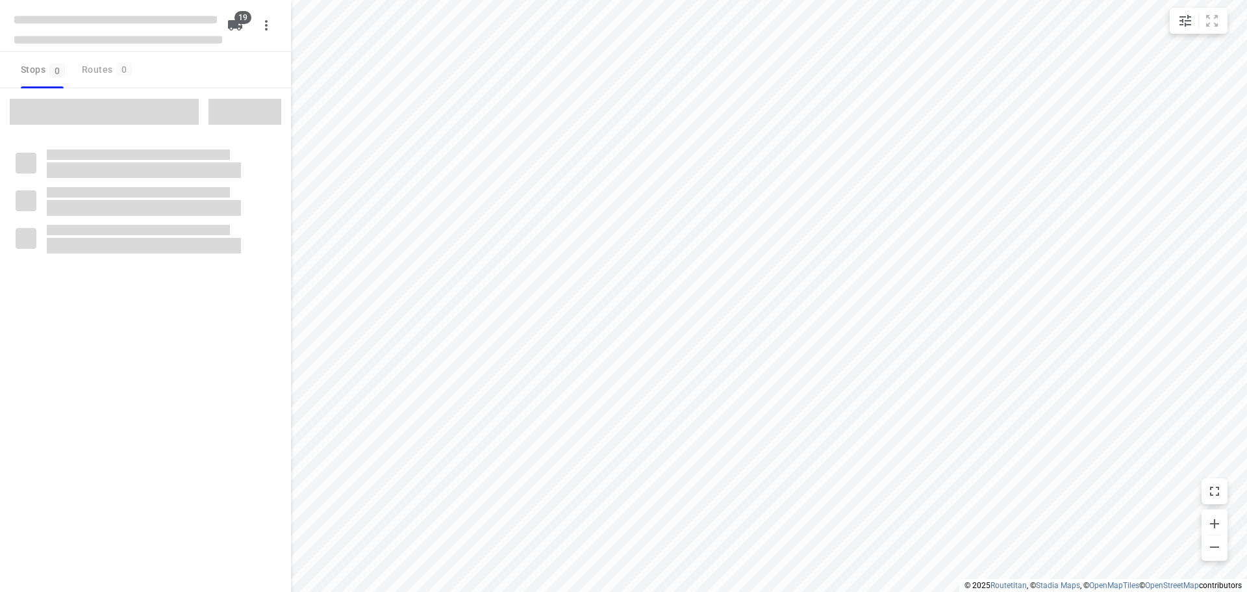
checkbox input "true"
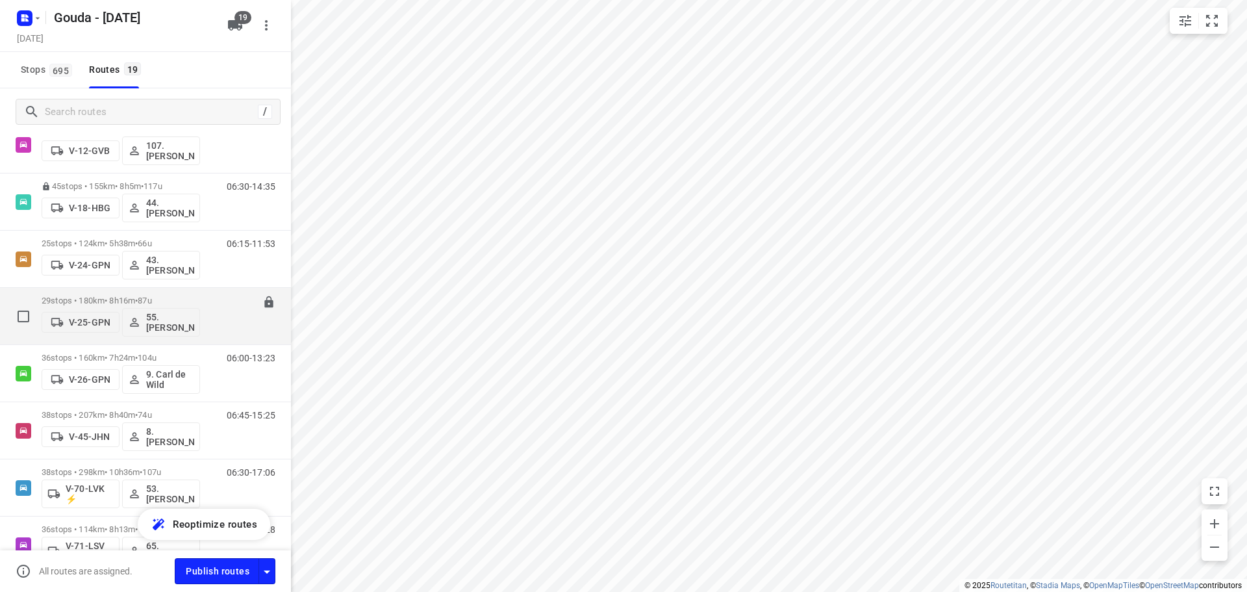
scroll to position [260, 0]
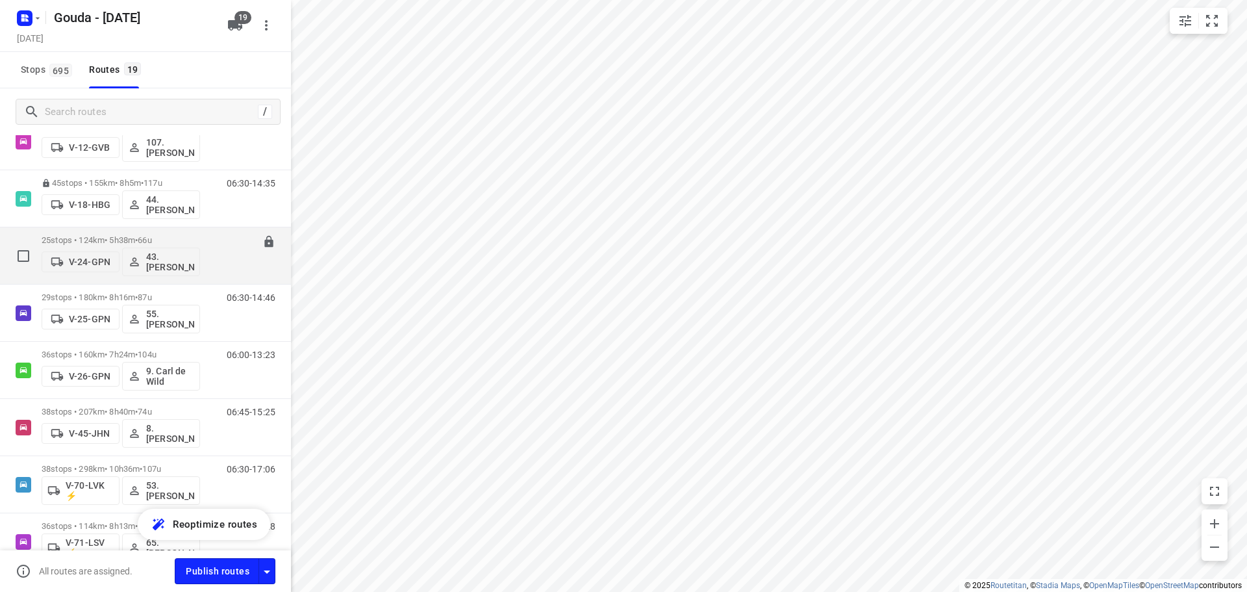
click at [110, 238] on p "25 stops • 124km • 5h38m • 66u" at bounding box center [121, 240] width 158 height 10
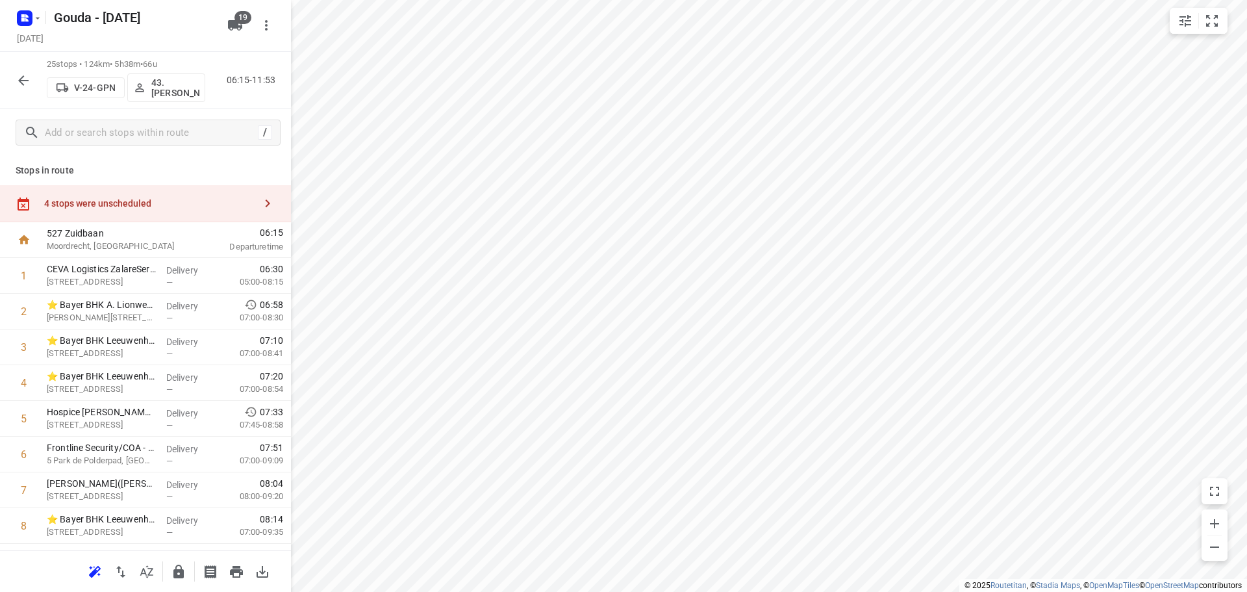
click at [260, 196] on icon "button" at bounding box center [268, 203] width 16 height 16
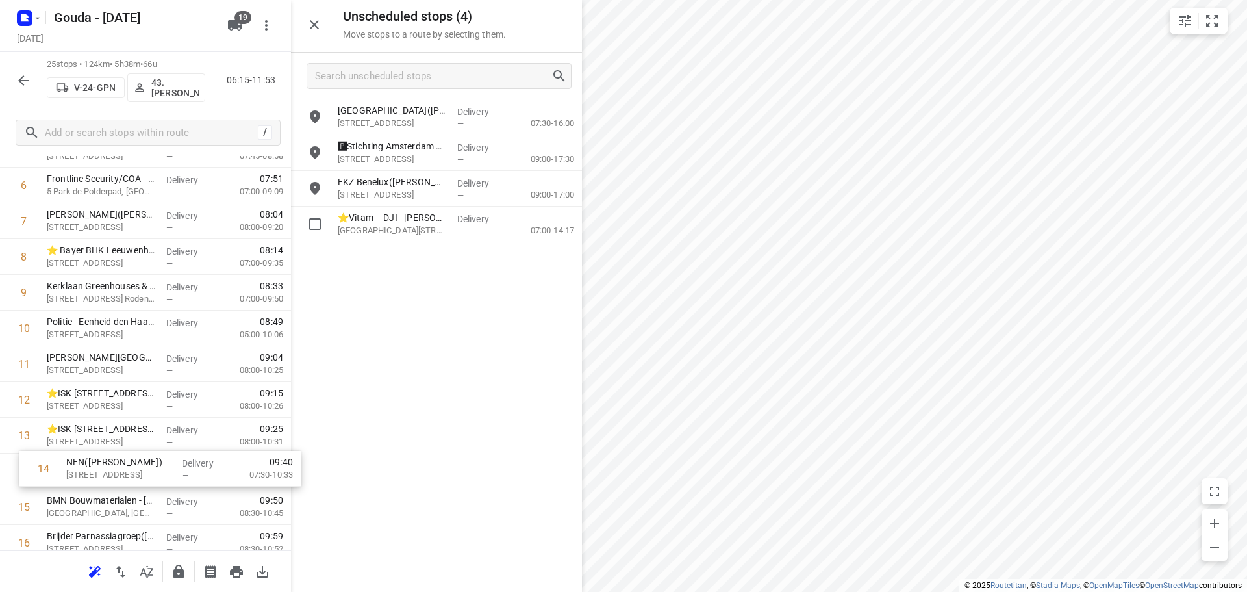
scroll to position [271, 0]
drag, startPoint x: 89, startPoint y: 479, endPoint x: 102, endPoint y: 401, distance: 79.0
click at [102, 401] on div "1 CEVA Logistics ZalareServices B.V. - Bleiswijk(Patrick Sloos) Klappolder 130,…" at bounding box center [145, 433] width 291 height 893
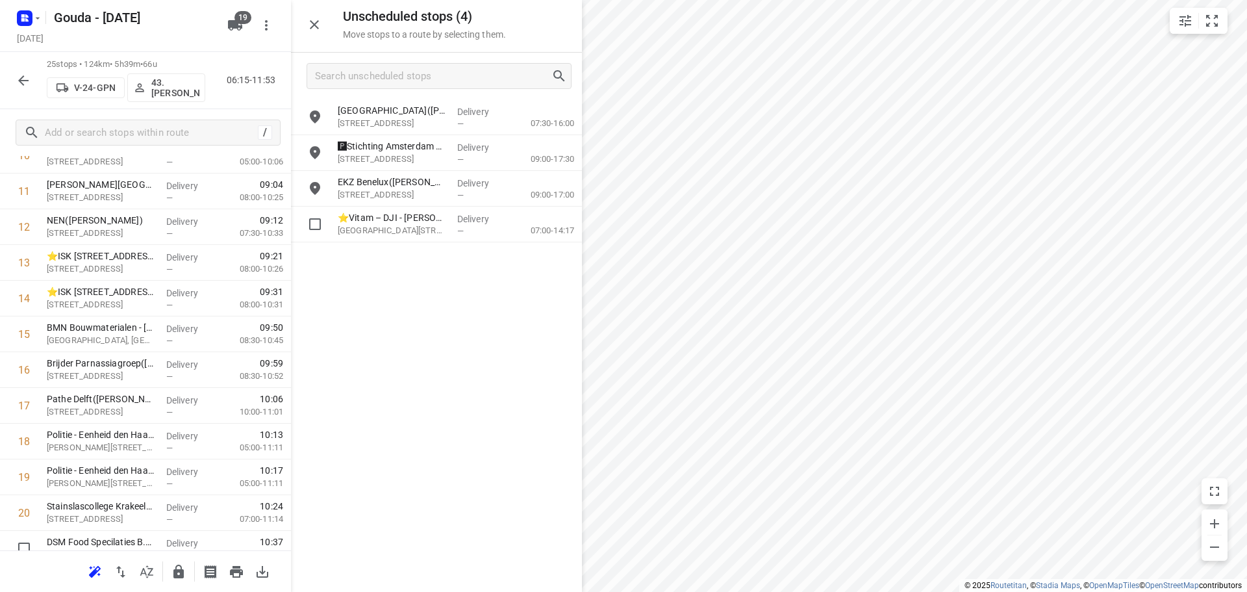
scroll to position [636, 0]
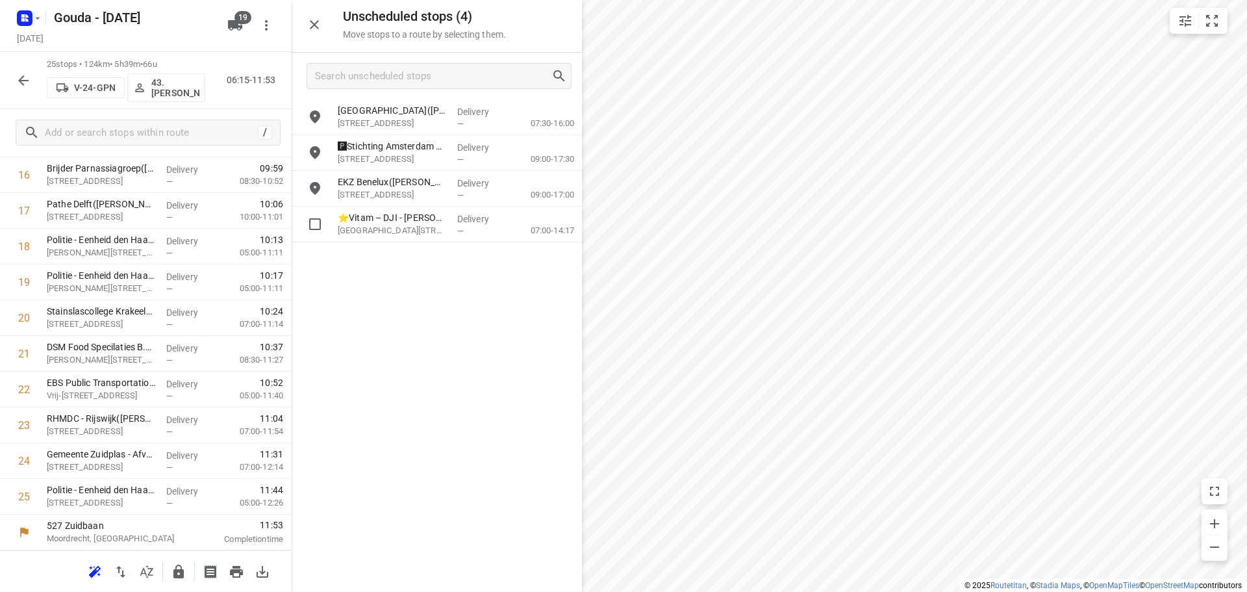
click at [179, 566] on icon "button" at bounding box center [179, 572] width 16 height 16
click at [20, 81] on icon "button" at bounding box center [23, 80] width 10 height 10
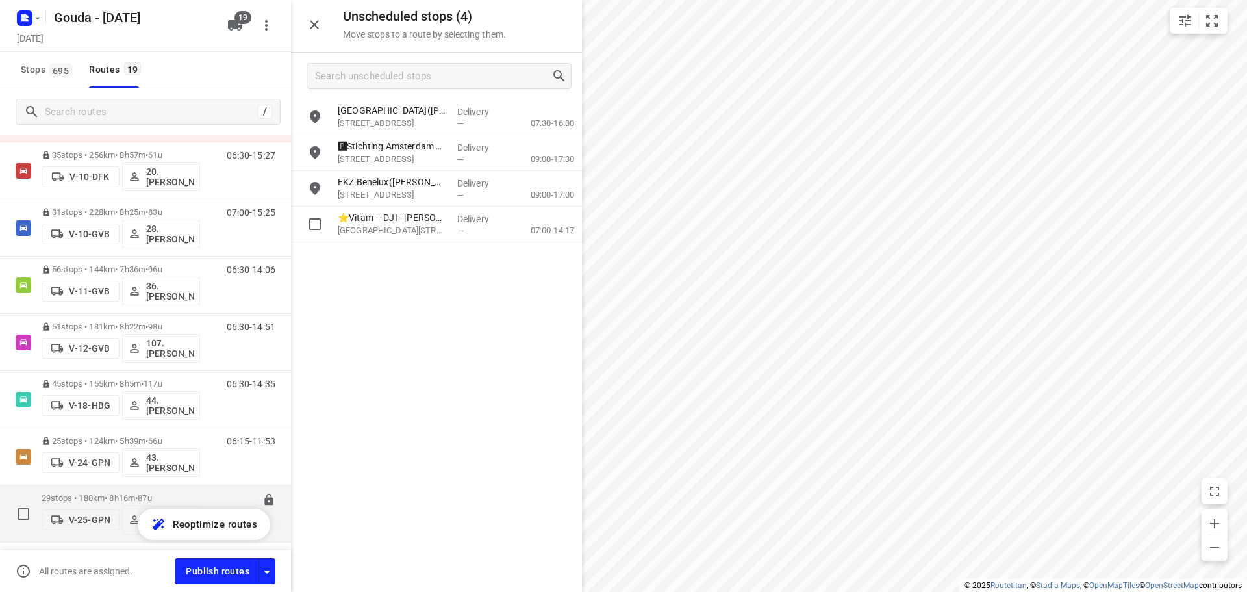
scroll to position [260, 0]
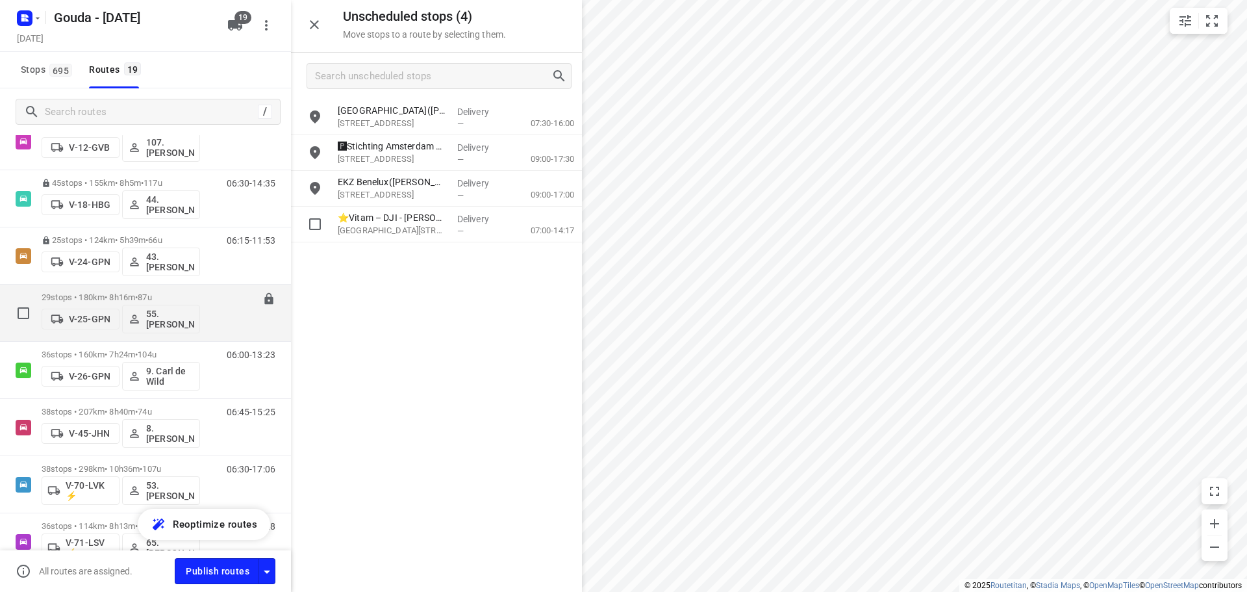
click at [95, 291] on div "29 stops • 180km • 8h16m • 87u V-25-GPN 55. Nico de Groot" at bounding box center [121, 313] width 158 height 54
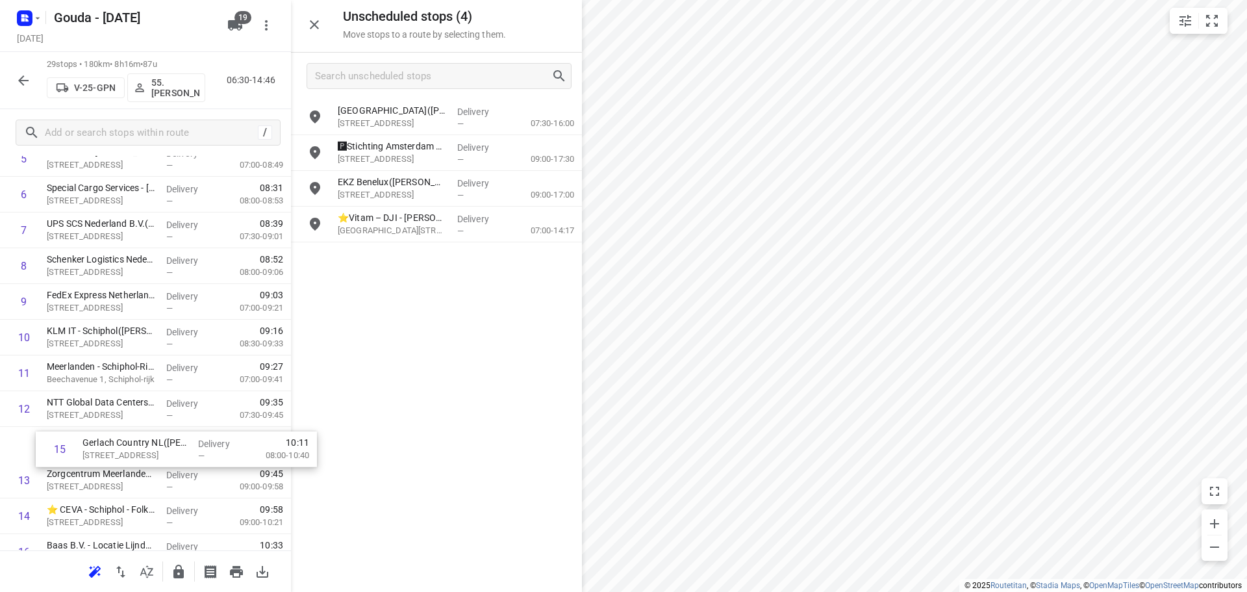
scroll to position [263, 0]
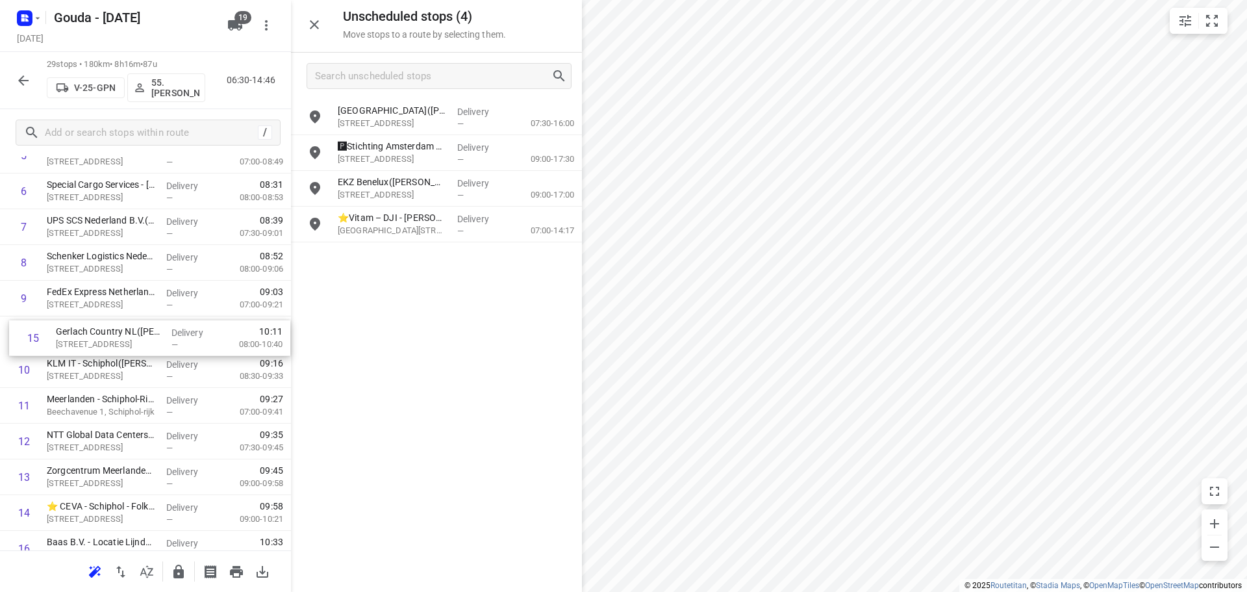
drag, startPoint x: 81, startPoint y: 517, endPoint x: 96, endPoint y: 336, distance: 181.1
click at [96, 336] on div "1 ⭐Samsung Electronics Benelux B.V.(Timothy van Bentum) Avioport, Schiphol Deli…" at bounding box center [145, 513] width 291 height 1036
drag, startPoint x: 66, startPoint y: 344, endPoint x: 80, endPoint y: 295, distance: 50.1
click at [80, 295] on div "1 ⭐Samsung Electronics Benelux B.V.(Timothy van Bentum) Avioport, Schiphol Deli…" at bounding box center [145, 513] width 291 height 1036
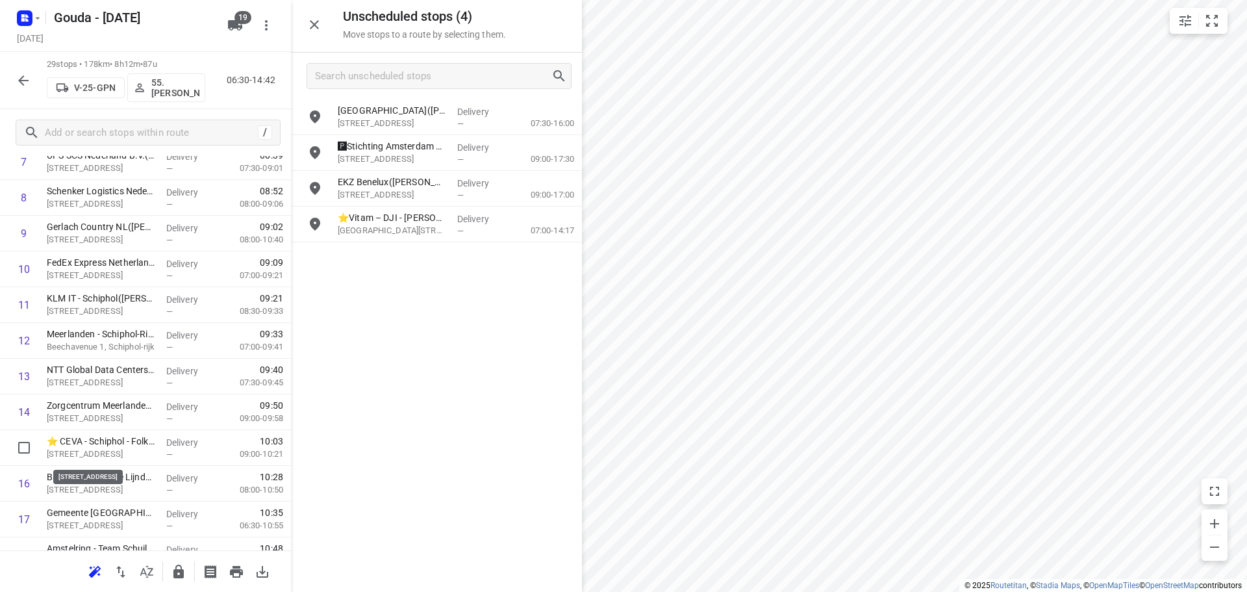
scroll to position [329, 0]
drag, startPoint x: 83, startPoint y: 458, endPoint x: 99, endPoint y: 312, distance: 146.4
click at [99, 312] on div "1 ⭐Samsung Electronics Benelux B.V.(Timothy van Bentum) Avioport, Schiphol Deli…" at bounding box center [145, 447] width 291 height 1036
drag, startPoint x: 96, startPoint y: 414, endPoint x: 114, endPoint y: 332, distance: 83.7
click at [114, 332] on div "1 ⭐Samsung Electronics Benelux B.V.(Timothy van Bentum) Avioport, Schiphol Deli…" at bounding box center [145, 447] width 291 height 1036
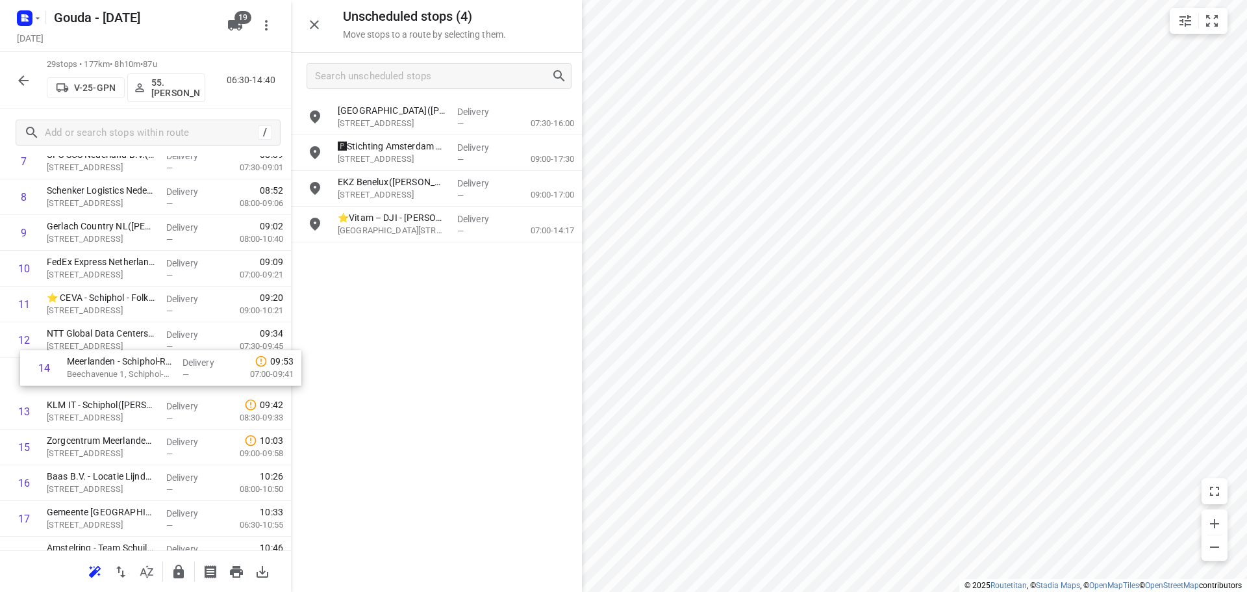
drag, startPoint x: 71, startPoint y: 413, endPoint x: 95, endPoint y: 370, distance: 49.1
click at [95, 370] on div "1 ⭐Samsung Electronics Benelux B.V.(Timothy van Bentum) Avioport, Schiphol Deli…" at bounding box center [145, 447] width 291 height 1036
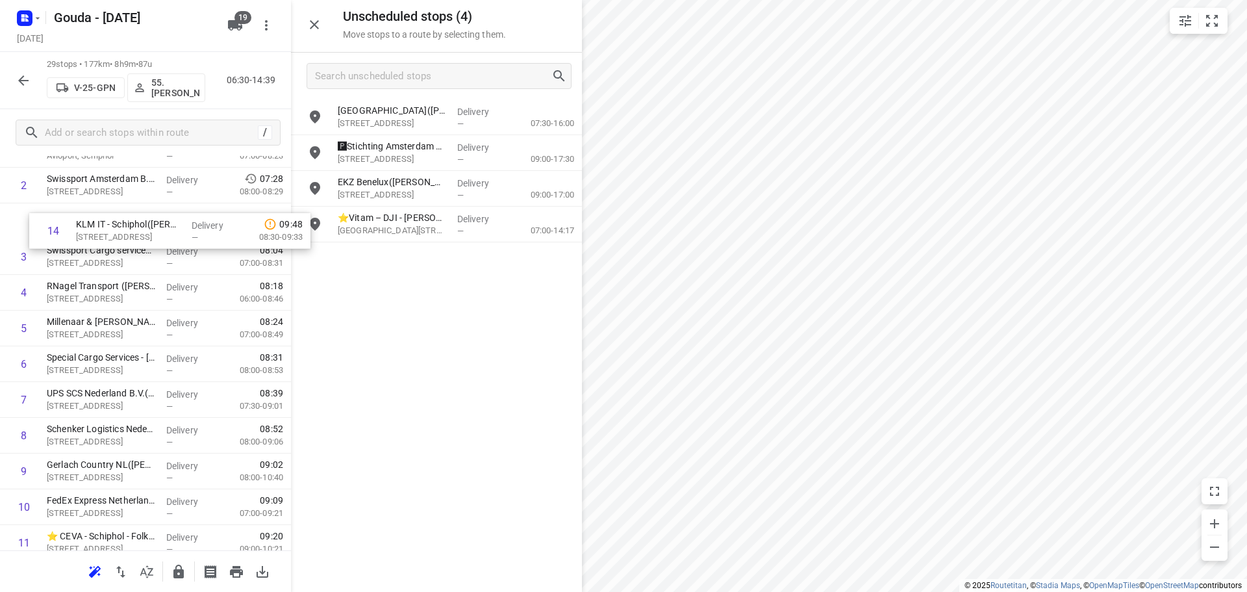
scroll to position [123, 0]
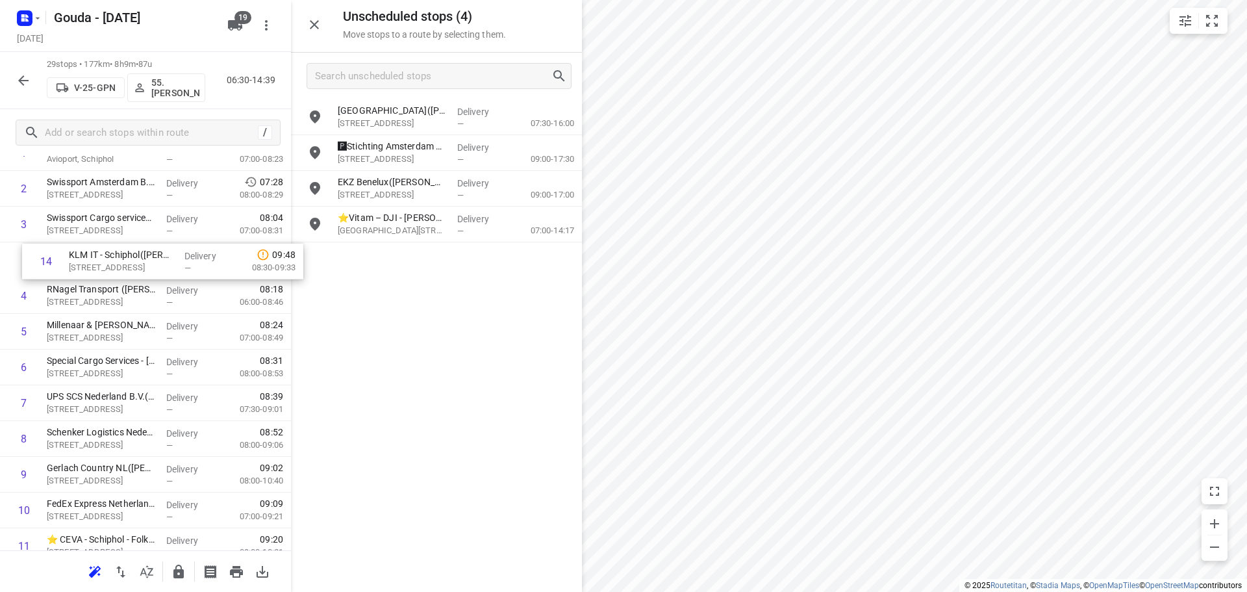
drag, startPoint x: 92, startPoint y: 535, endPoint x: 120, endPoint y: 255, distance: 282.0
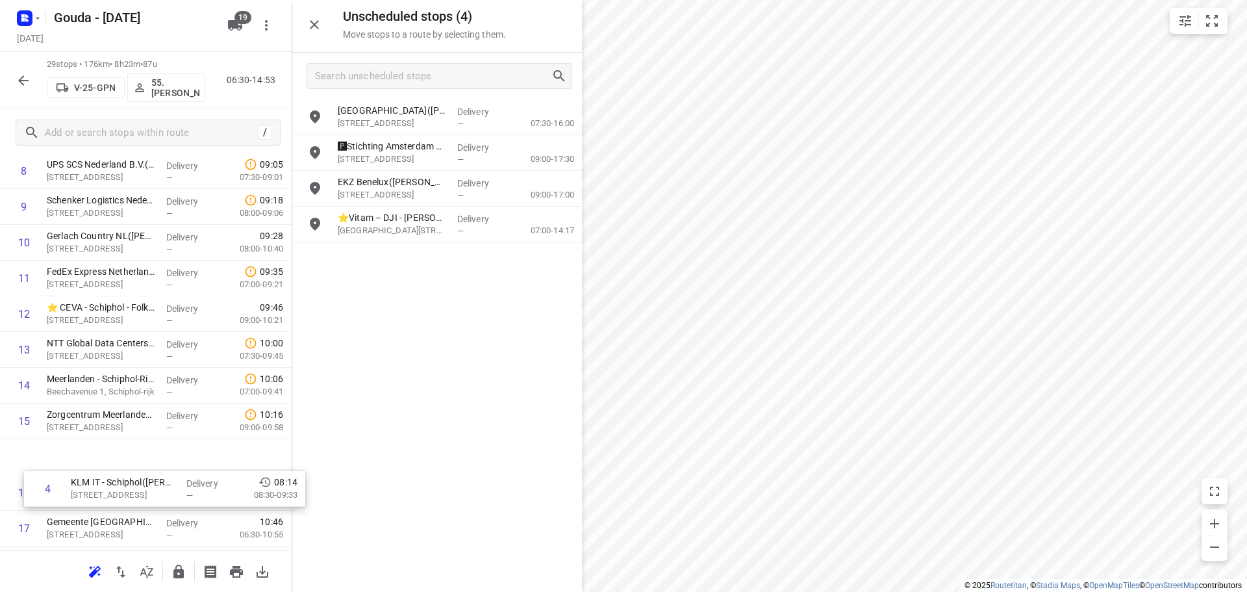
scroll to position [319, 0]
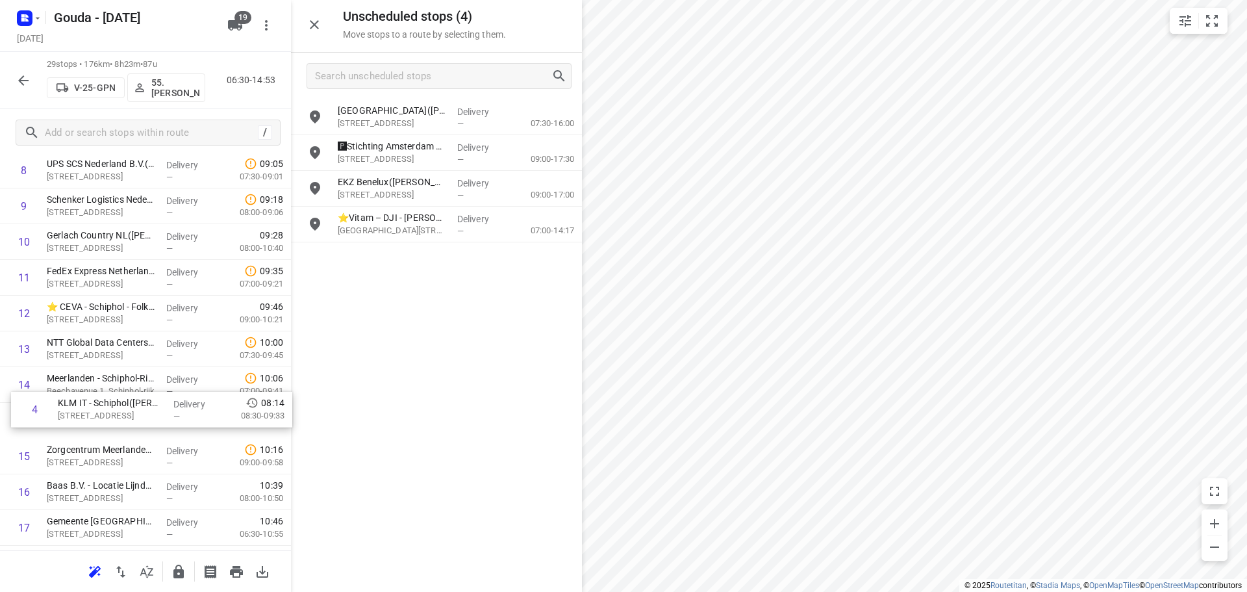
drag, startPoint x: 89, startPoint y: 334, endPoint x: 103, endPoint y: 427, distance: 94.6
click at [103, 427] on div "1 ⭐Samsung Electronics Benelux B.V.(Timothy van Bentum) Avioport, Schiphol Deli…" at bounding box center [145, 456] width 291 height 1036
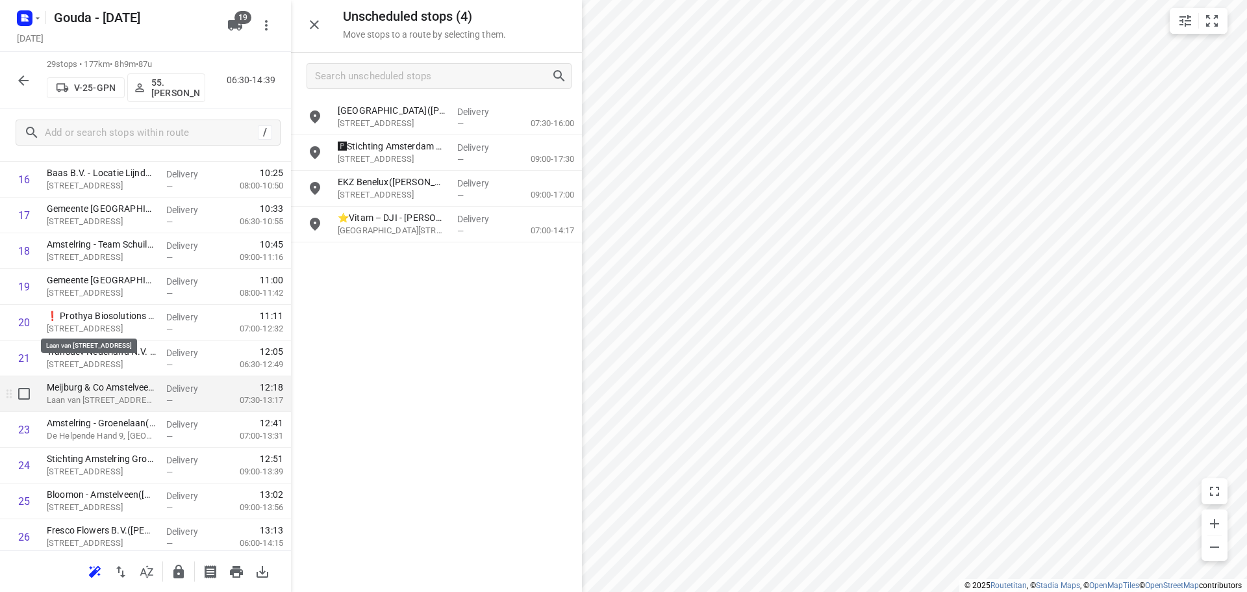
scroll to position [709, 0]
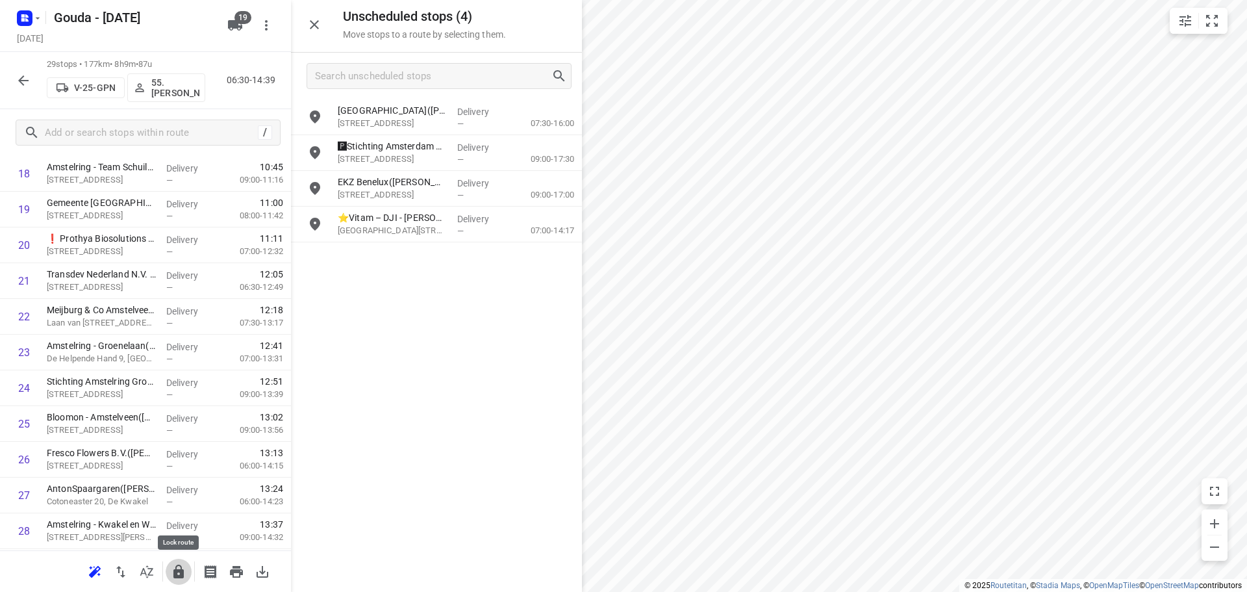
click at [184, 571] on icon "button" at bounding box center [178, 571] width 10 height 14
click at [25, 73] on icon "button" at bounding box center [24, 81] width 16 height 16
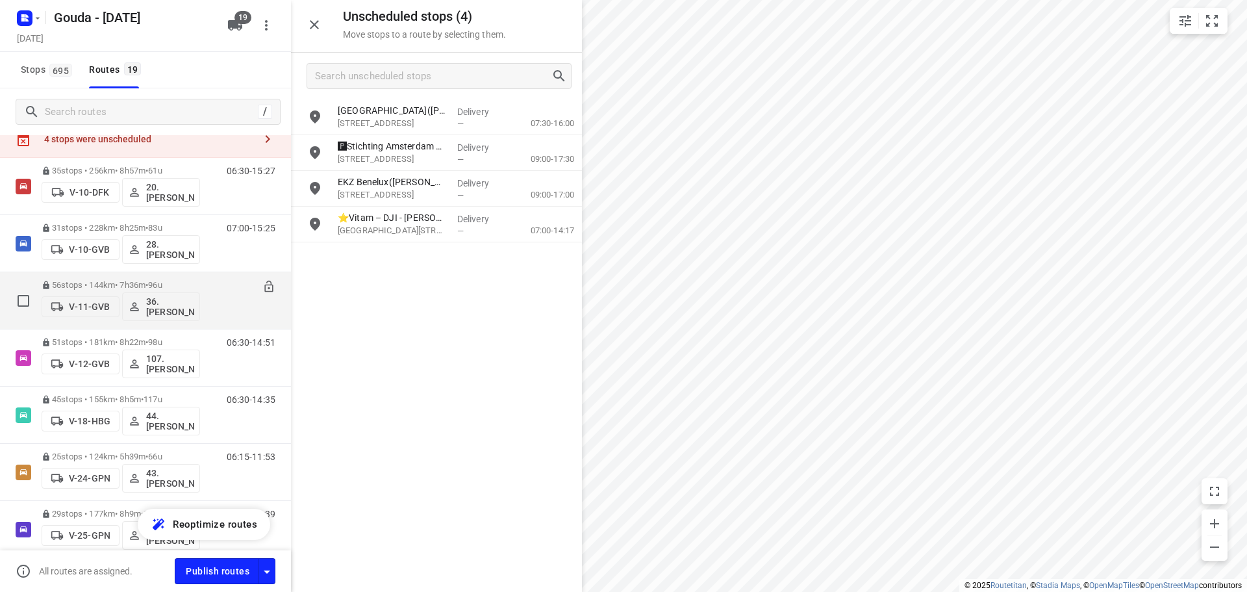
scroll to position [195, 0]
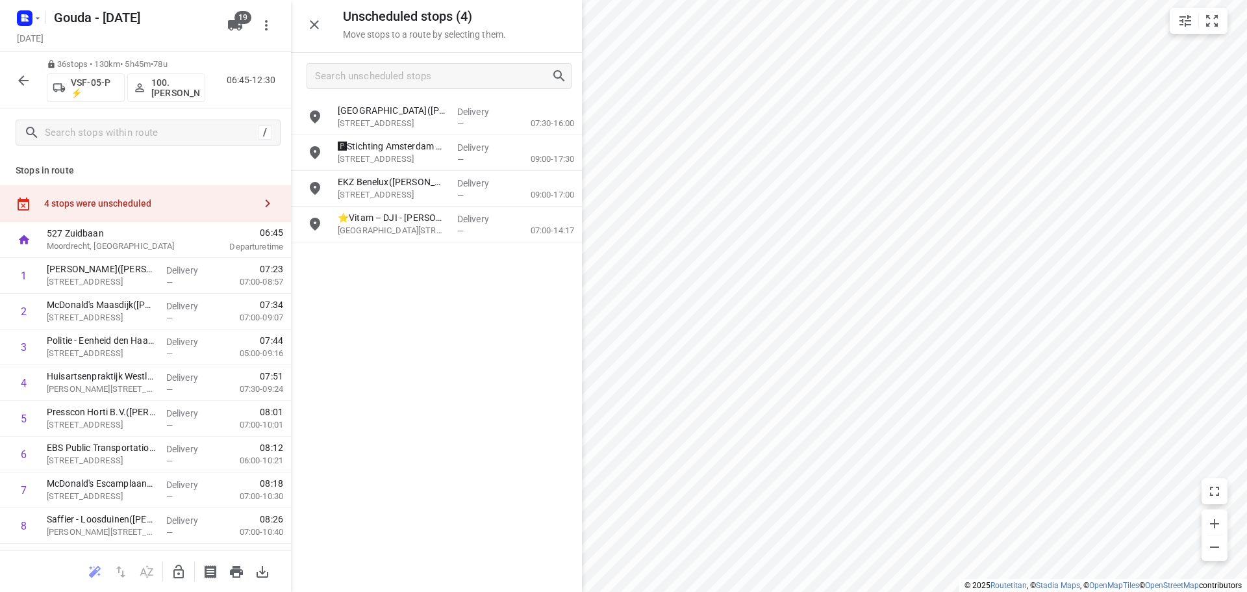
click at [22, 68] on button "button" at bounding box center [23, 81] width 26 height 26
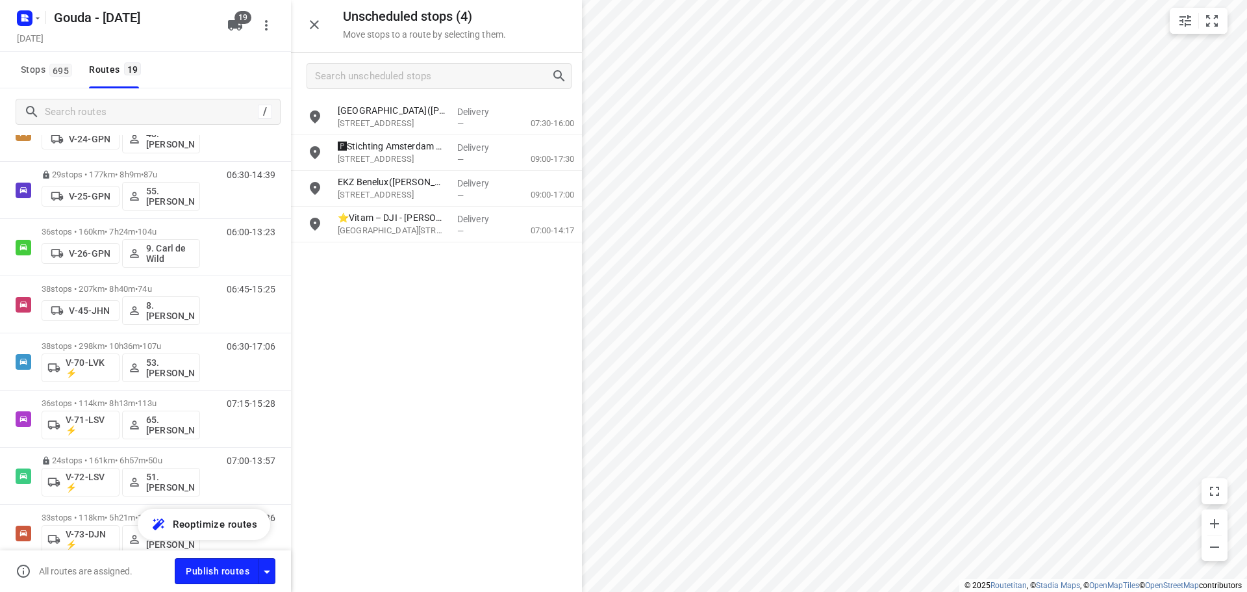
scroll to position [390, 0]
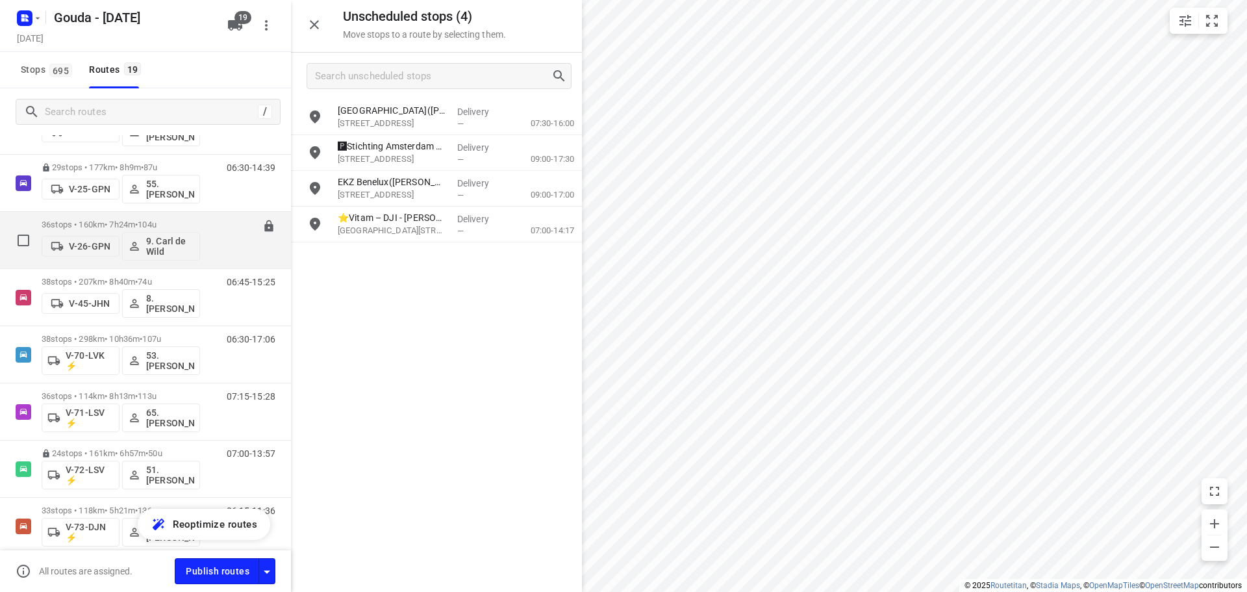
click at [97, 217] on div "36 stops • 160km • 7h24m • 104u V-26-GPN 9. Carl de Wild" at bounding box center [121, 240] width 158 height 54
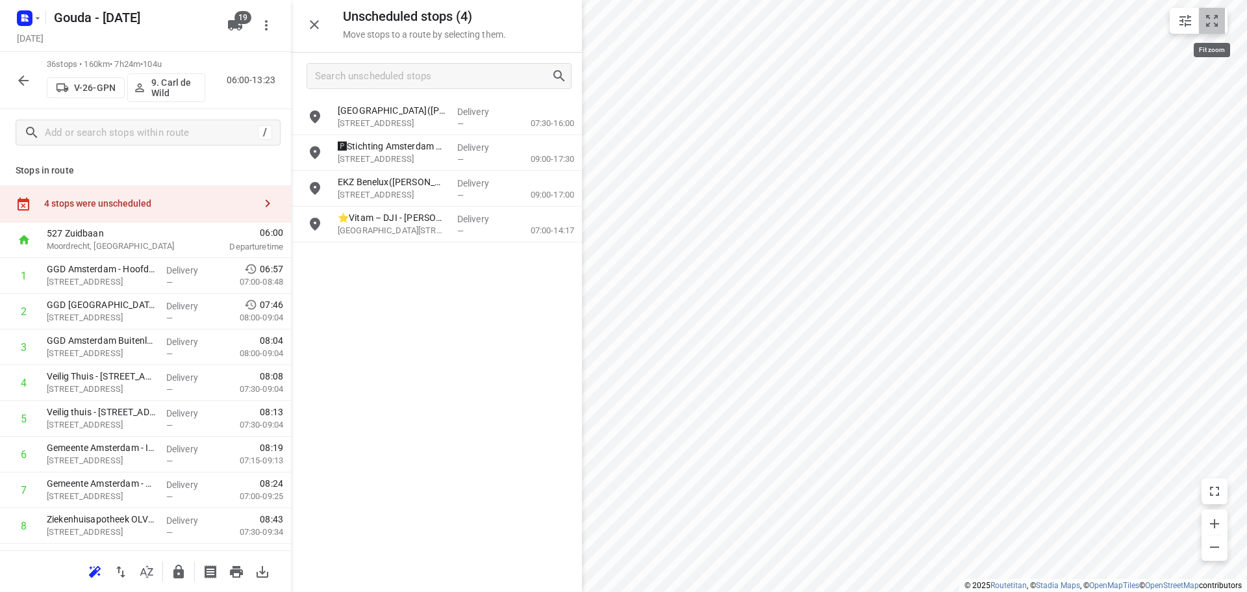
click at [1205, 17] on icon "small contained button group" at bounding box center [1212, 21] width 16 height 16
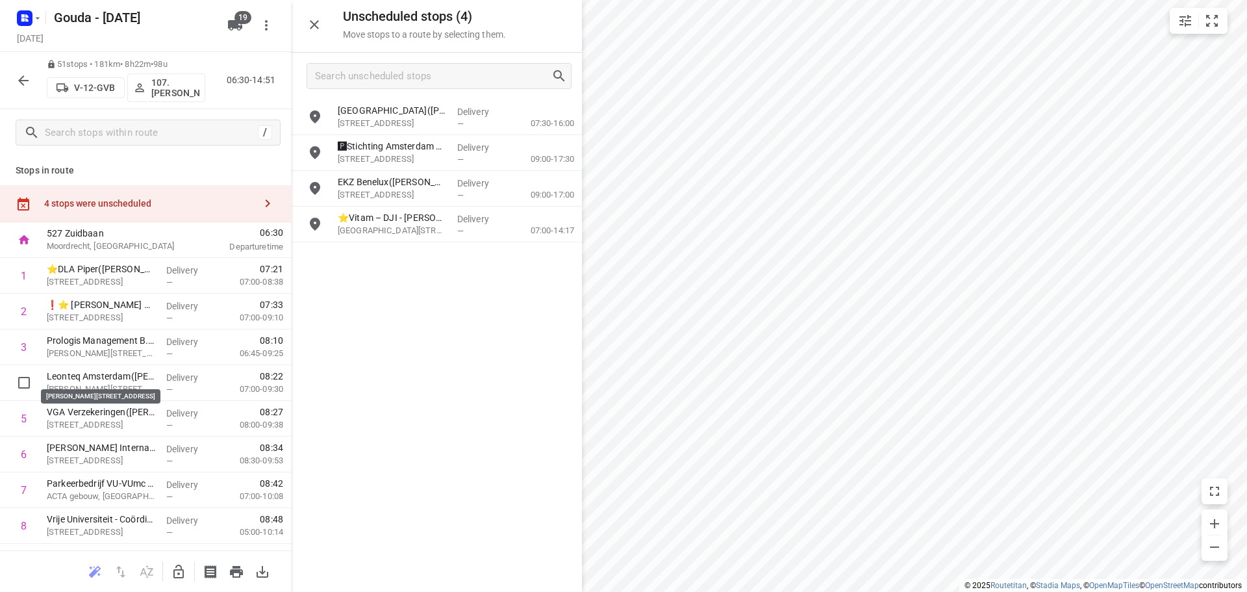
scroll to position [455, 0]
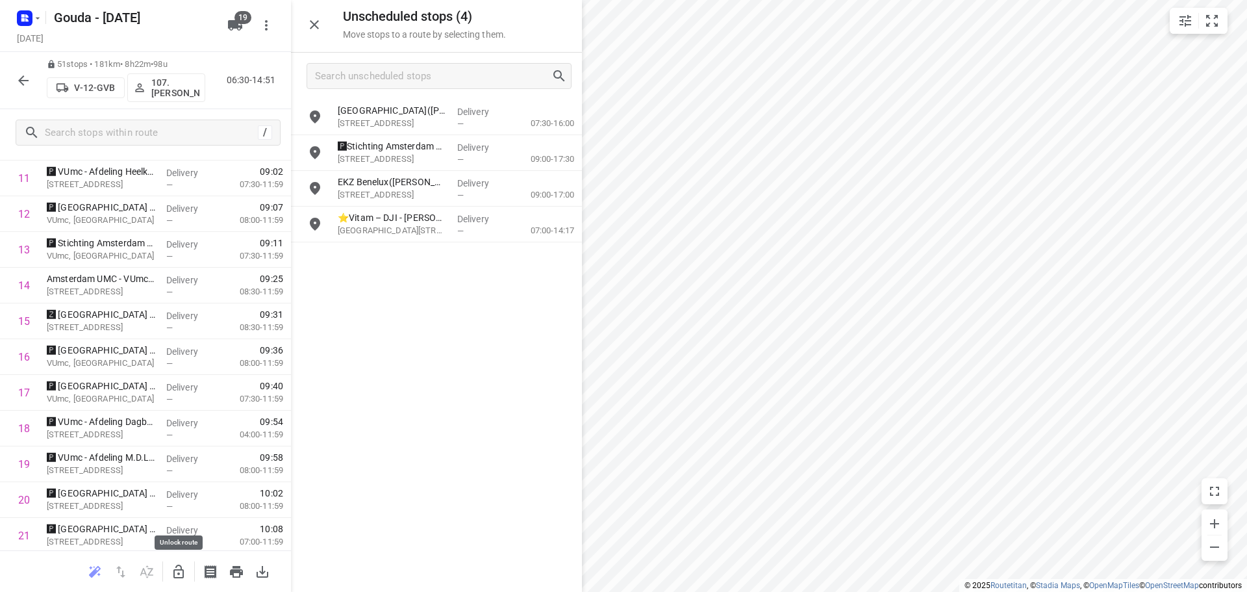
click at [173, 570] on icon "button" at bounding box center [179, 572] width 16 height 16
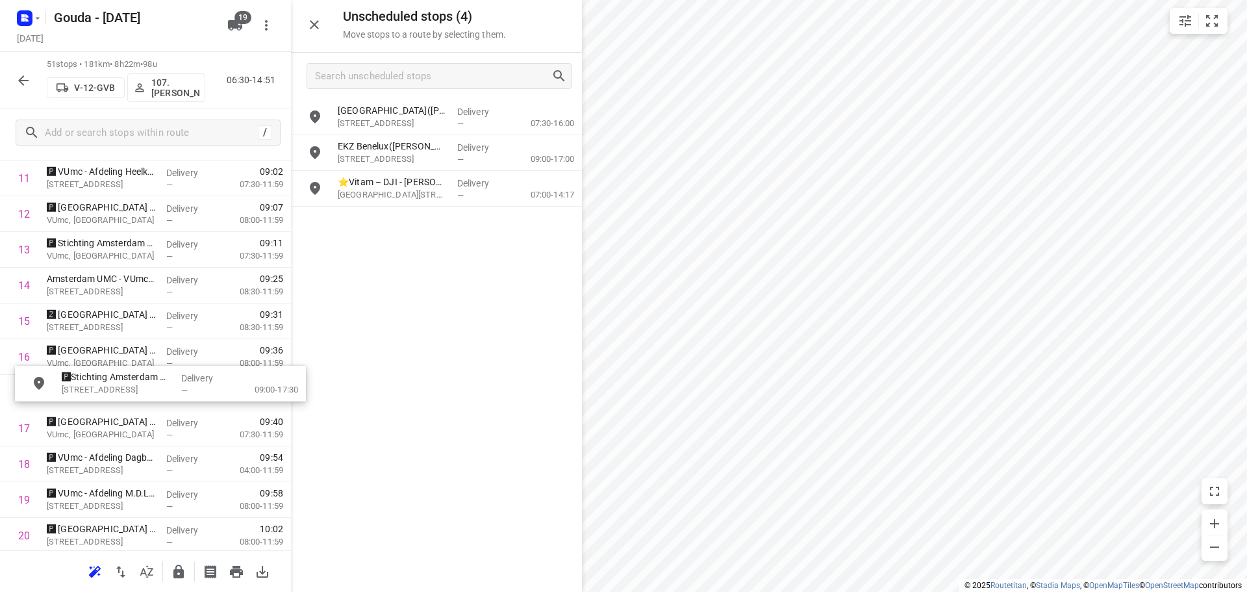
drag, startPoint x: 373, startPoint y: 164, endPoint x: 94, endPoint y: 399, distance: 365.5
click at [177, 566] on icon "button" at bounding box center [178, 571] width 10 height 14
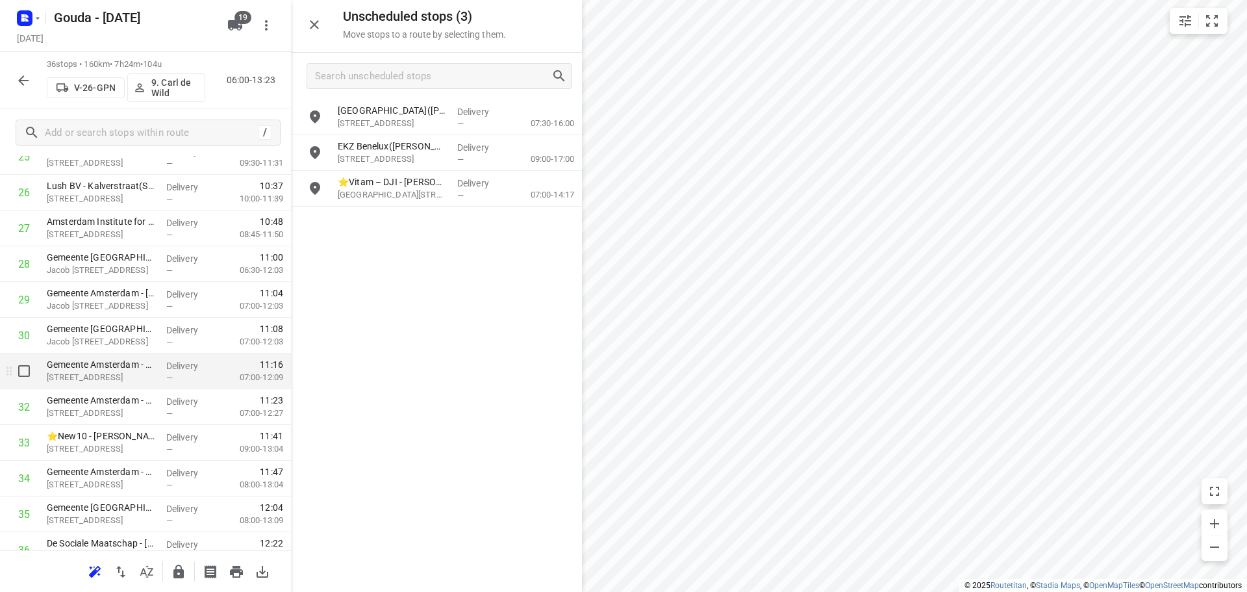
scroll to position [1029, 0]
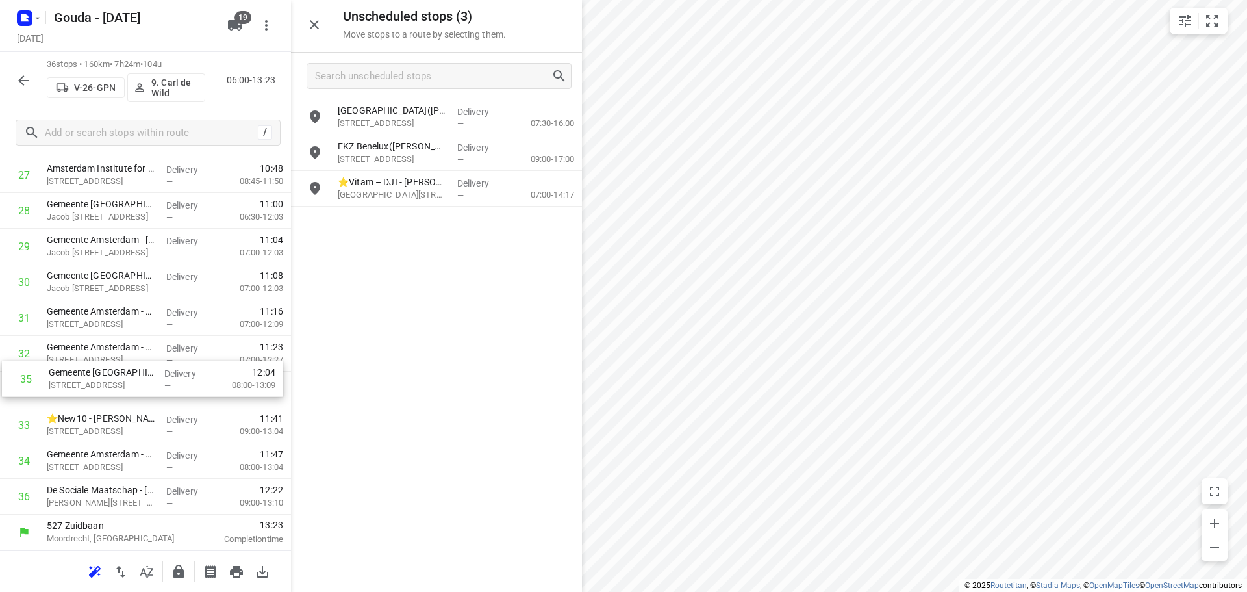
drag, startPoint x: 102, startPoint y: 473, endPoint x: 110, endPoint y: 388, distance: 84.8
click at [177, 569] on icon "button" at bounding box center [178, 571] width 10 height 14
click at [20, 87] on icon "button" at bounding box center [24, 81] width 16 height 16
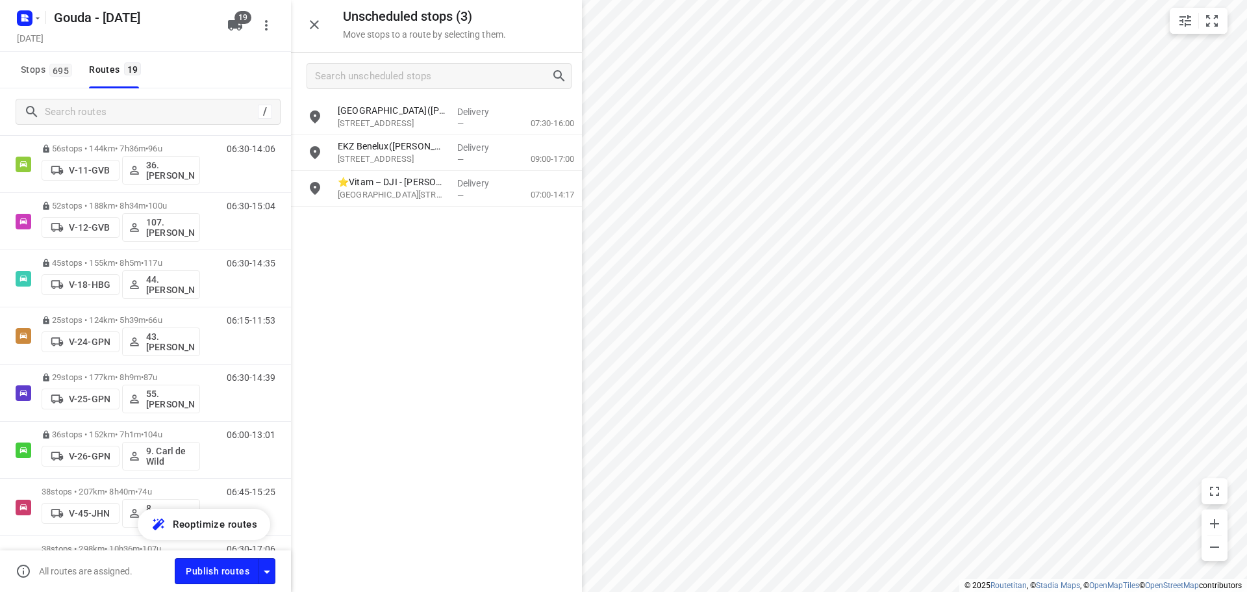
scroll to position [519, 0]
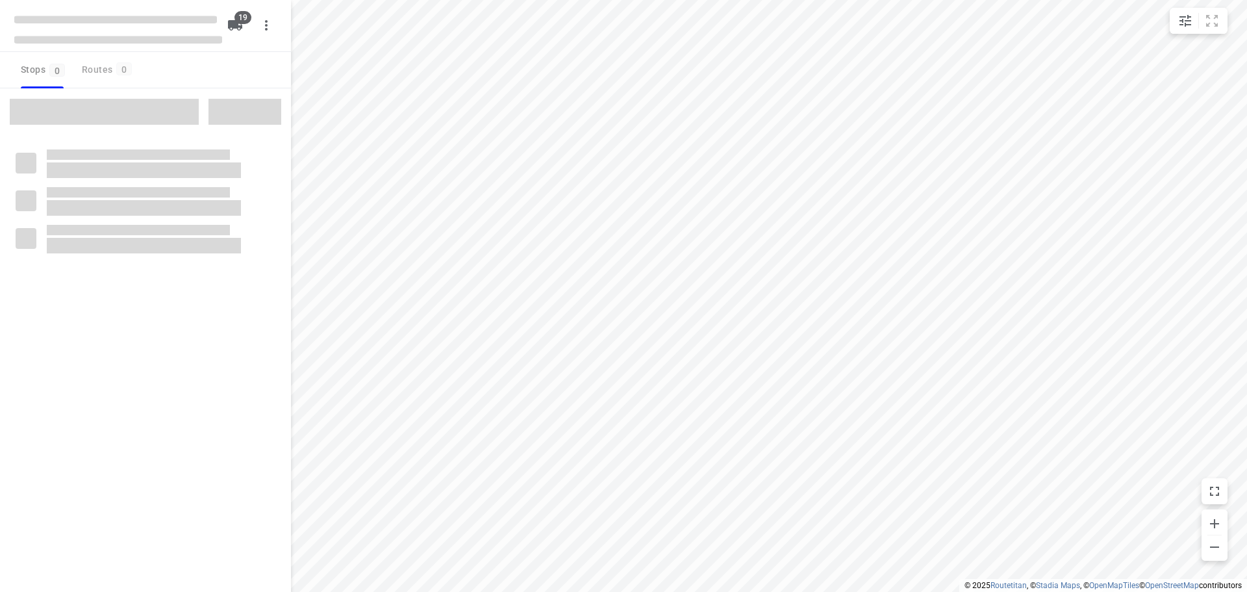
checkbox input "true"
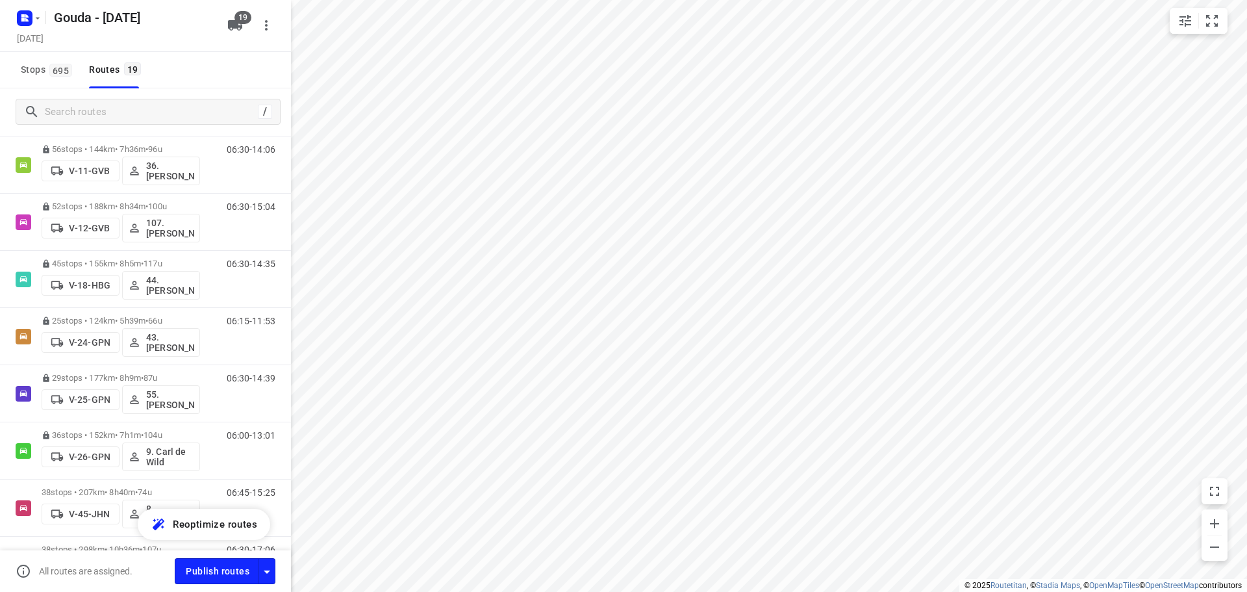
scroll to position [455, 0]
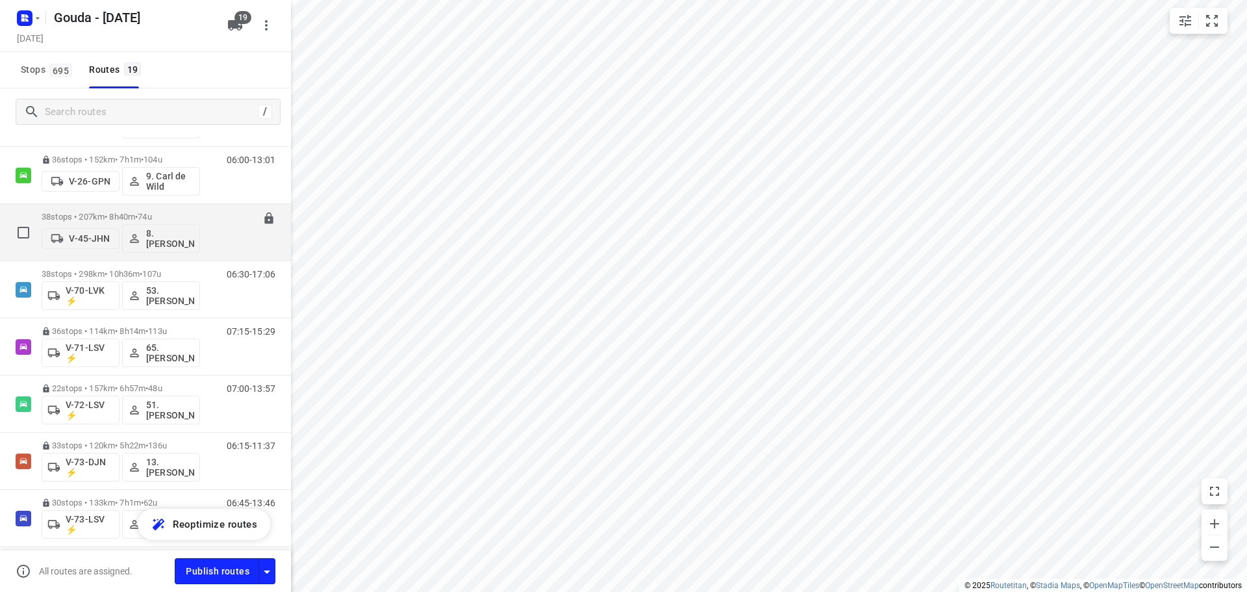
click at [112, 212] on p "38 stops • 207km • 8h40m • 74u" at bounding box center [121, 217] width 158 height 10
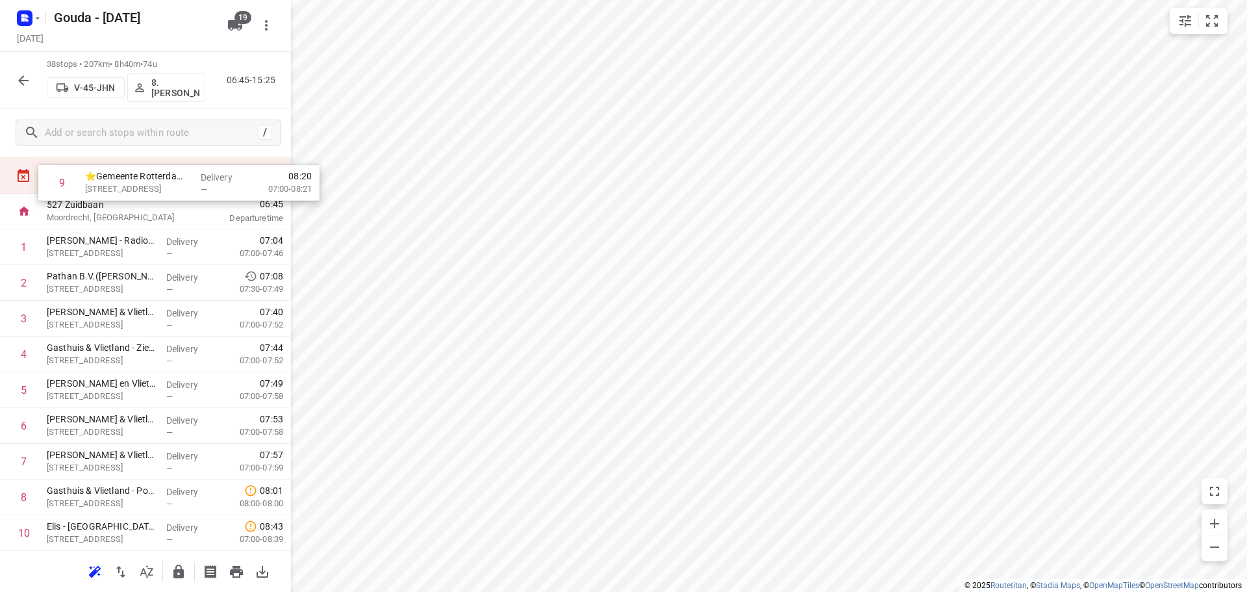
scroll to position [0, 0]
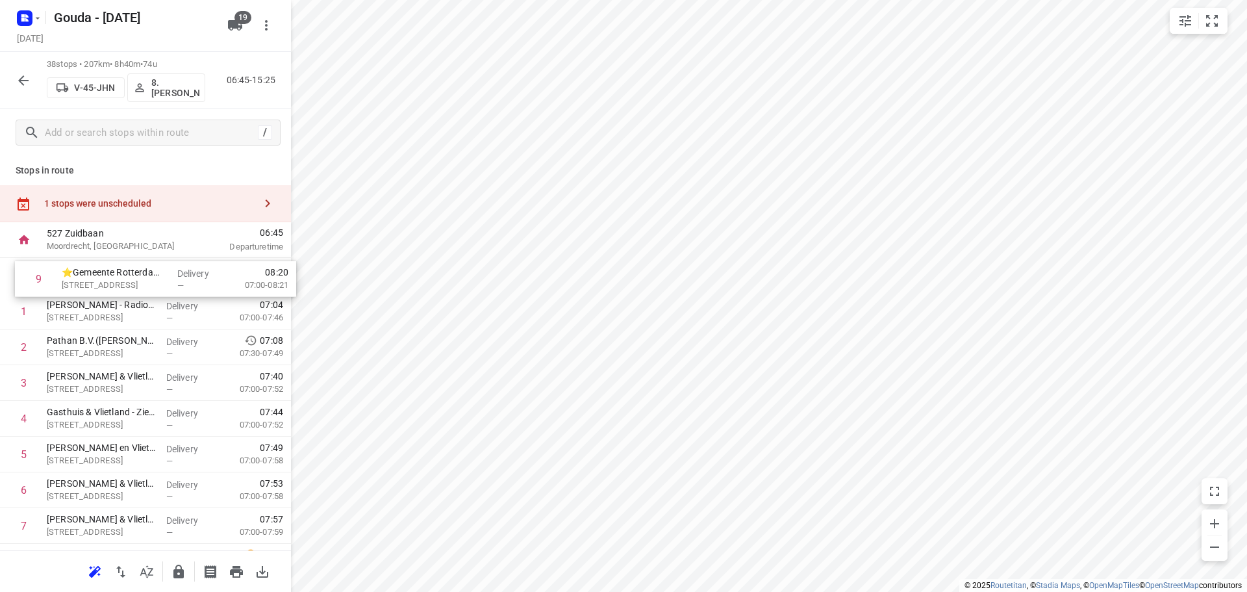
drag, startPoint x: 104, startPoint y: 440, endPoint x: 122, endPoint y: 288, distance: 153.7
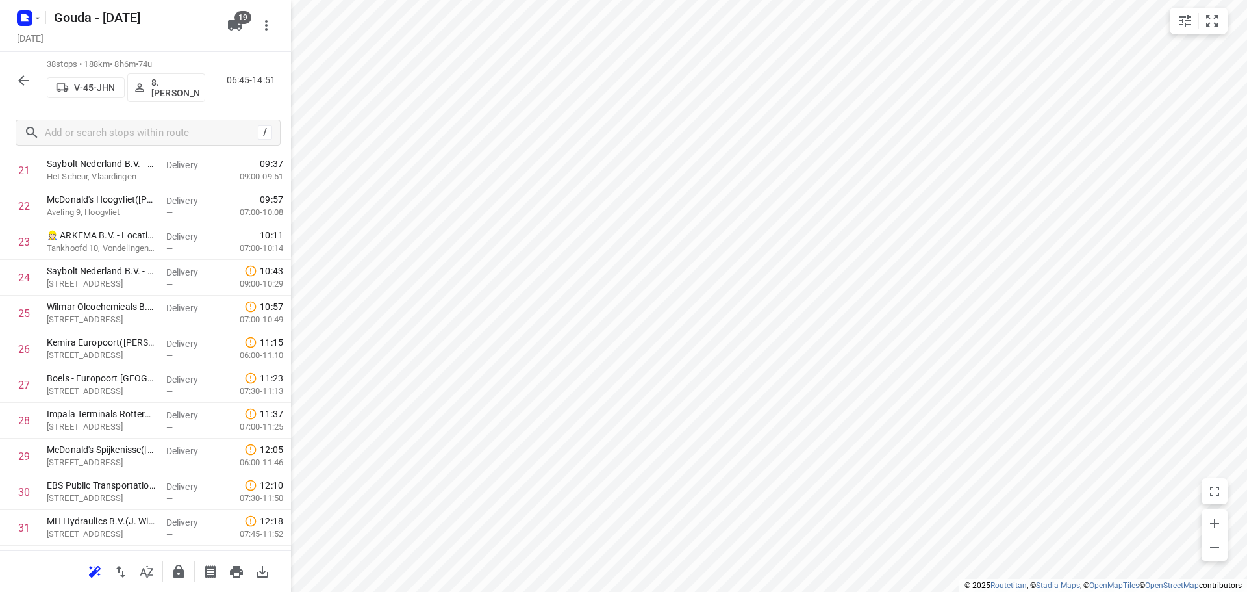
scroll to position [1101, 0]
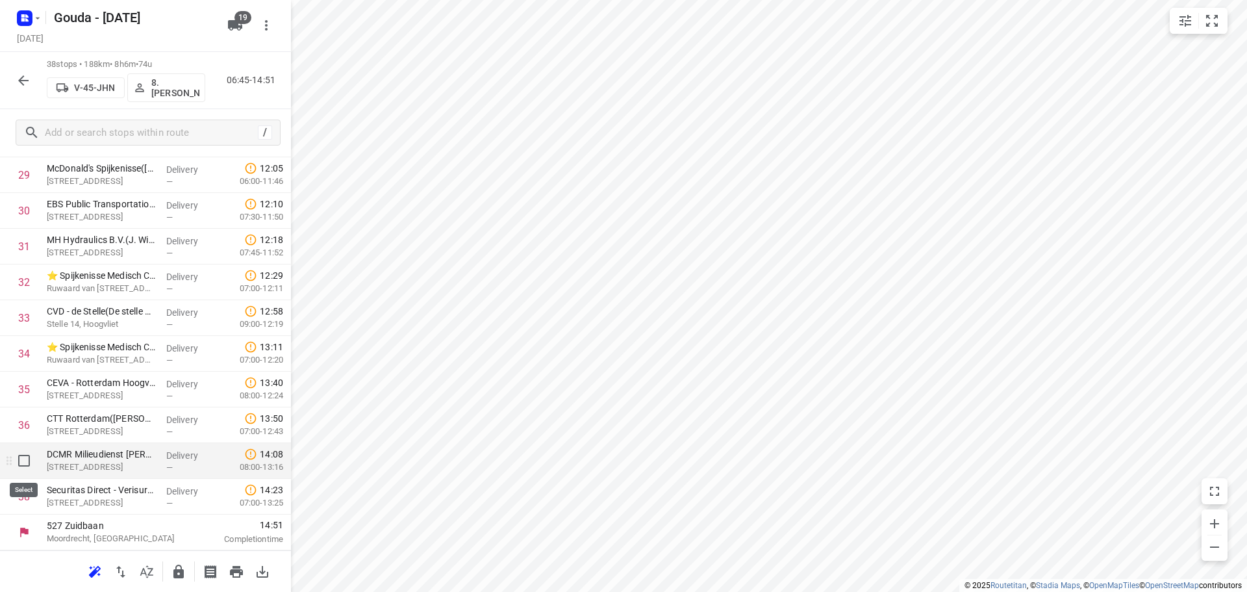
click at [19, 459] on input "checkbox" at bounding box center [24, 460] width 26 height 26
checkbox input "true"
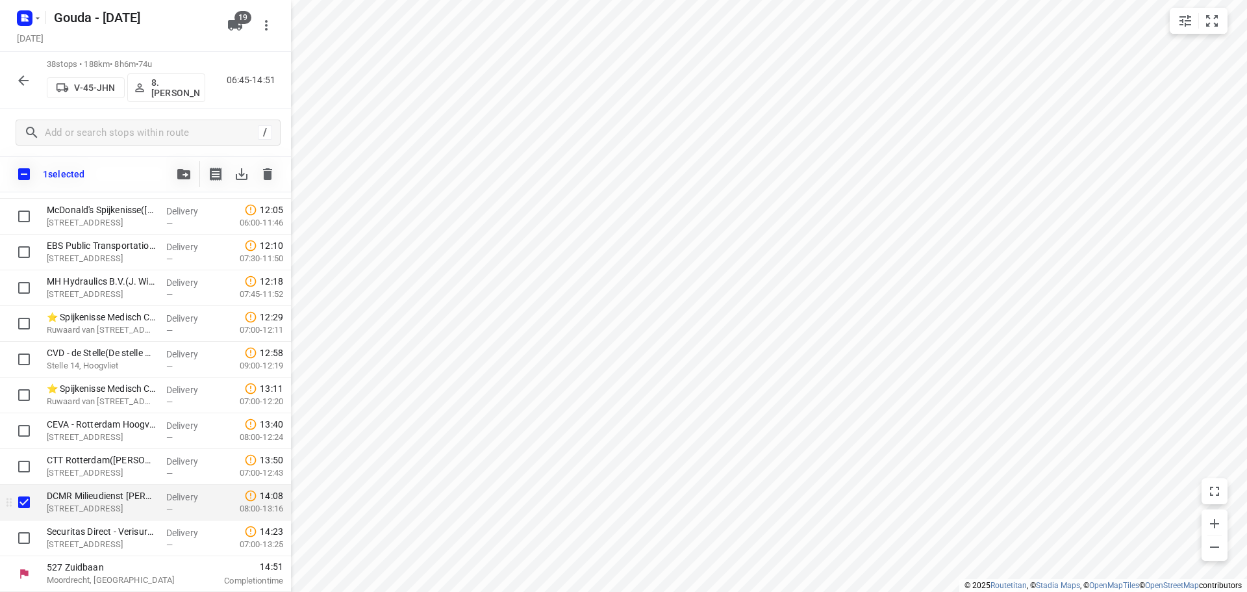
scroll to position [1095, 0]
click at [25, 538] on input "checkbox" at bounding box center [24, 538] width 26 height 26
checkbox input "true"
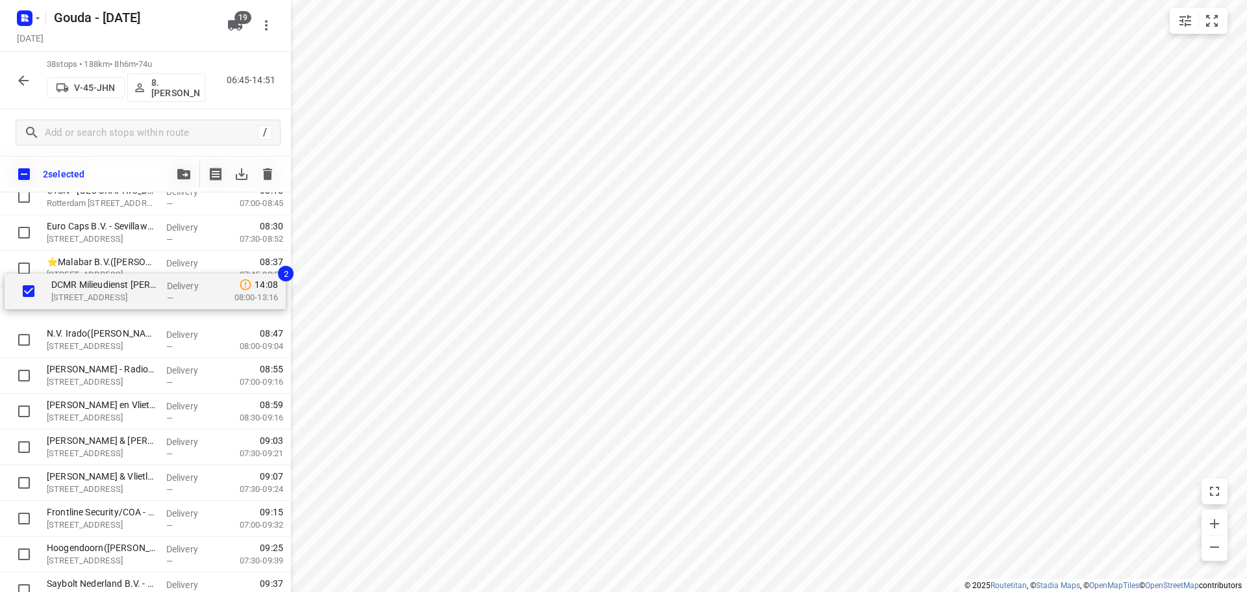
scroll to position [468, 0]
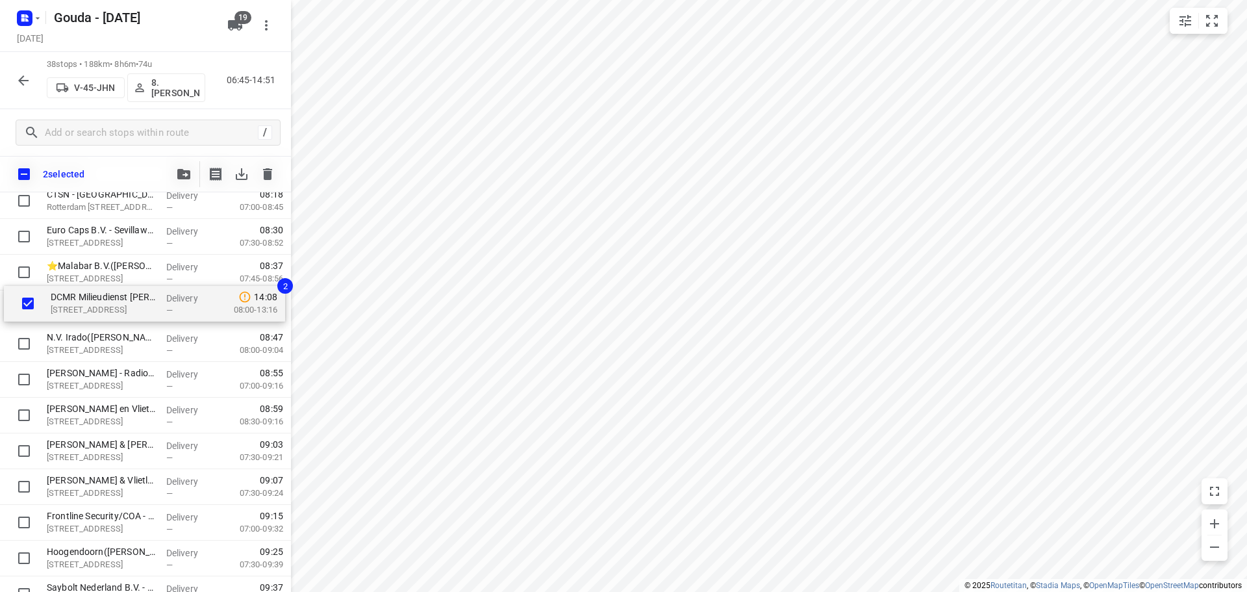
drag, startPoint x: 59, startPoint y: 502, endPoint x: 68, endPoint y: 303, distance: 199.6
click at [68, 303] on div "⭐Gemeente Rotterdam - [GEOGRAPHIC_DATA] Inclusief - [GEOGRAPHIC_DATA]([GEOGRAPH…" at bounding box center [145, 504] width 291 height 1357
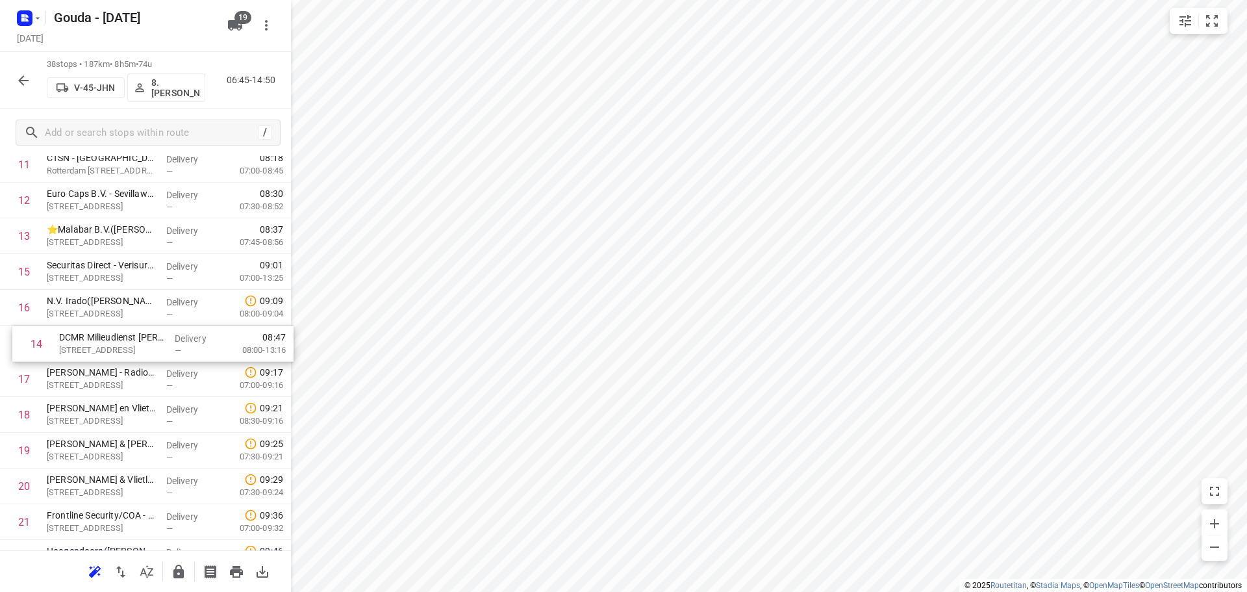
drag, startPoint x: 80, startPoint y: 275, endPoint x: 97, endPoint y: 350, distance: 76.6
click at [97, 350] on div "1 ⭐Gemeente Rotterdam - [GEOGRAPHIC_DATA] Inclusief - [GEOGRAPHIC_DATA]([GEOGRA…" at bounding box center [145, 468] width 291 height 1357
drag, startPoint x: 82, startPoint y: 315, endPoint x: 91, endPoint y: 269, distance: 46.2
click at [91, 269] on div "1 ⭐Gemeente Rotterdam - [GEOGRAPHIC_DATA] Inclusief - [GEOGRAPHIC_DATA]([GEOGRA…" at bounding box center [145, 468] width 291 height 1357
drag, startPoint x: 90, startPoint y: 277, endPoint x: 97, endPoint y: 309, distance: 32.8
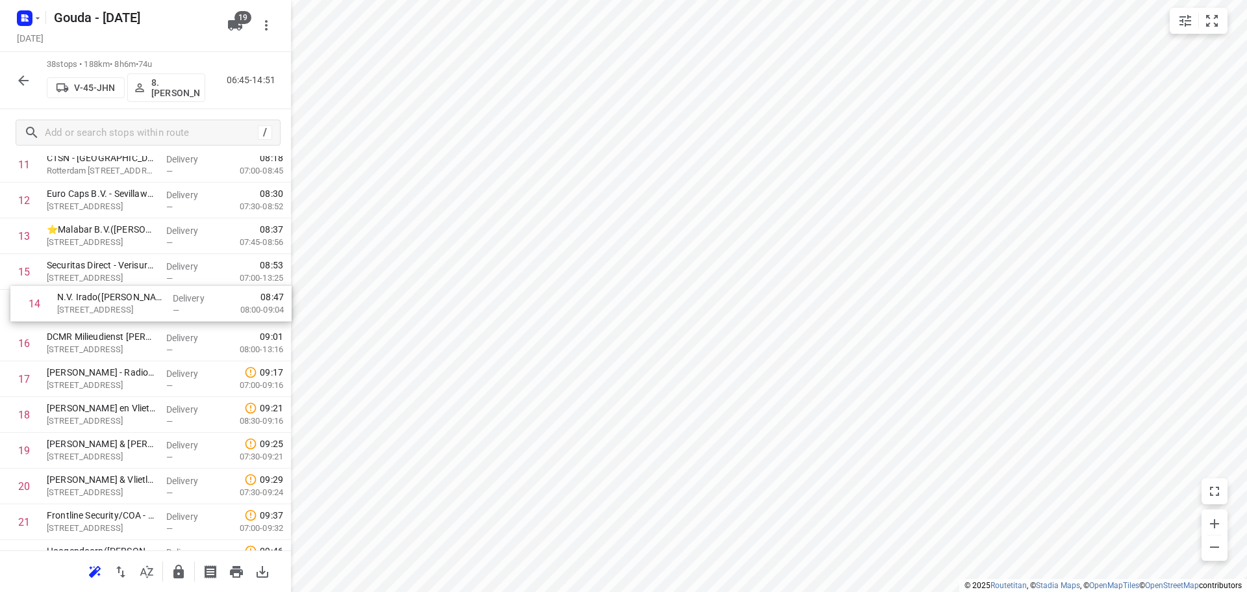
click at [97, 309] on div "1 ⭐Gemeente Rotterdam - [GEOGRAPHIC_DATA] Inclusief - [GEOGRAPHIC_DATA]([GEOGRA…" at bounding box center [145, 468] width 291 height 1357
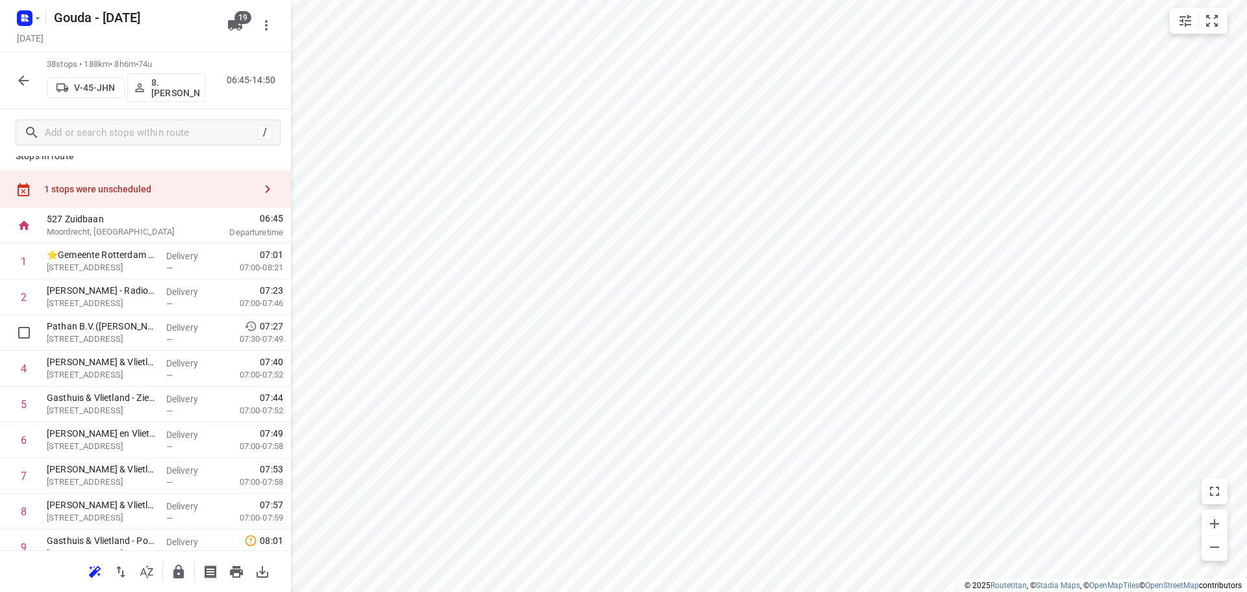
scroll to position [0, 0]
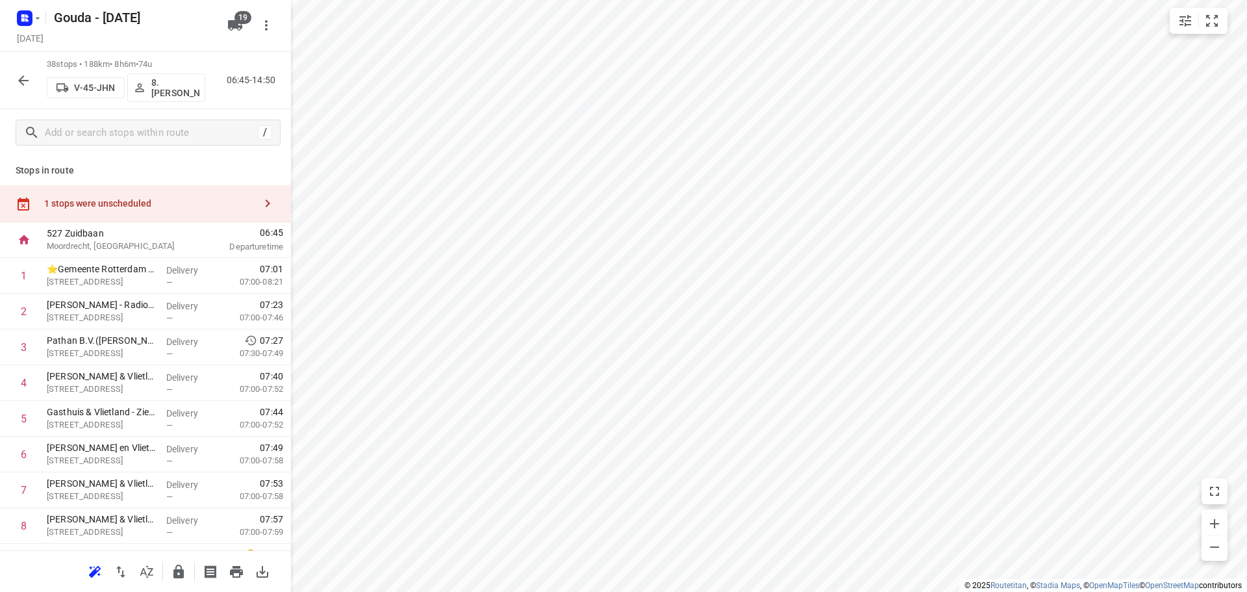
click at [266, 202] on icon "button" at bounding box center [268, 203] width 5 height 8
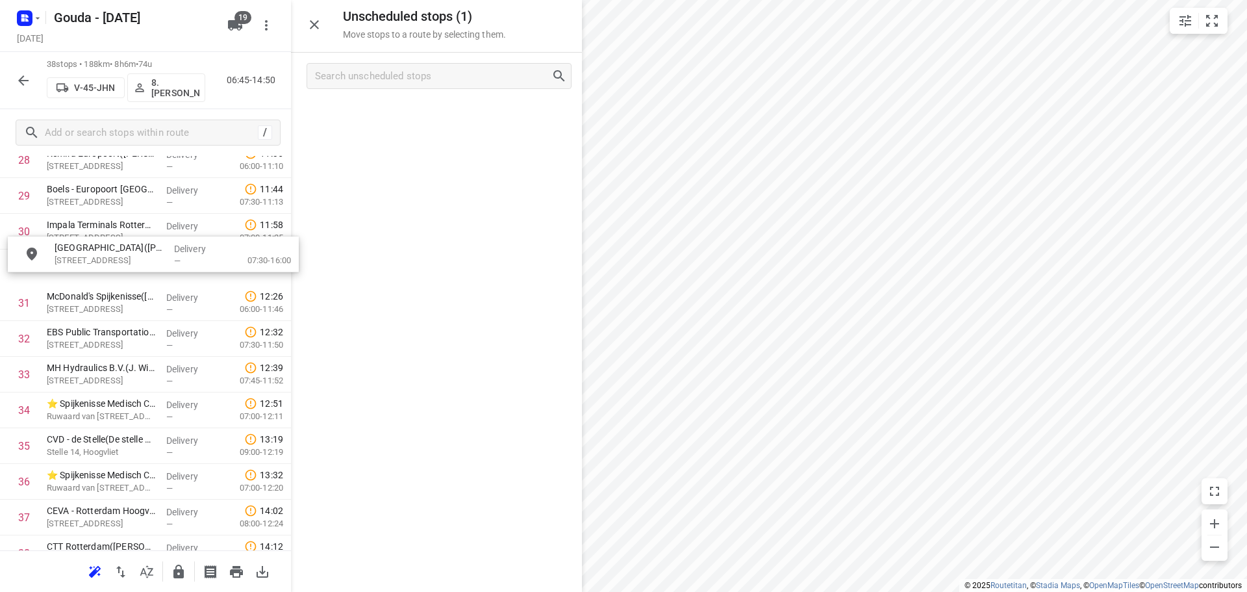
scroll to position [1077, 0]
drag, startPoint x: 366, startPoint y: 120, endPoint x: 82, endPoint y: 275, distance: 323.7
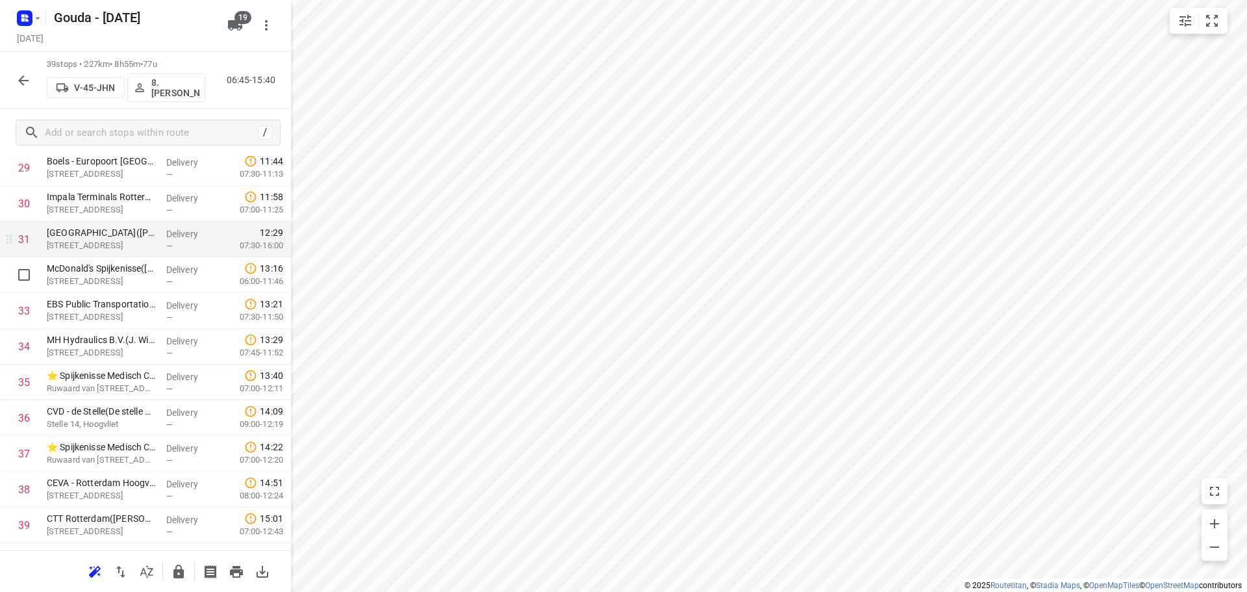
scroll to position [1099, 0]
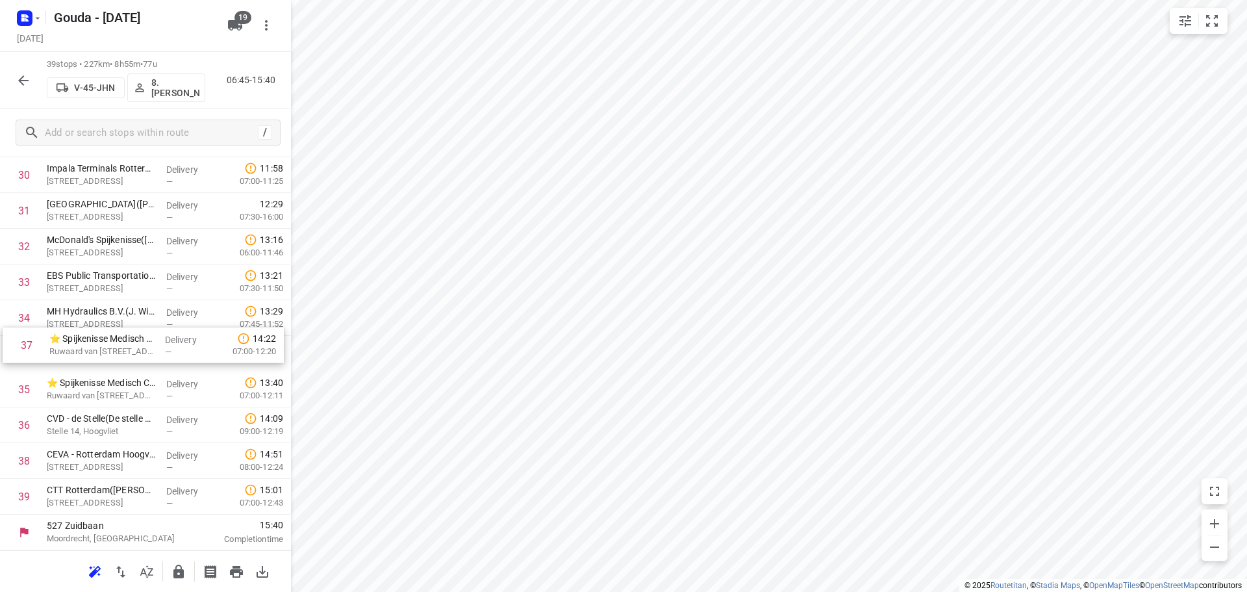
drag, startPoint x: 119, startPoint y: 432, endPoint x: 121, endPoint y: 349, distance: 83.1
click at [179, 572] on icon "button" at bounding box center [179, 572] width 16 height 16
click at [15, 76] on button "button" at bounding box center [23, 81] width 26 height 26
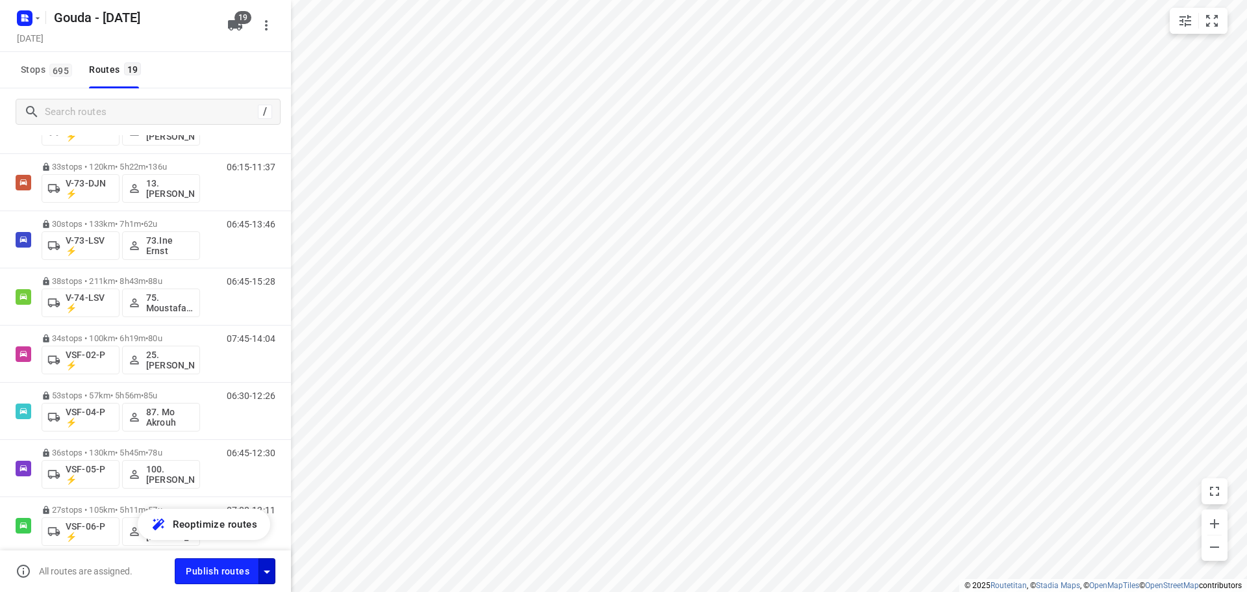
scroll to position [687, 0]
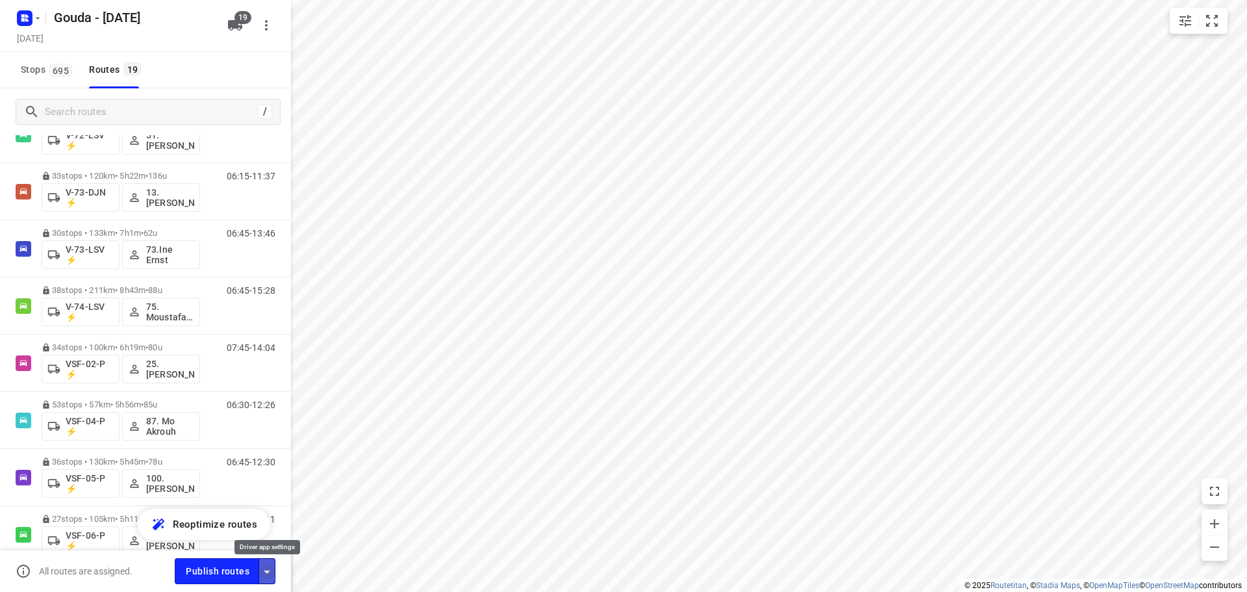
click at [272, 571] on icon "button" at bounding box center [267, 572] width 16 height 16
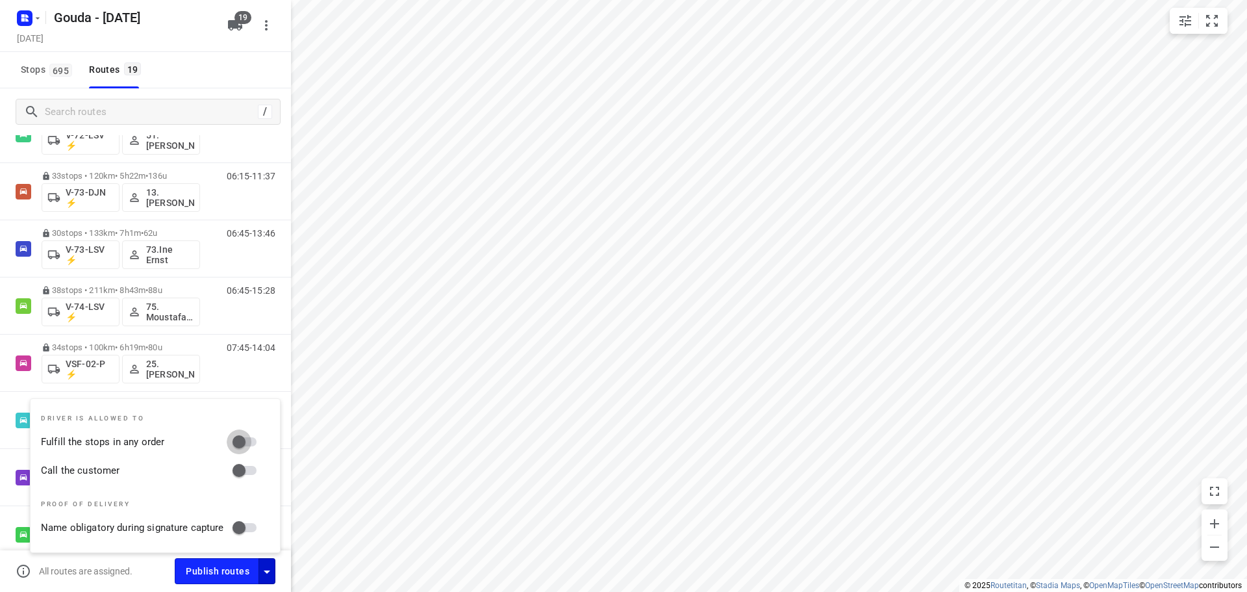
click at [251, 445] on input "Fulfill the stops in any order" at bounding box center [239, 441] width 74 height 25
checkbox input "true"
click at [251, 473] on input "Call the customer" at bounding box center [239, 470] width 74 height 25
checkbox input "true"
click at [232, 72] on div "Stops 695 Routes 19" at bounding box center [145, 70] width 291 height 36
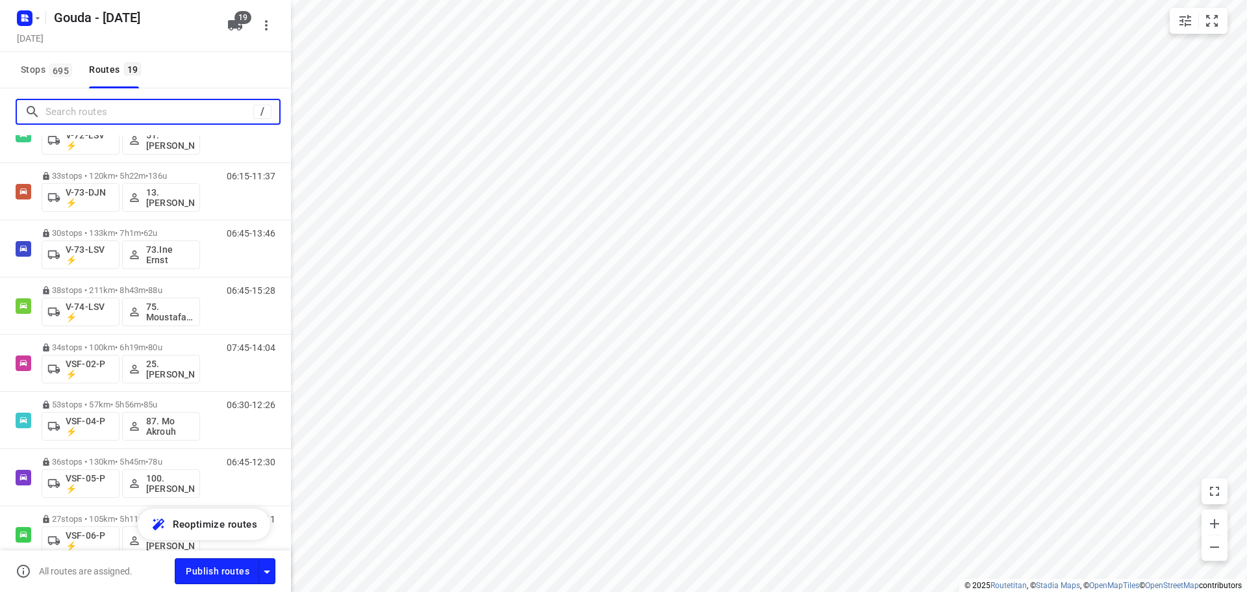
click at [167, 116] on input "Search routes" at bounding box center [149, 112] width 208 height 20
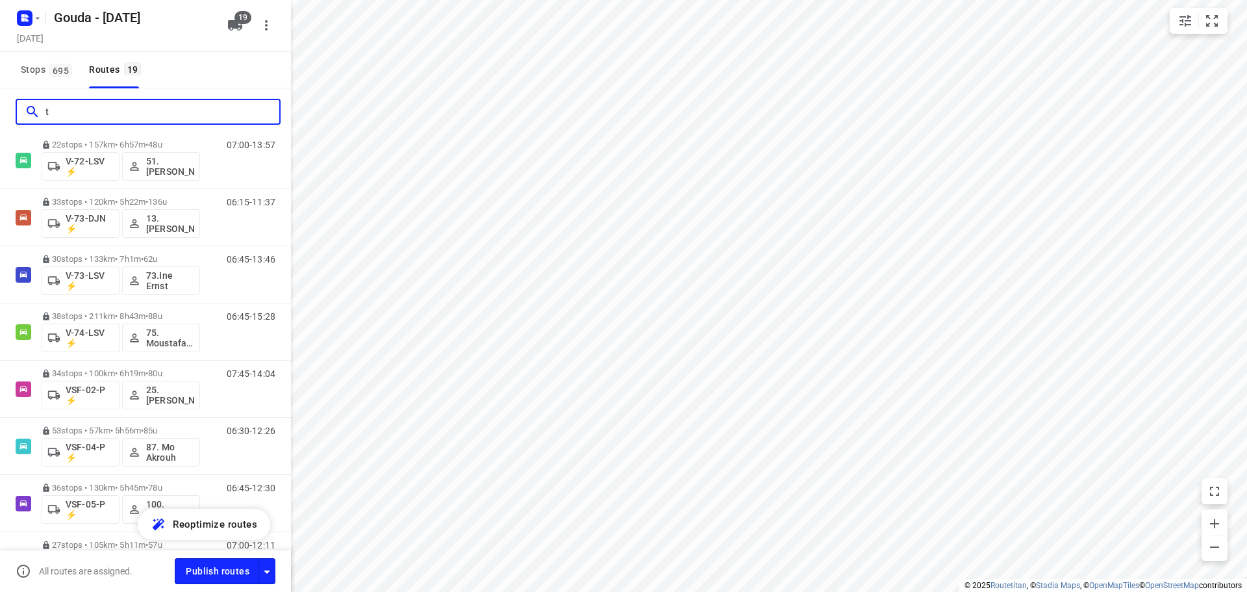
scroll to position [0, 0]
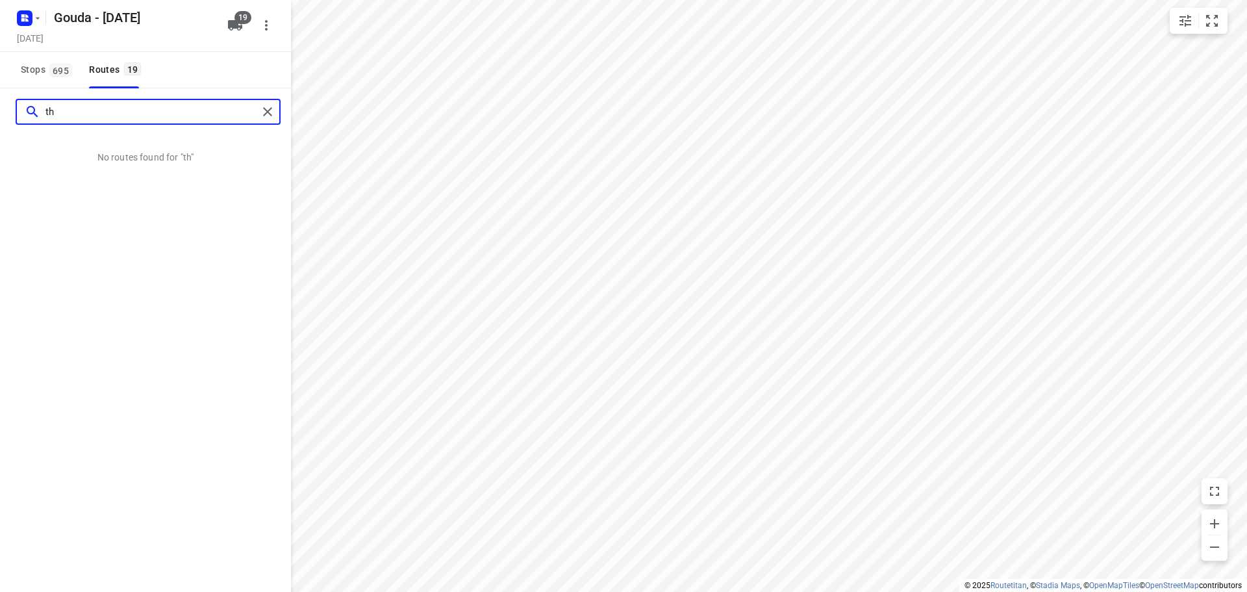
type input "t"
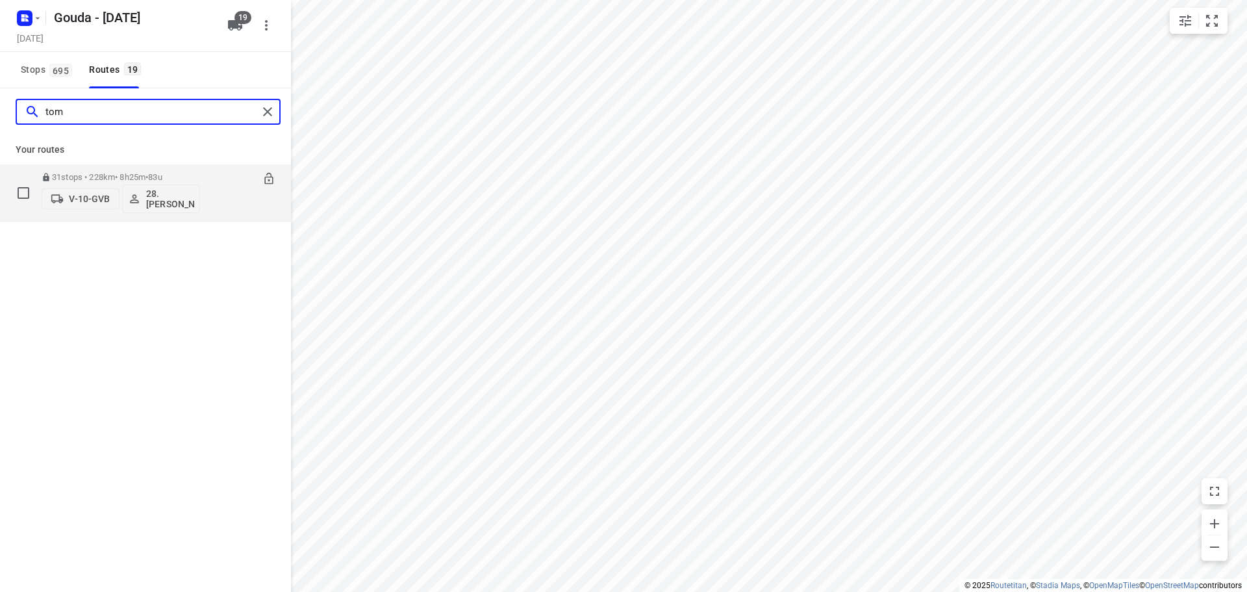
type input "tom"
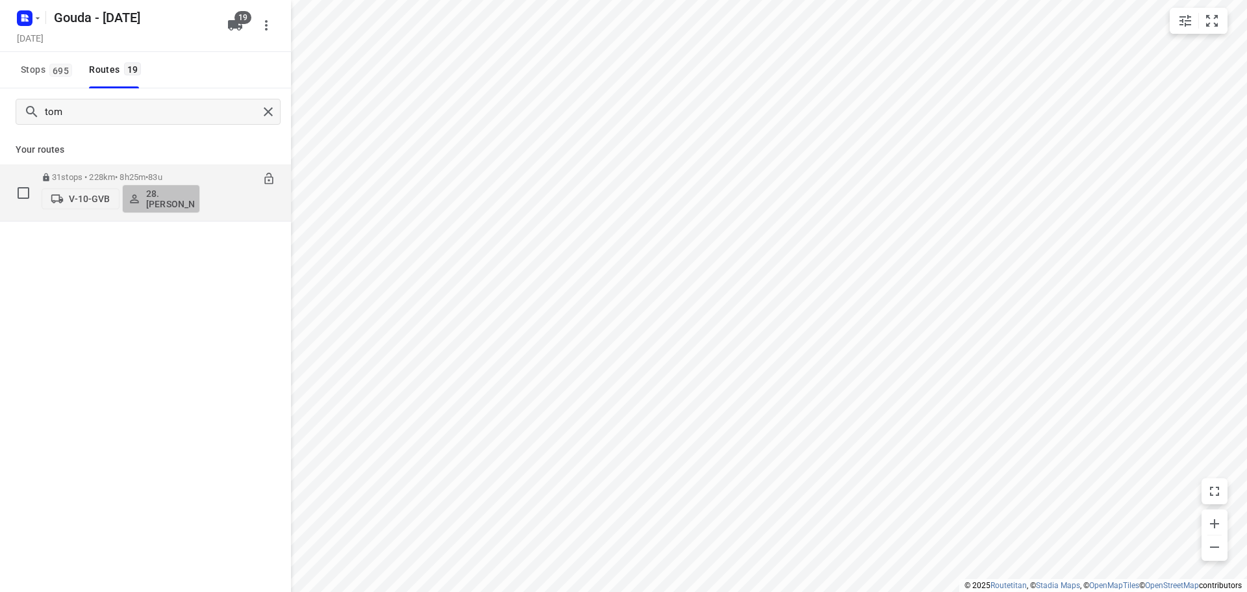
click at [157, 201] on p "28.[PERSON_NAME]" at bounding box center [170, 198] width 48 height 21
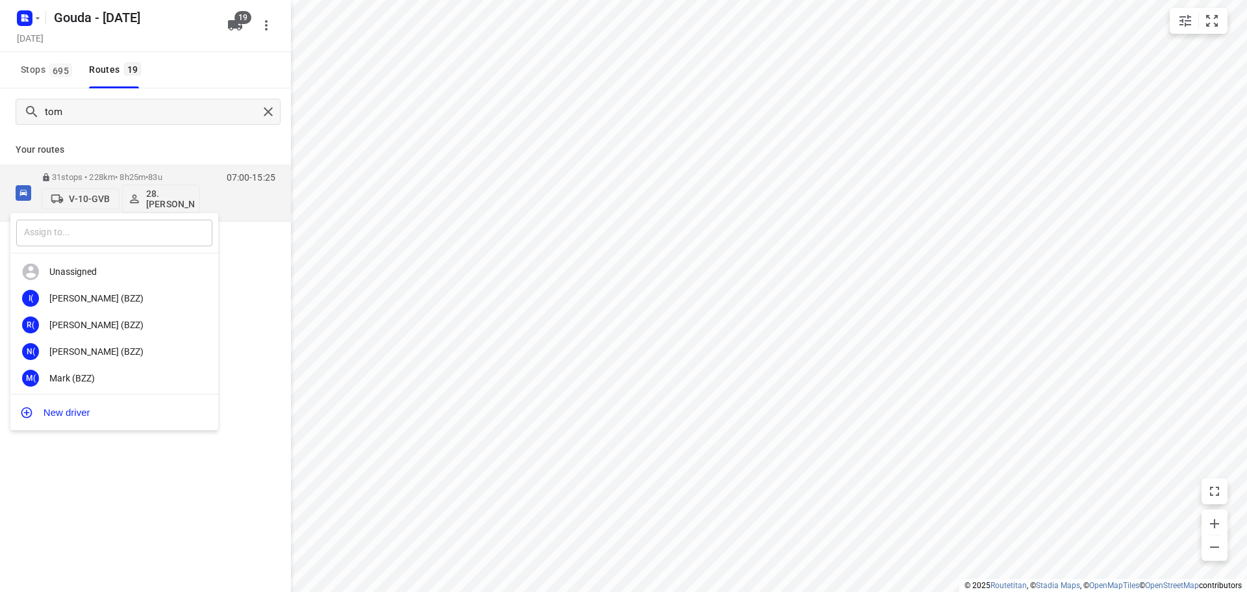
click at [134, 227] on input "text" at bounding box center [114, 232] width 196 height 27
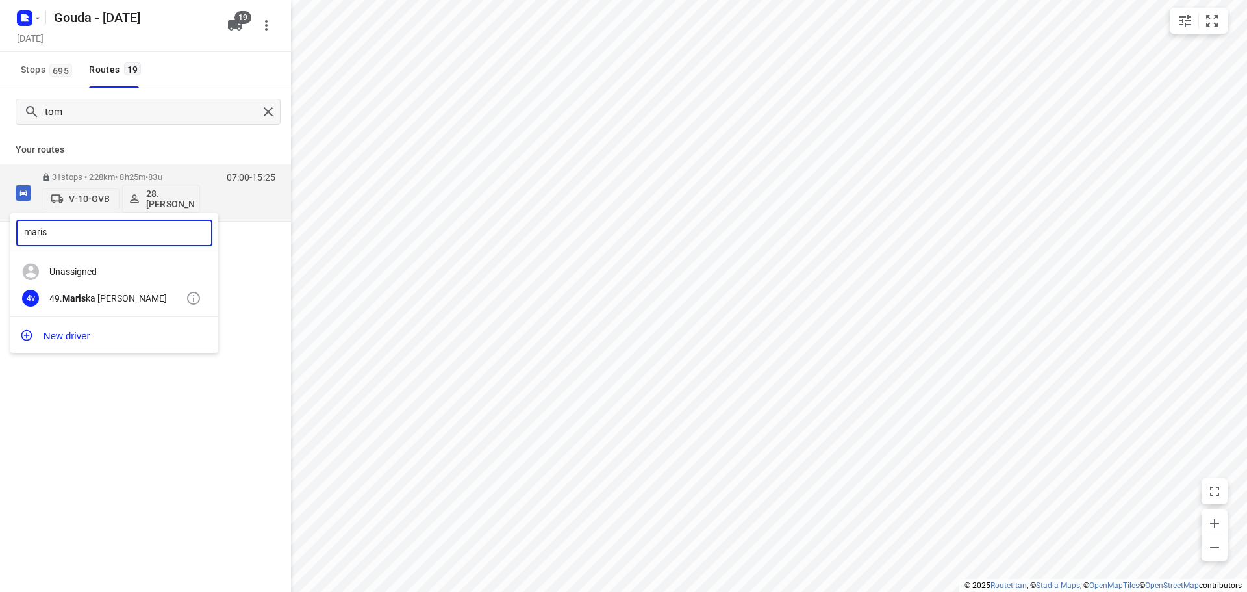
type input "maris"
click at [125, 294] on div "49. Maris ka [PERSON_NAME]" at bounding box center [117, 298] width 136 height 10
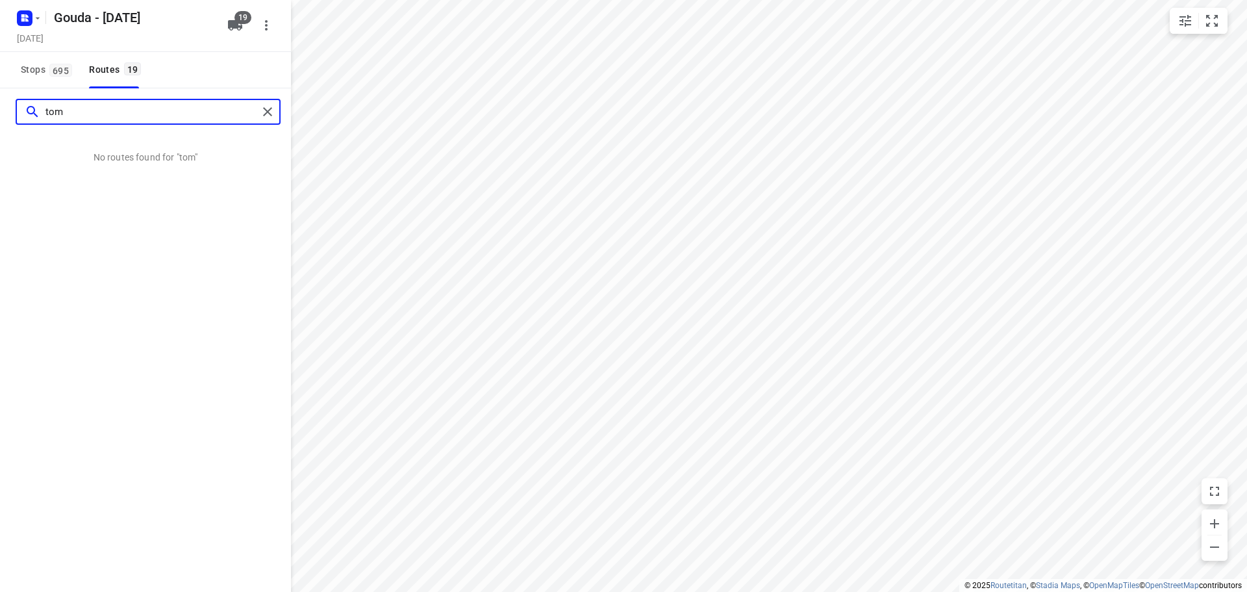
click at [152, 106] on input "tom" at bounding box center [151, 112] width 212 height 20
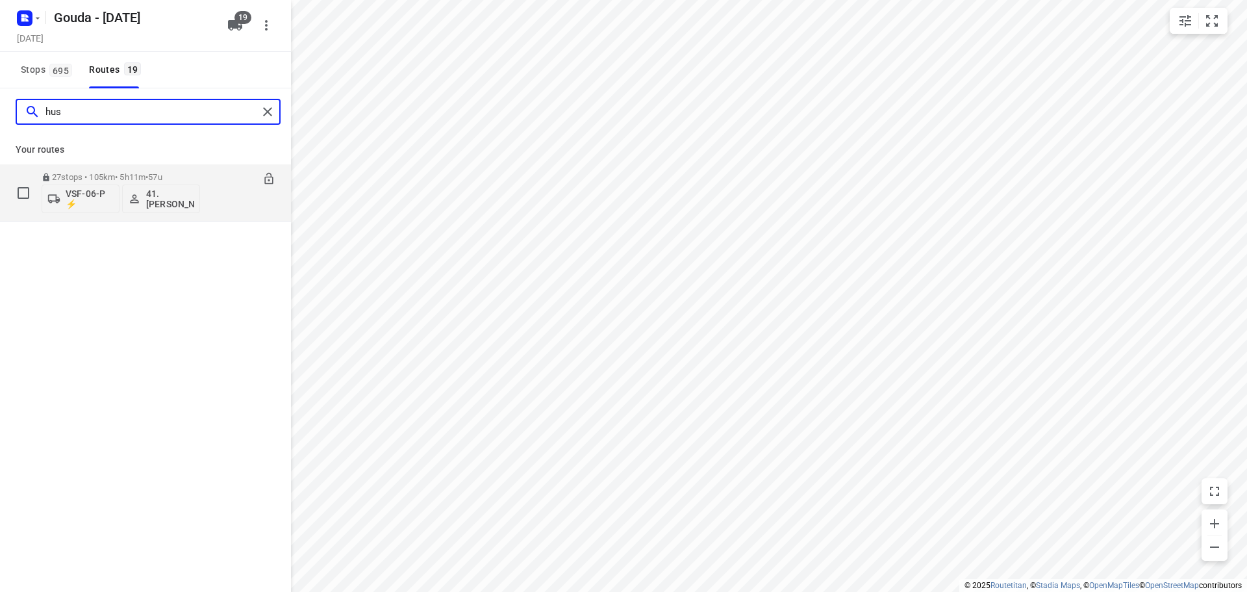
type input "hus"
click at [168, 195] on p "41.[PERSON_NAME]" at bounding box center [170, 198] width 48 height 21
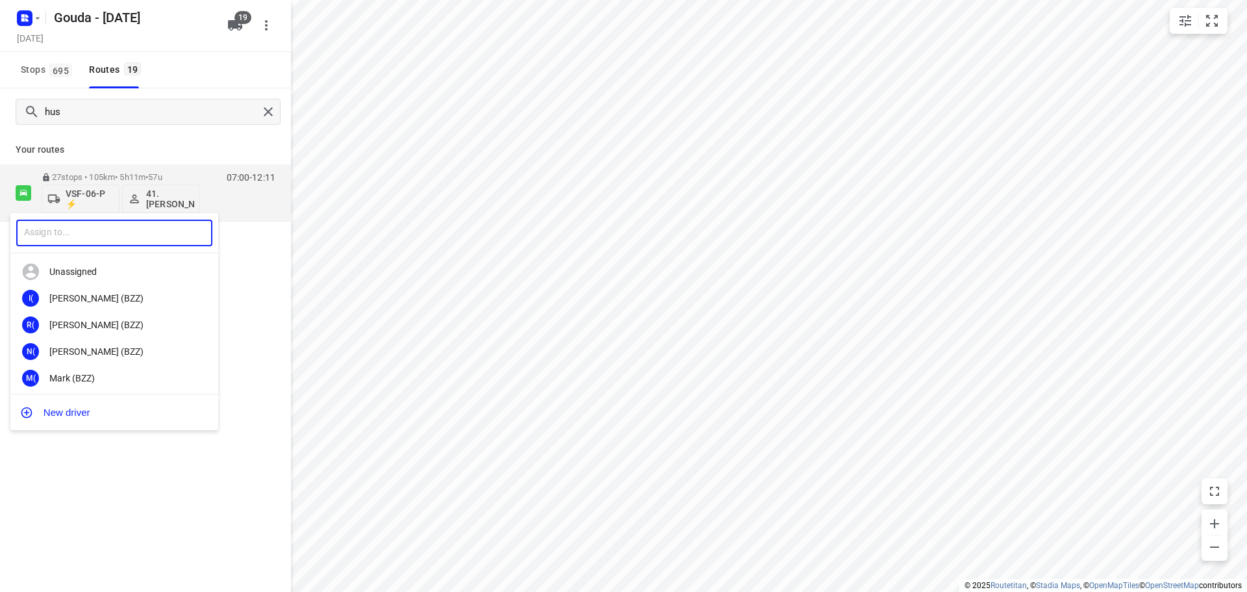
click at [118, 234] on input "text" at bounding box center [114, 232] width 196 height 27
type input "toma"
click at [136, 302] on div "28. [PERSON_NAME]" at bounding box center [117, 298] width 136 height 10
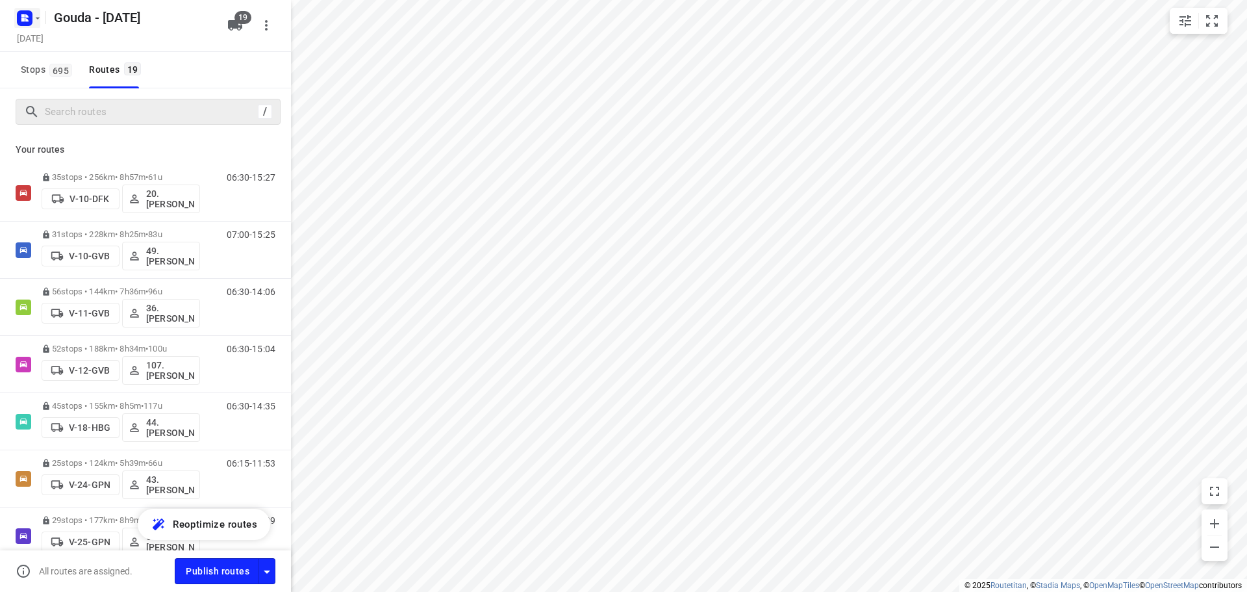
click at [36, 22] on icon "button" at bounding box center [37, 18] width 10 height 10
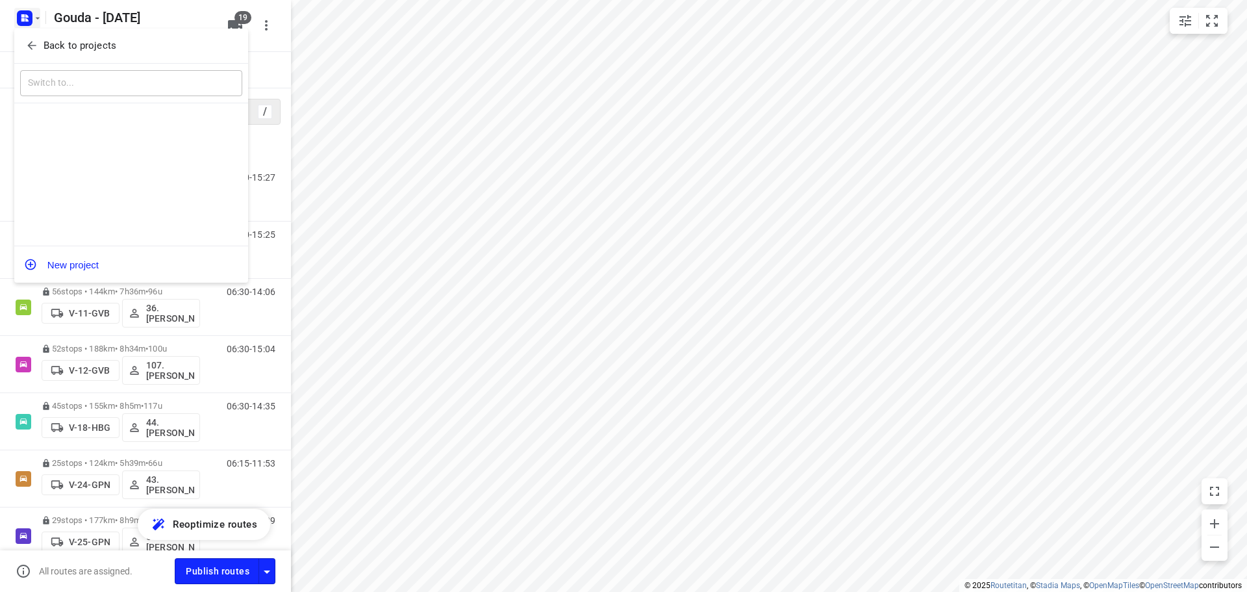
click at [44, 47] on p "Back to projects" at bounding box center [80, 45] width 73 height 15
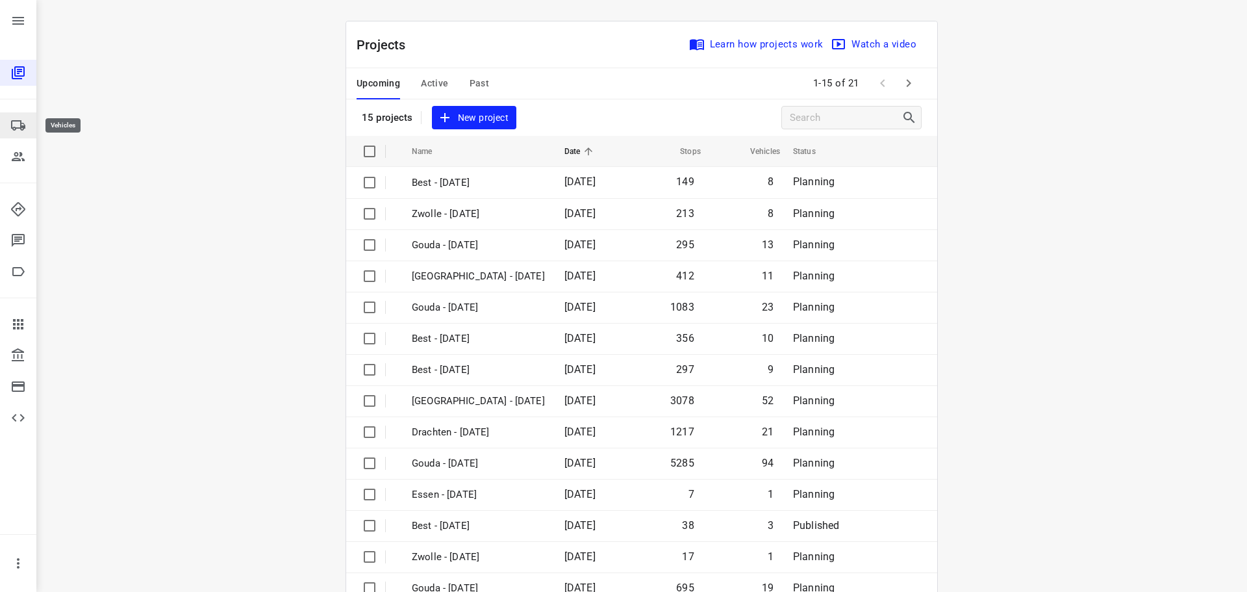
click at [15, 131] on icon at bounding box center [18, 126] width 16 height 16
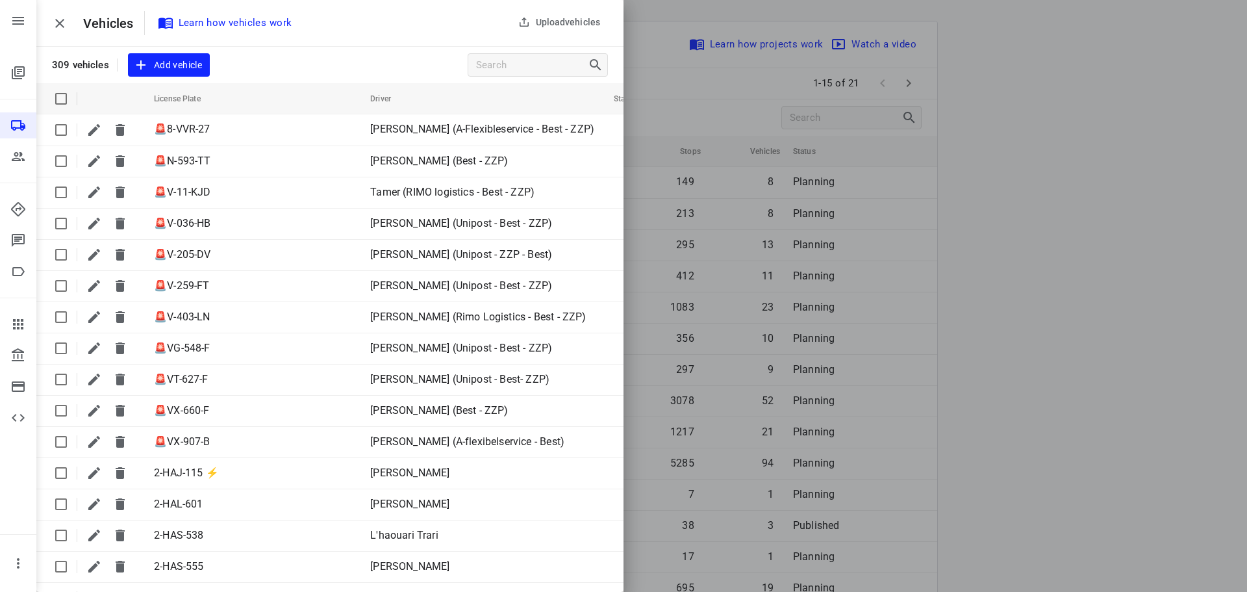
click at [527, 60] on input "Search vehicles" at bounding box center [532, 65] width 112 height 20
click at [489, 67] on input "Search vehicles" at bounding box center [532, 65] width 112 height 20
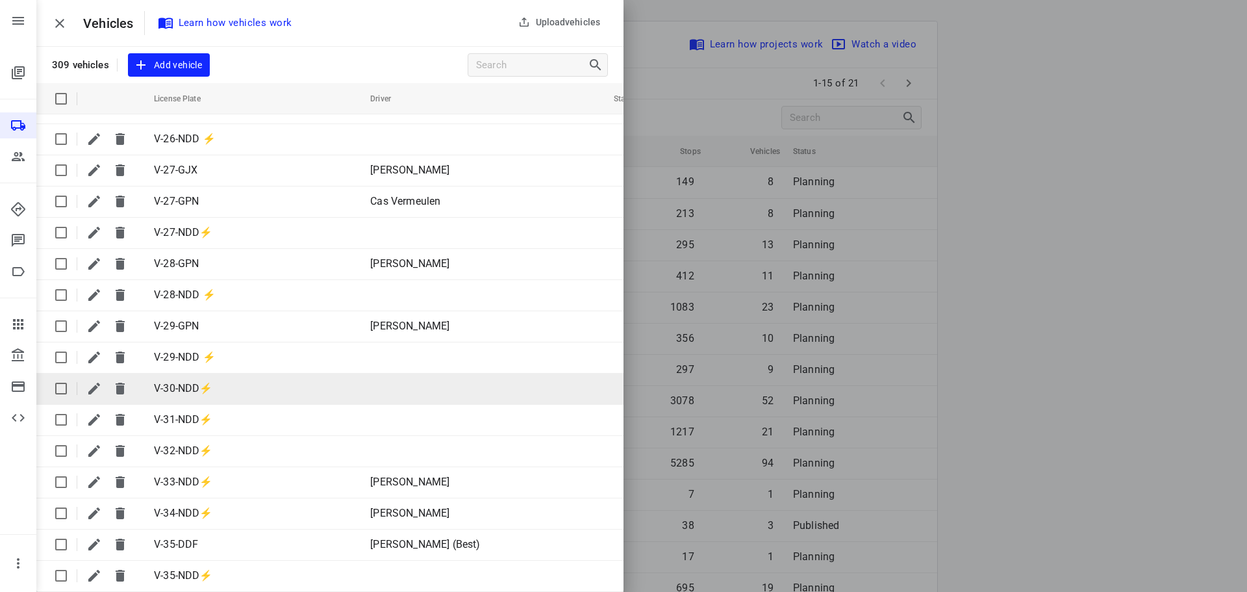
scroll to position [3701, 0]
